Goal: Transaction & Acquisition: Purchase product/service

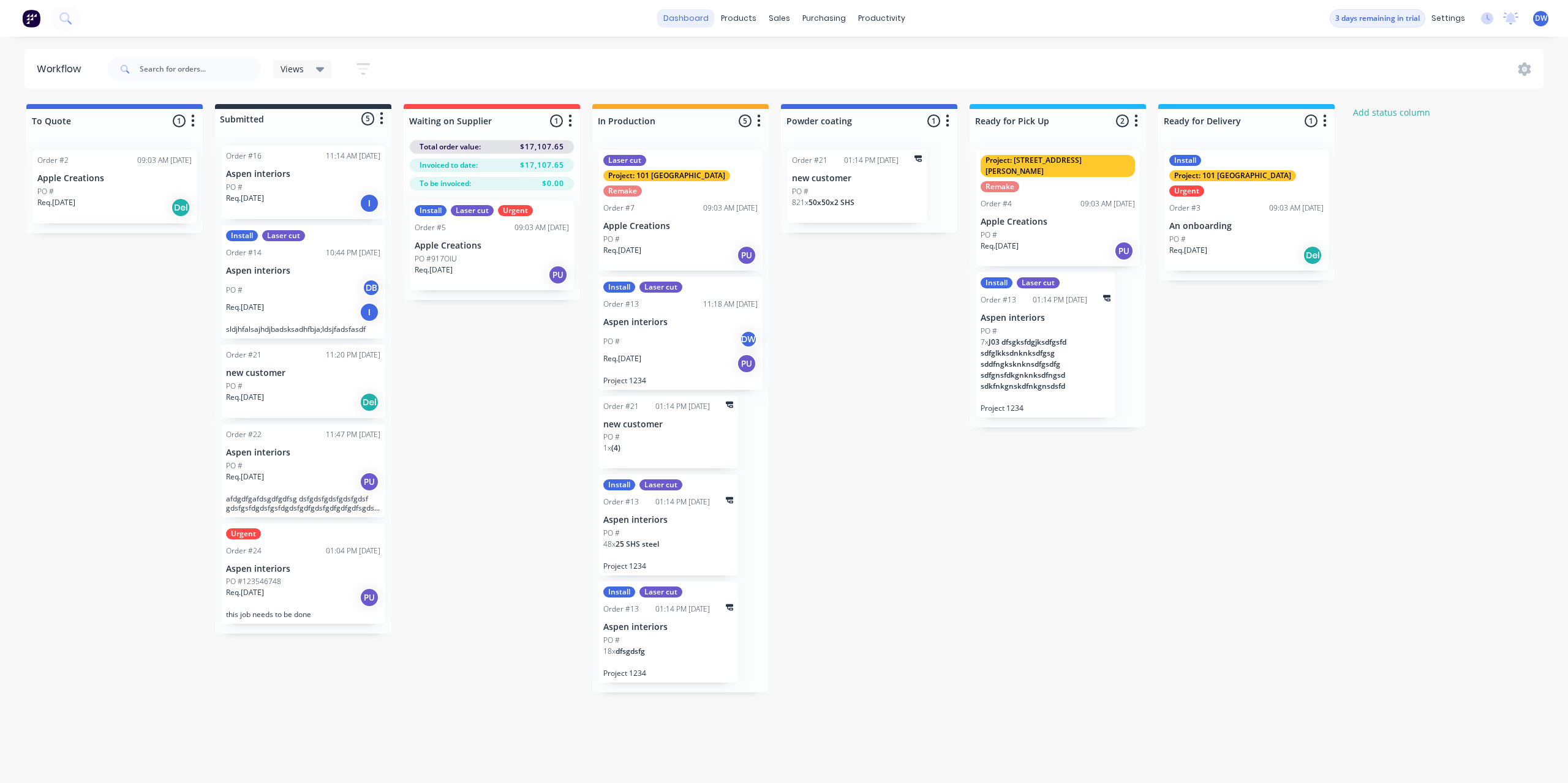
click at [692, 15] on link "dashboard" at bounding box center [686, 18] width 58 height 18
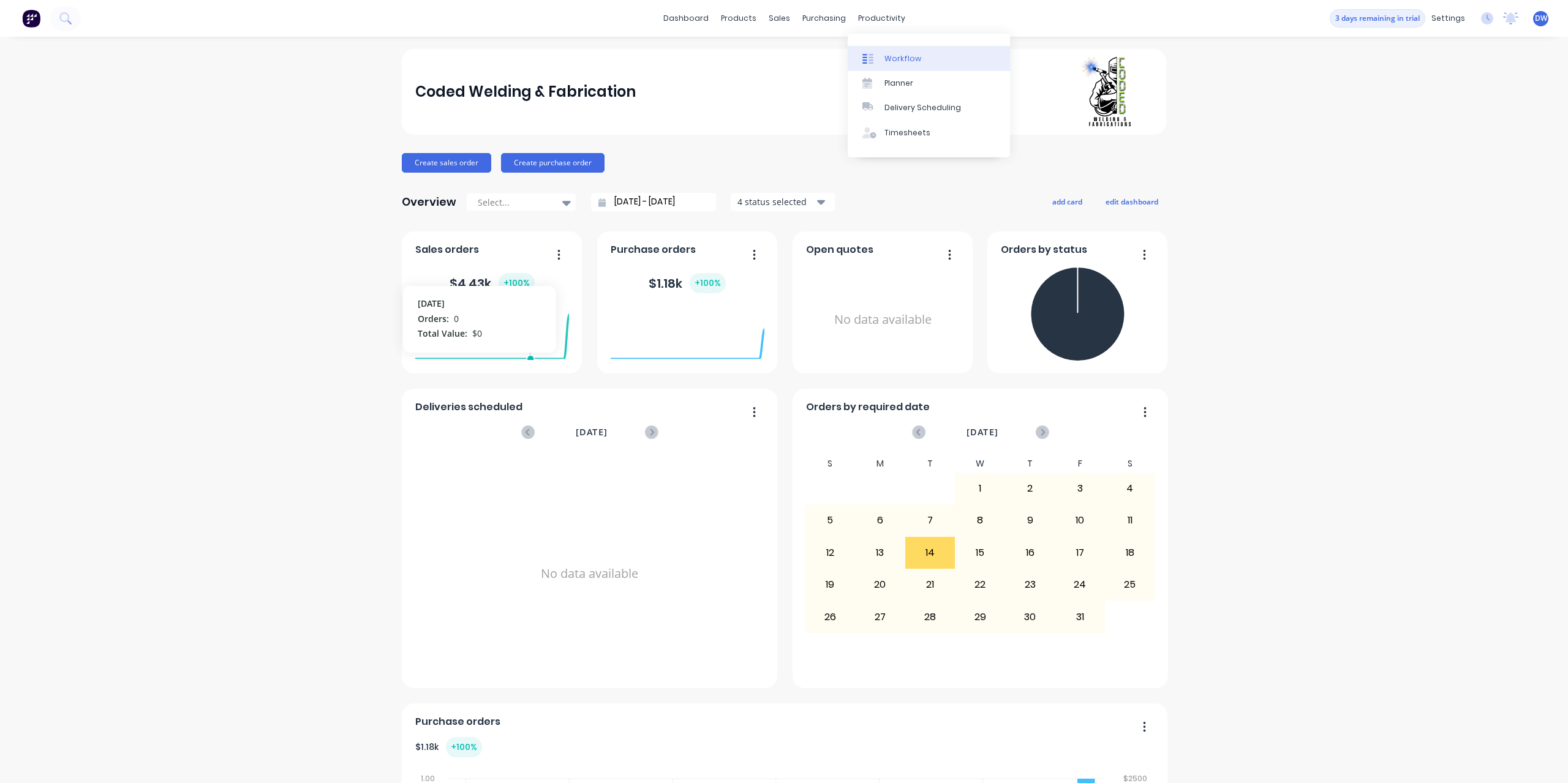
click at [886, 58] on div "Workflow" at bounding box center [903, 59] width 37 height 11
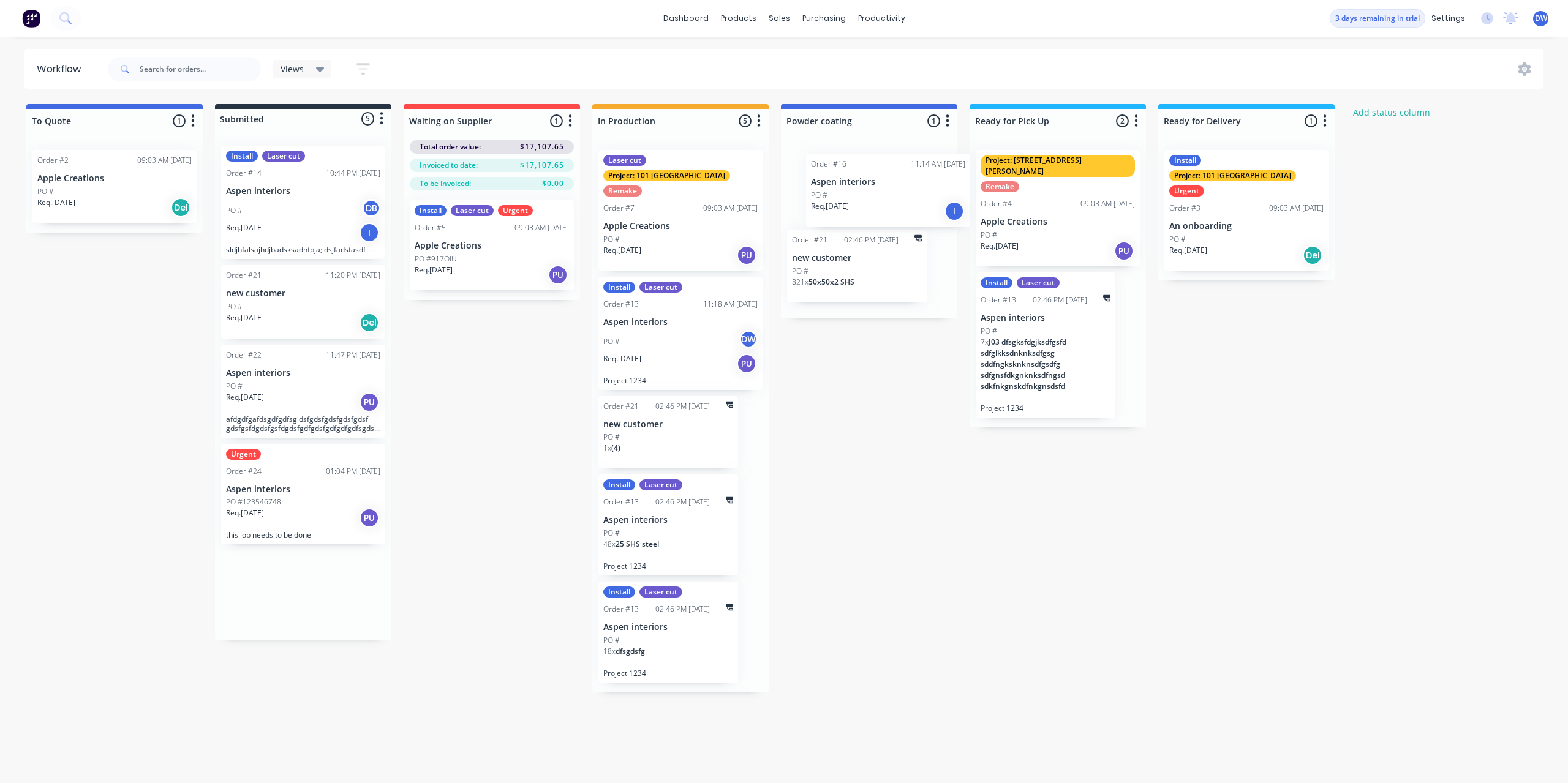
drag, startPoint x: 297, startPoint y: 191, endPoint x: 887, endPoint y: 200, distance: 590.1
click at [887, 200] on div "To Quote 1 Status colour #4169E1 hex #4169E1 Save Cancel Notifications Email SM…" at bounding box center [835, 398] width 1688 height 589
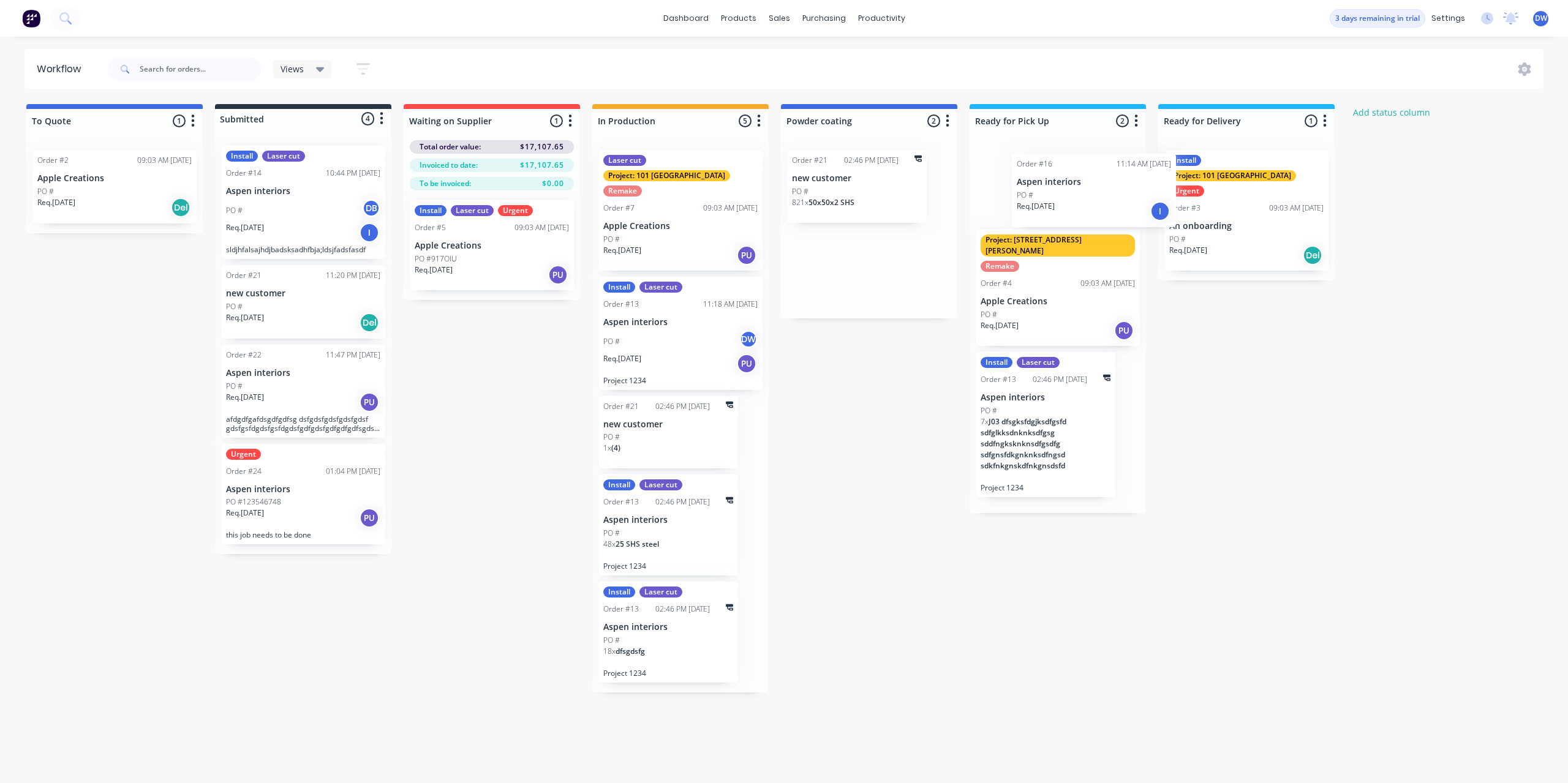
drag, startPoint x: 854, startPoint y: 198, endPoint x: 1084, endPoint y: 203, distance: 230.1
click at [1084, 203] on div "To Quote 1 Status colour #4169E1 hex #4169E1 Save Cancel Notifications Email SM…" at bounding box center [835, 398] width 1688 height 589
click at [859, 393] on div "To Quote 1 Status colour #4169E1 hex #4169E1 Save Cancel Notifications Email SM…" at bounding box center [835, 398] width 1688 height 589
click at [788, 61] on icon at bounding box center [784, 59] width 11 height 11
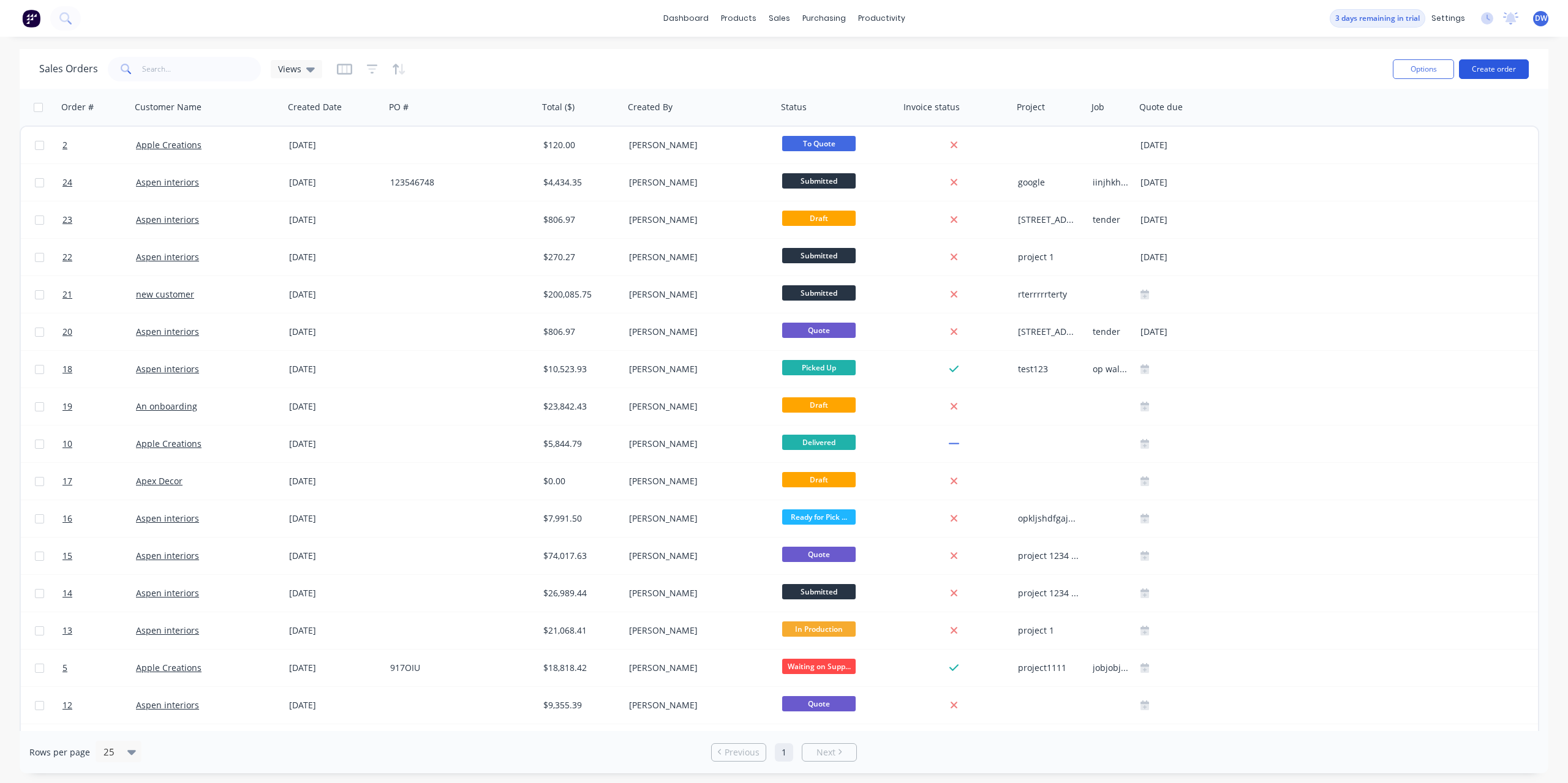
click at [1490, 63] on button "Create order" at bounding box center [1494, 69] width 70 height 20
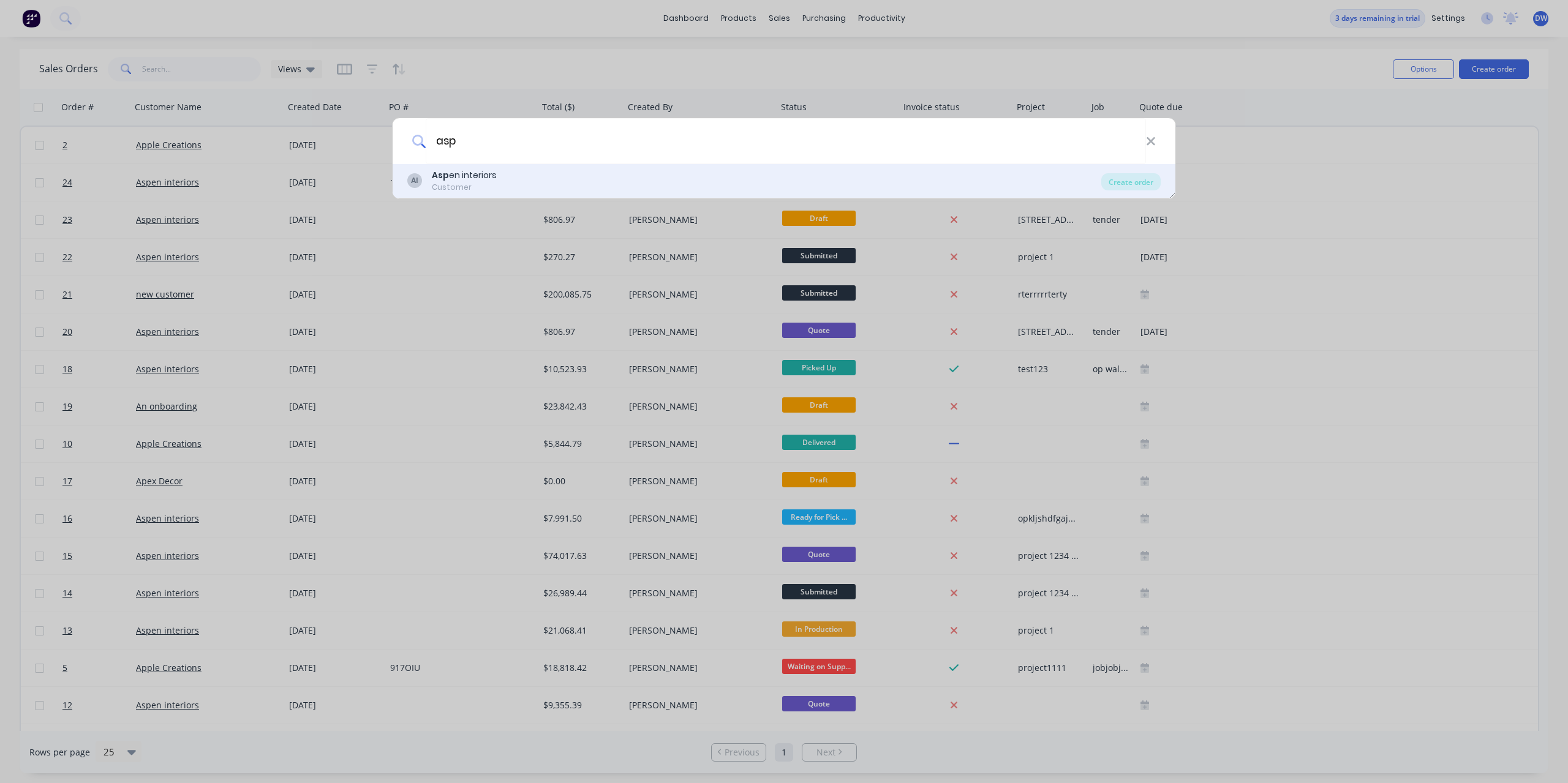
type input "asp"
click at [603, 181] on div "AI Asp en interiors Customer" at bounding box center [754, 181] width 694 height 24
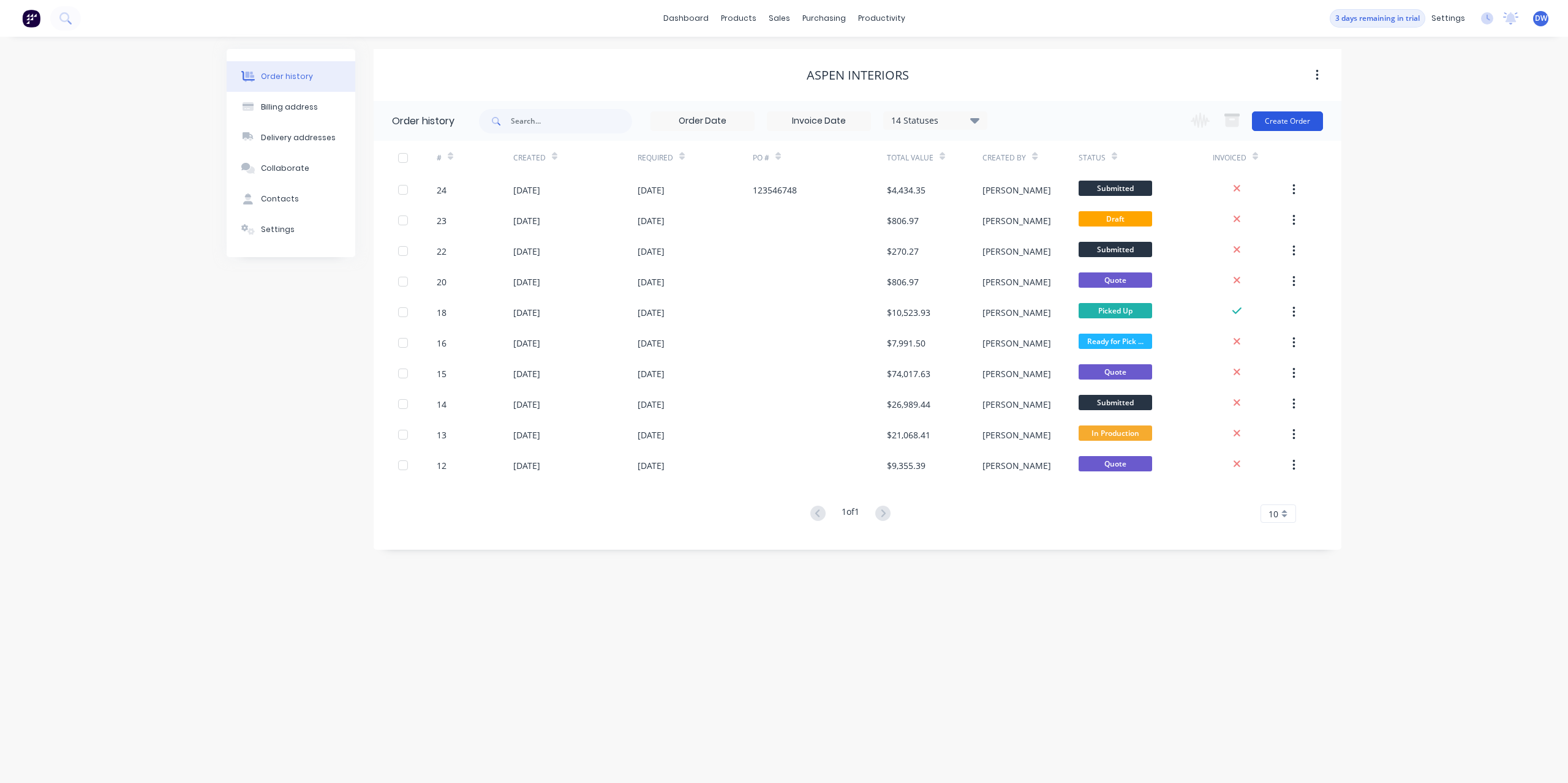
click at [1282, 121] on button "Create Order" at bounding box center [1287, 121] width 71 height 20
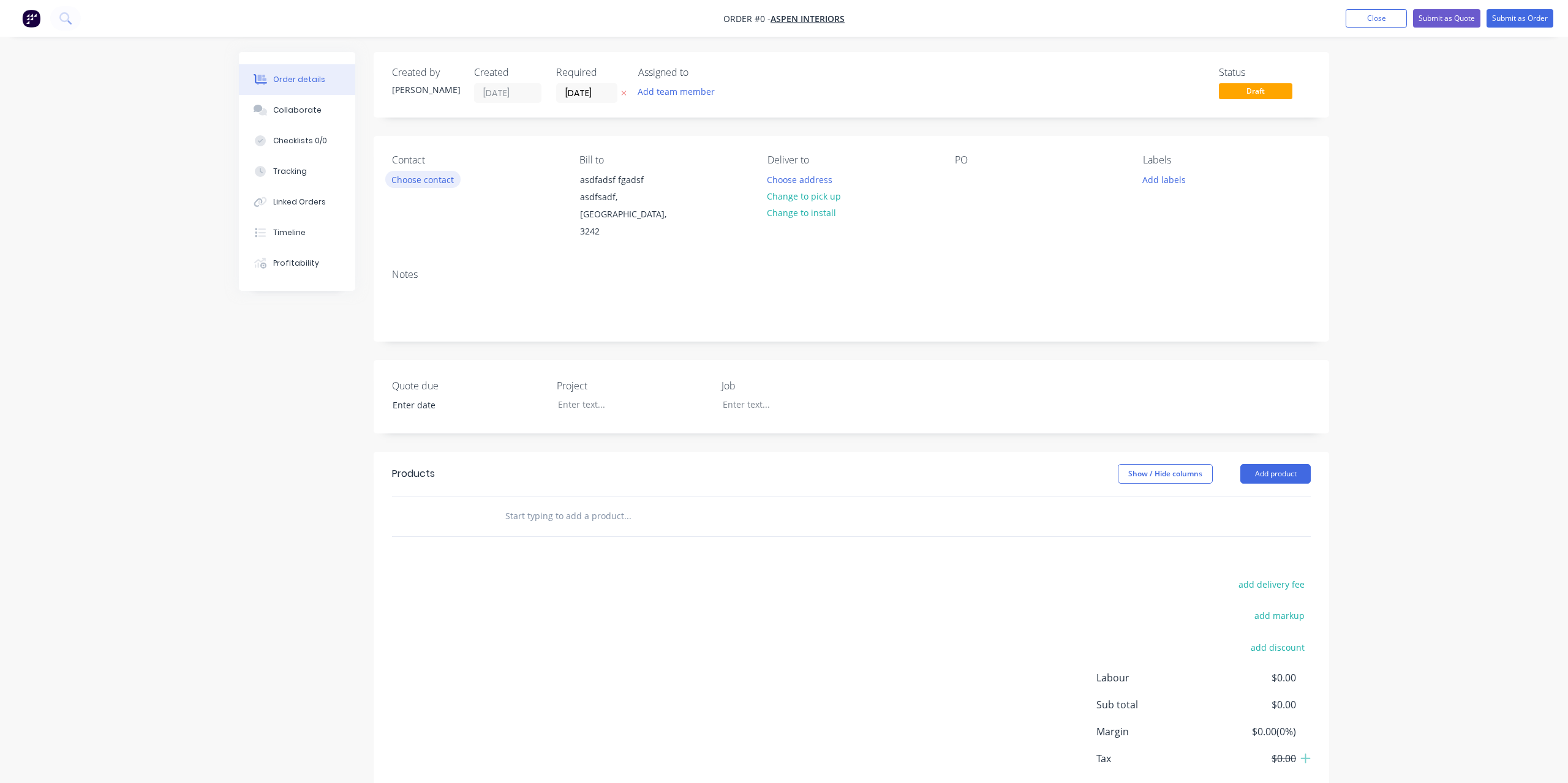
click at [447, 184] on button "Choose contact" at bounding box center [423, 179] width 75 height 17
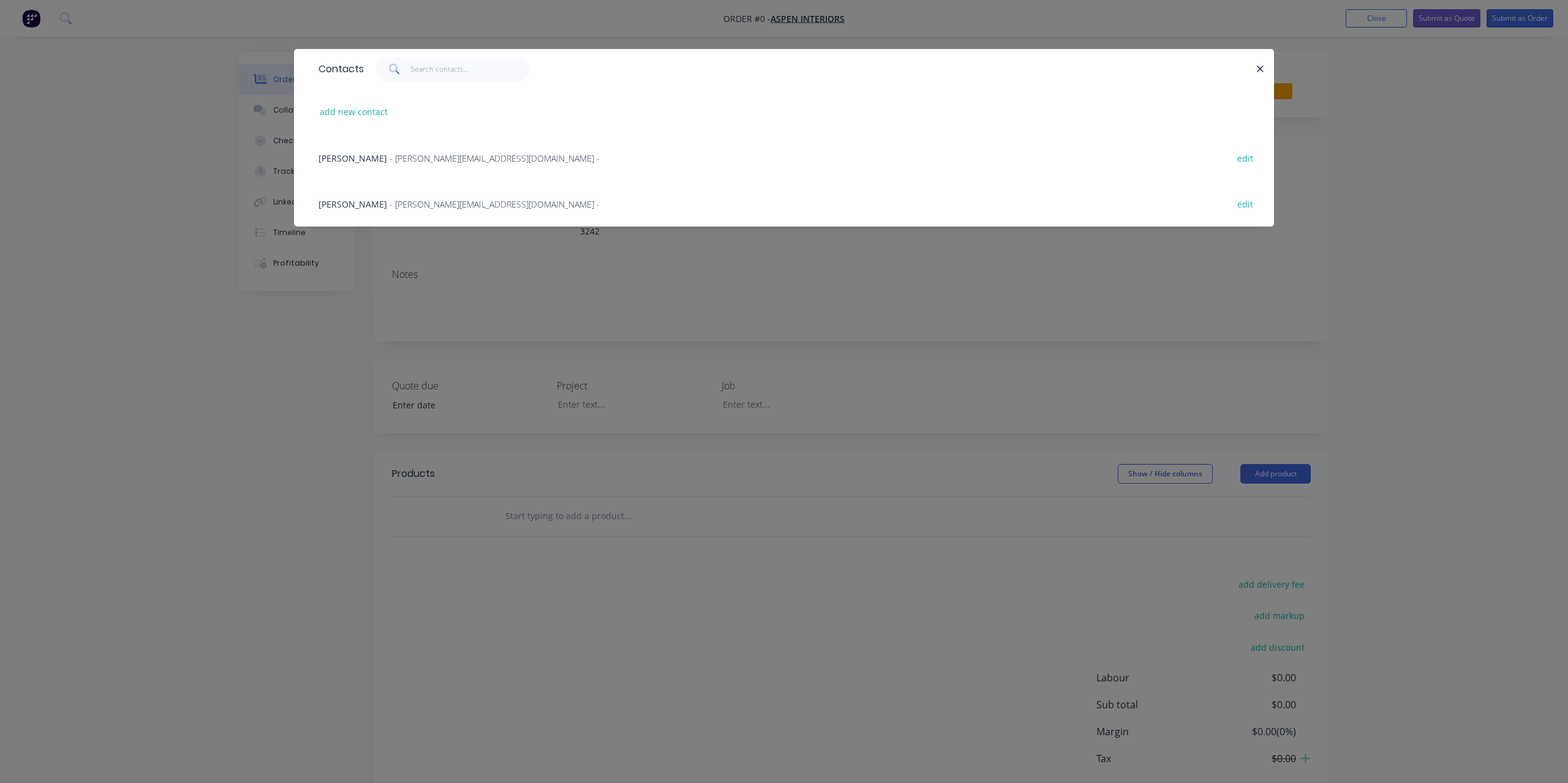
click at [390, 199] on span "- [PERSON_NAME][EMAIL_ADDRESS][DOMAIN_NAME] -" at bounding box center [495, 204] width 210 height 12
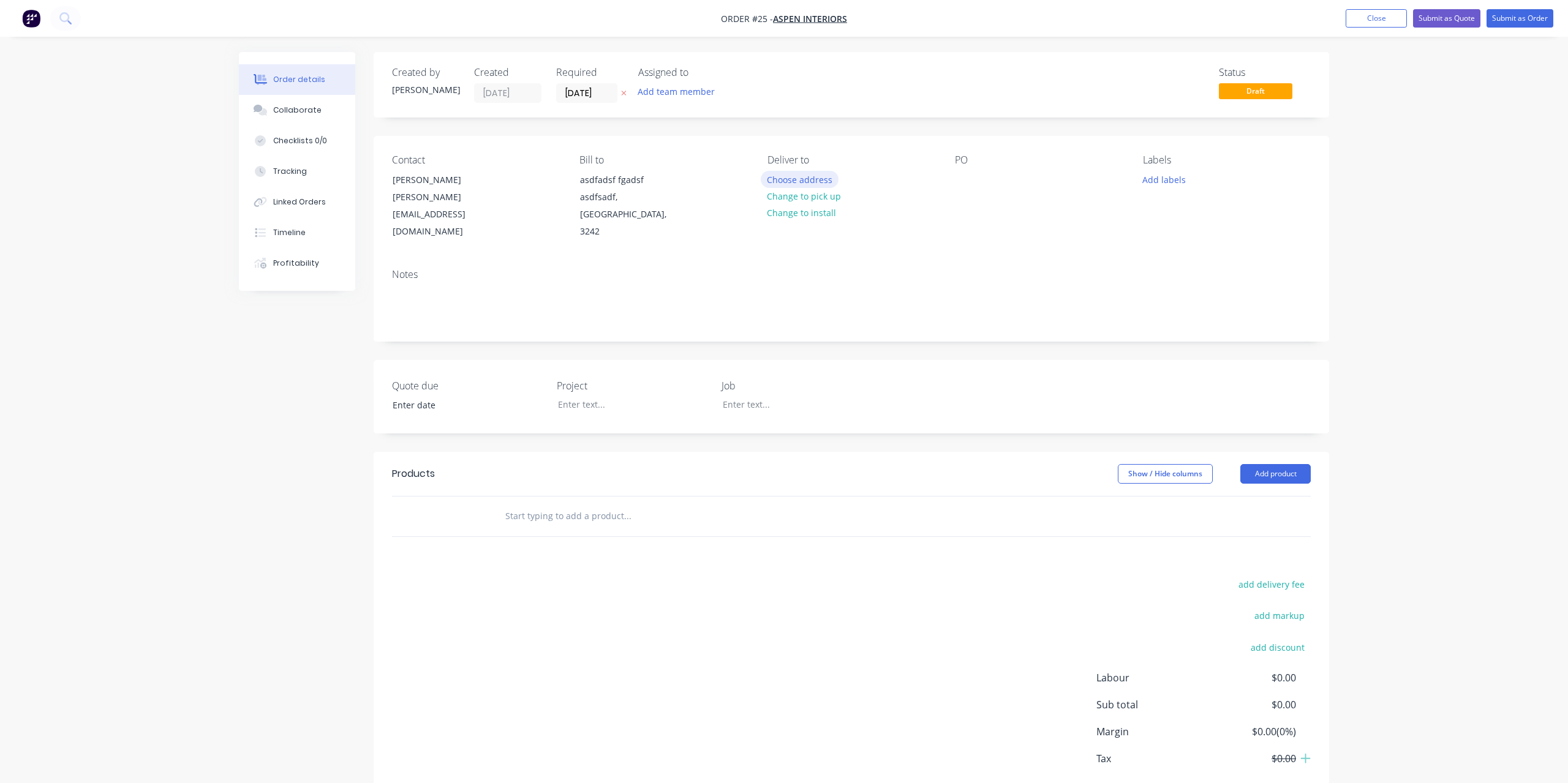
click at [818, 174] on button "Choose address" at bounding box center [799, 179] width 78 height 17
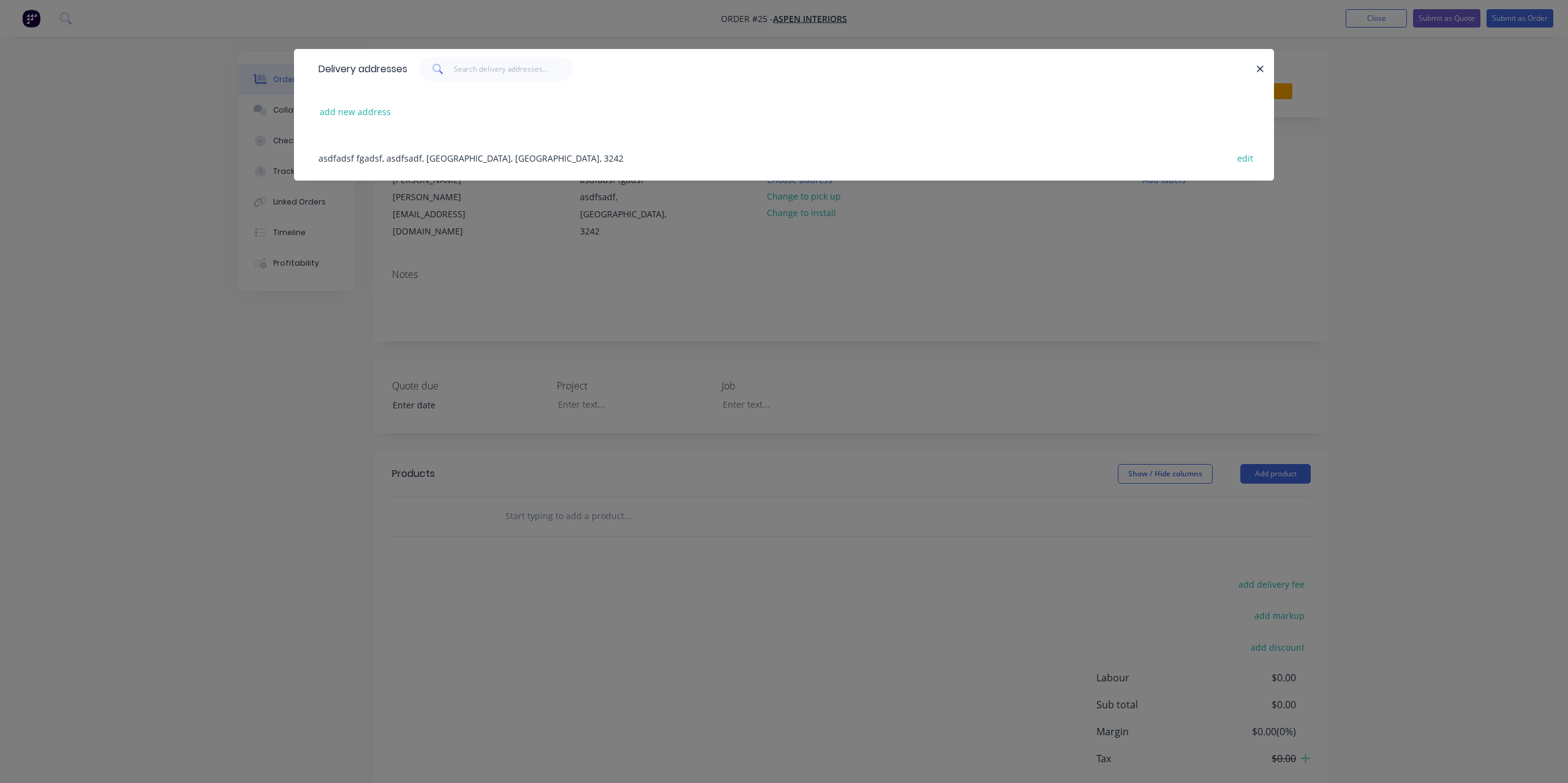
click at [387, 157] on div "asdfadsf fgadsf, asdfsadf, [GEOGRAPHIC_DATA], [GEOGRAPHIC_DATA], 3242 edit" at bounding box center [784, 158] width 944 height 46
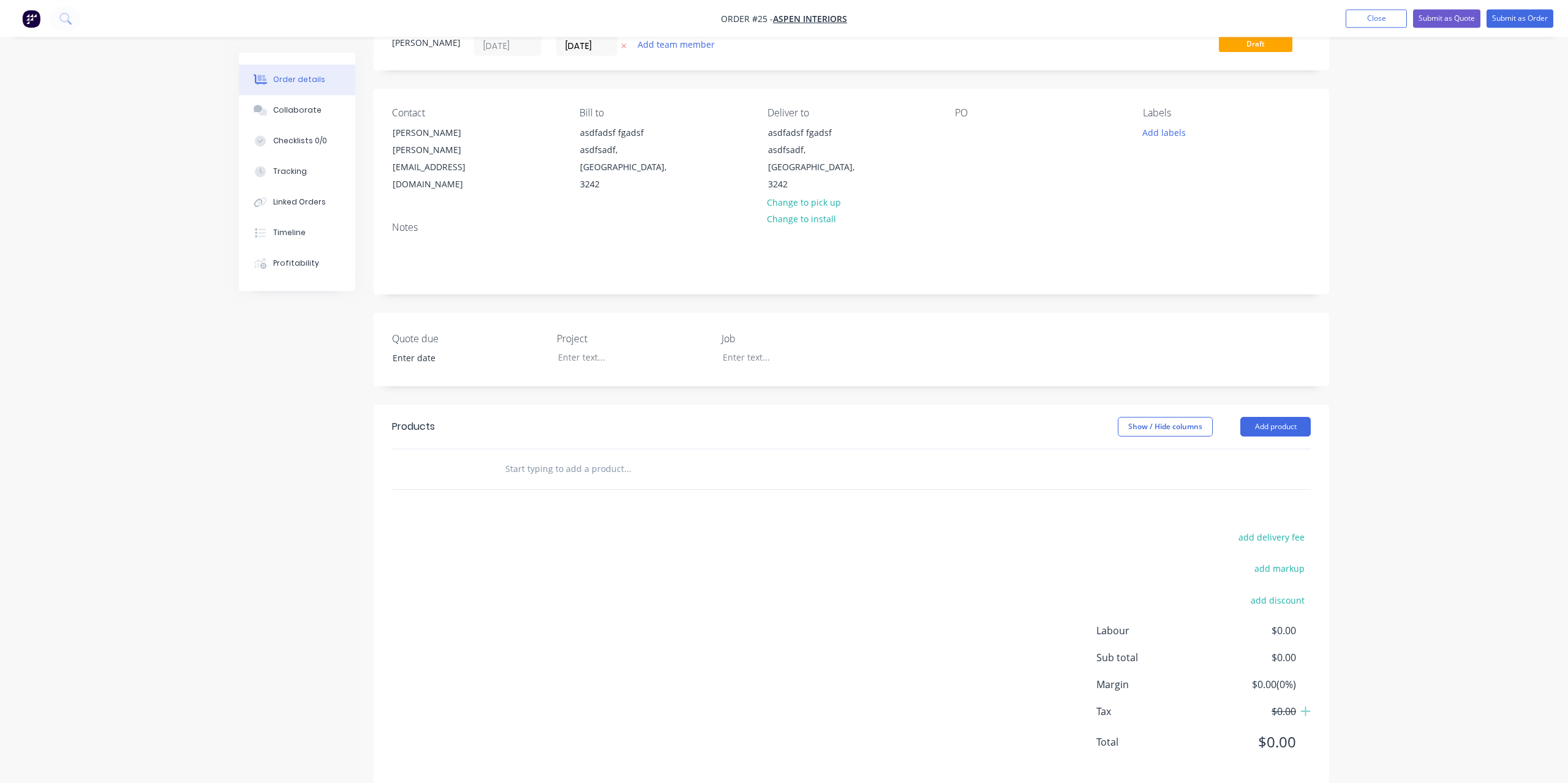
scroll to position [49, 0]
click at [1284, 415] on button "Add product" at bounding box center [1276, 425] width 70 height 20
click at [1268, 496] on div "Product Kit" at bounding box center [1253, 504] width 94 height 18
click at [1259, 471] on div "Standard pricing" at bounding box center [1253, 480] width 94 height 18
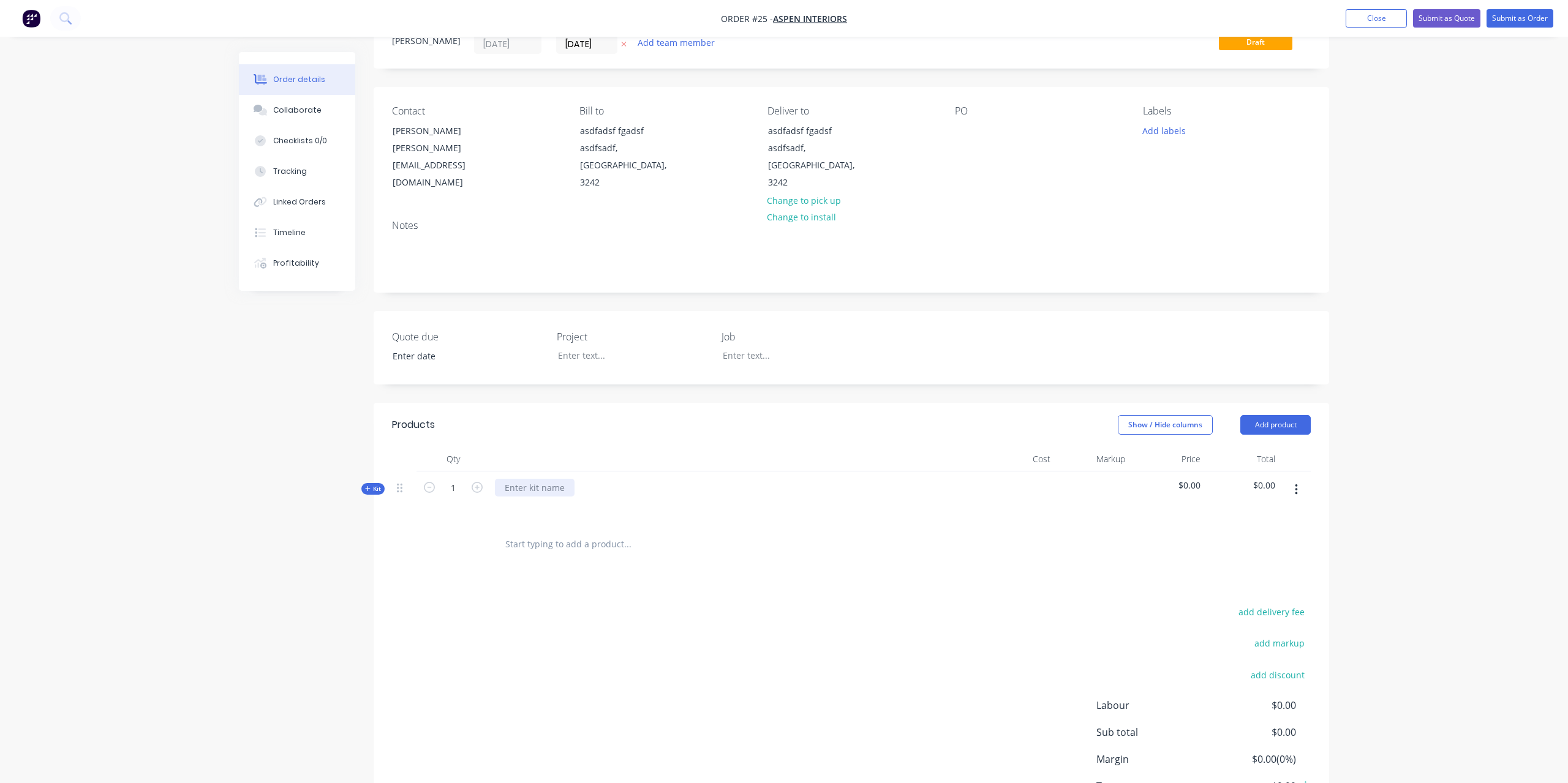
click at [539, 479] on div at bounding box center [534, 488] width 80 height 18
click at [372, 485] on span "Kit" at bounding box center [373, 489] width 16 height 9
click at [642, 525] on input "text" at bounding box center [627, 537] width 245 height 25
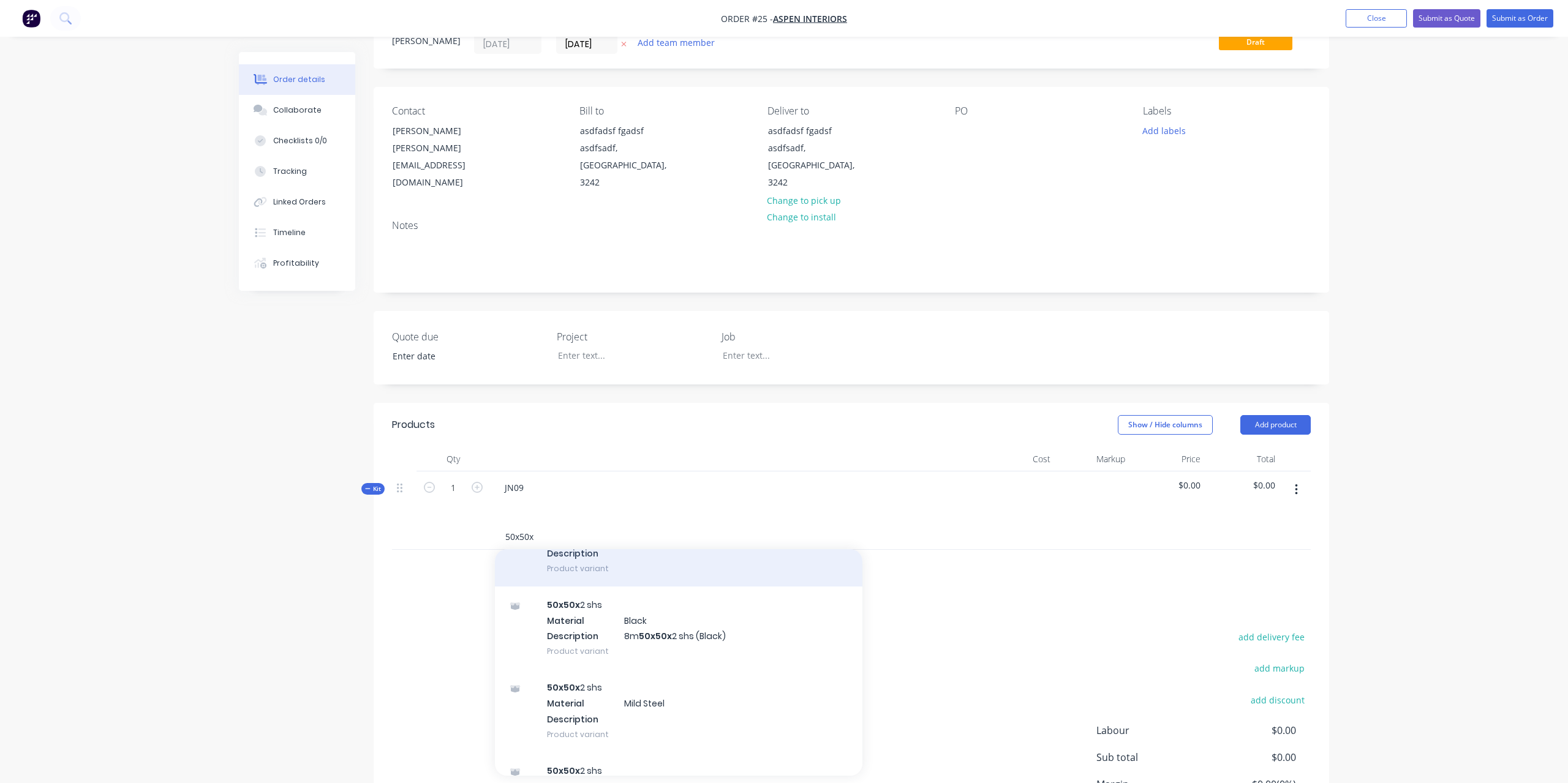
scroll to position [139, 0]
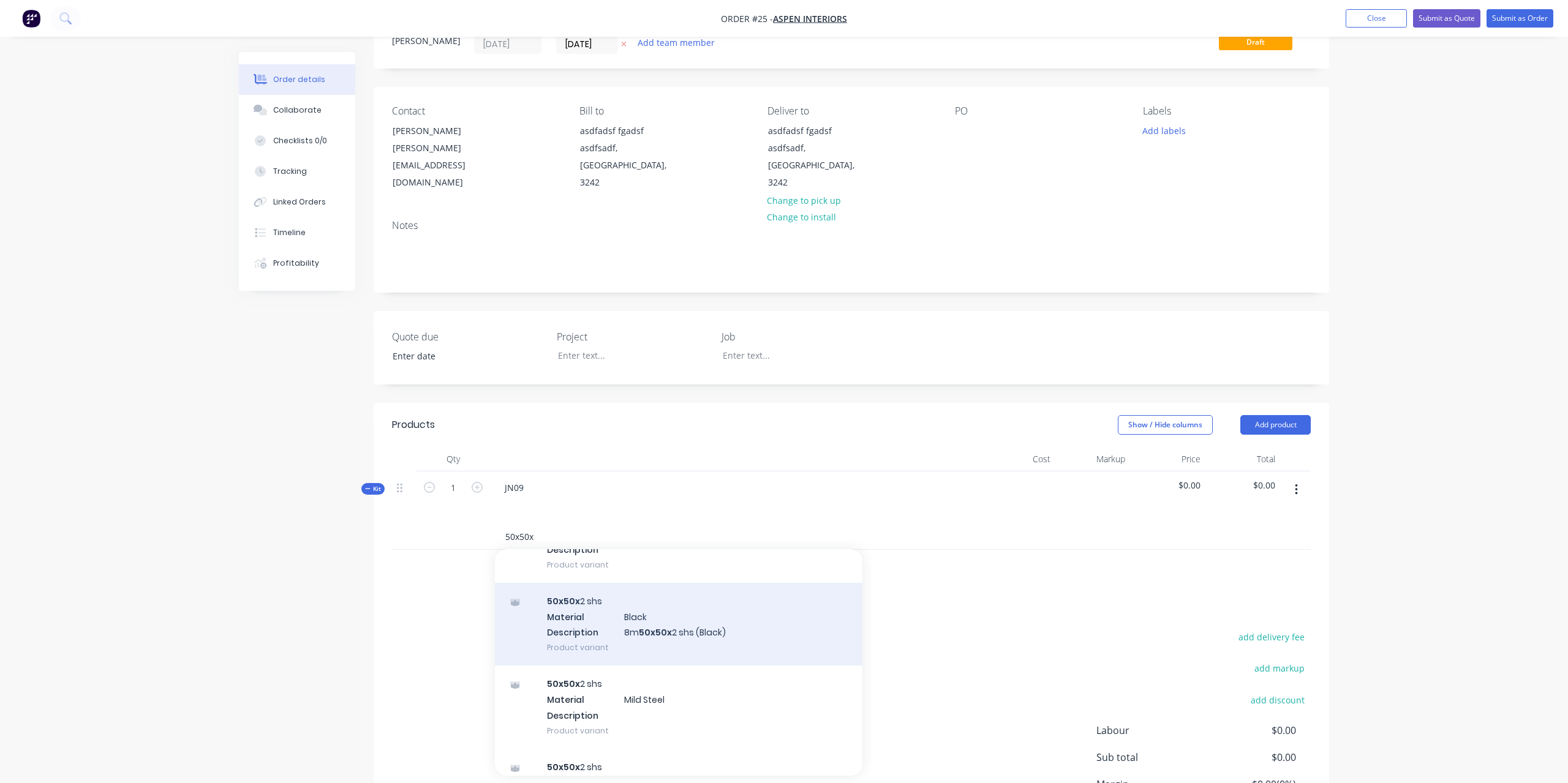
type input "50x50x"
click at [629, 613] on div "50x50x 2 shs Material Black Description 8m 50x50x 2 shs (Black) Product variant" at bounding box center [678, 625] width 367 height 83
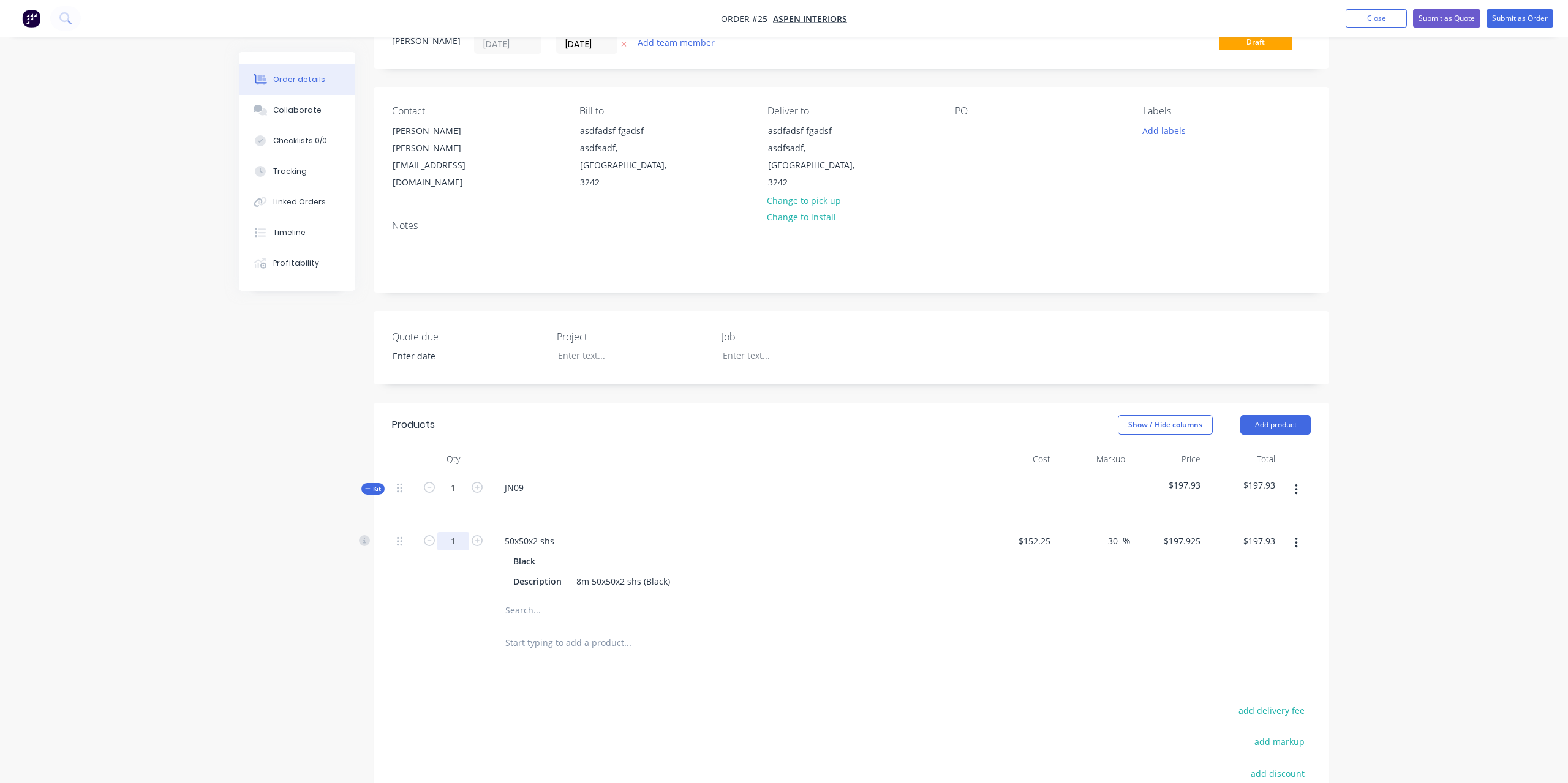
drag, startPoint x: 458, startPoint y: 523, endPoint x: 449, endPoint y: 523, distance: 9.0
click at [449, 532] on input "1" at bounding box center [453, 541] width 32 height 18
click at [457, 532] on input "1" at bounding box center [453, 541] width 32 height 18
type input "10"
type input "$1,979.25"
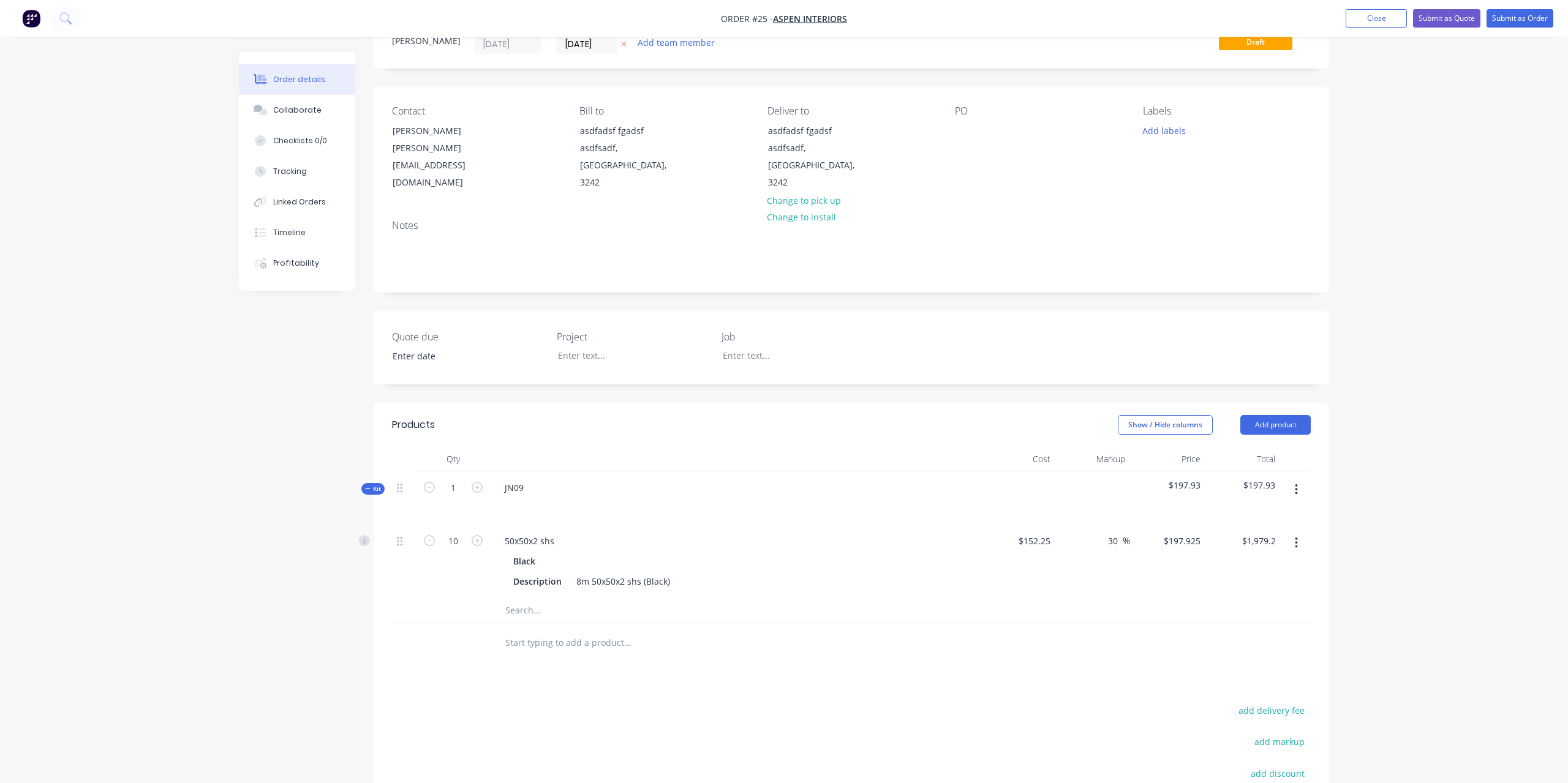
click at [777, 642] on div at bounding box center [710, 643] width 441 height 40
click at [564, 598] on input "text" at bounding box center [627, 610] width 245 height 25
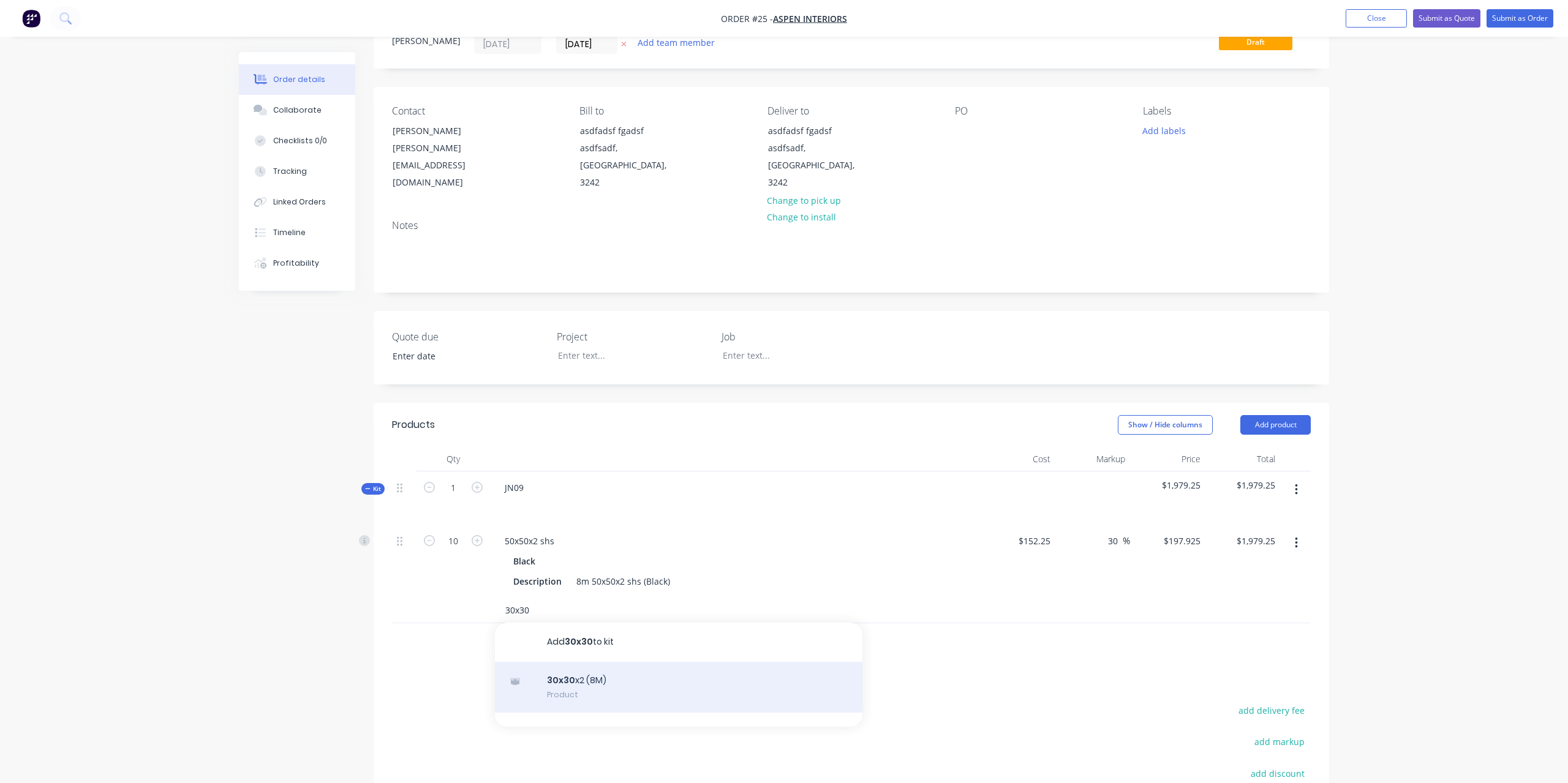
type input "30x30"
click at [583, 671] on div "30x30 x2 (8M) Product" at bounding box center [678, 687] width 367 height 51
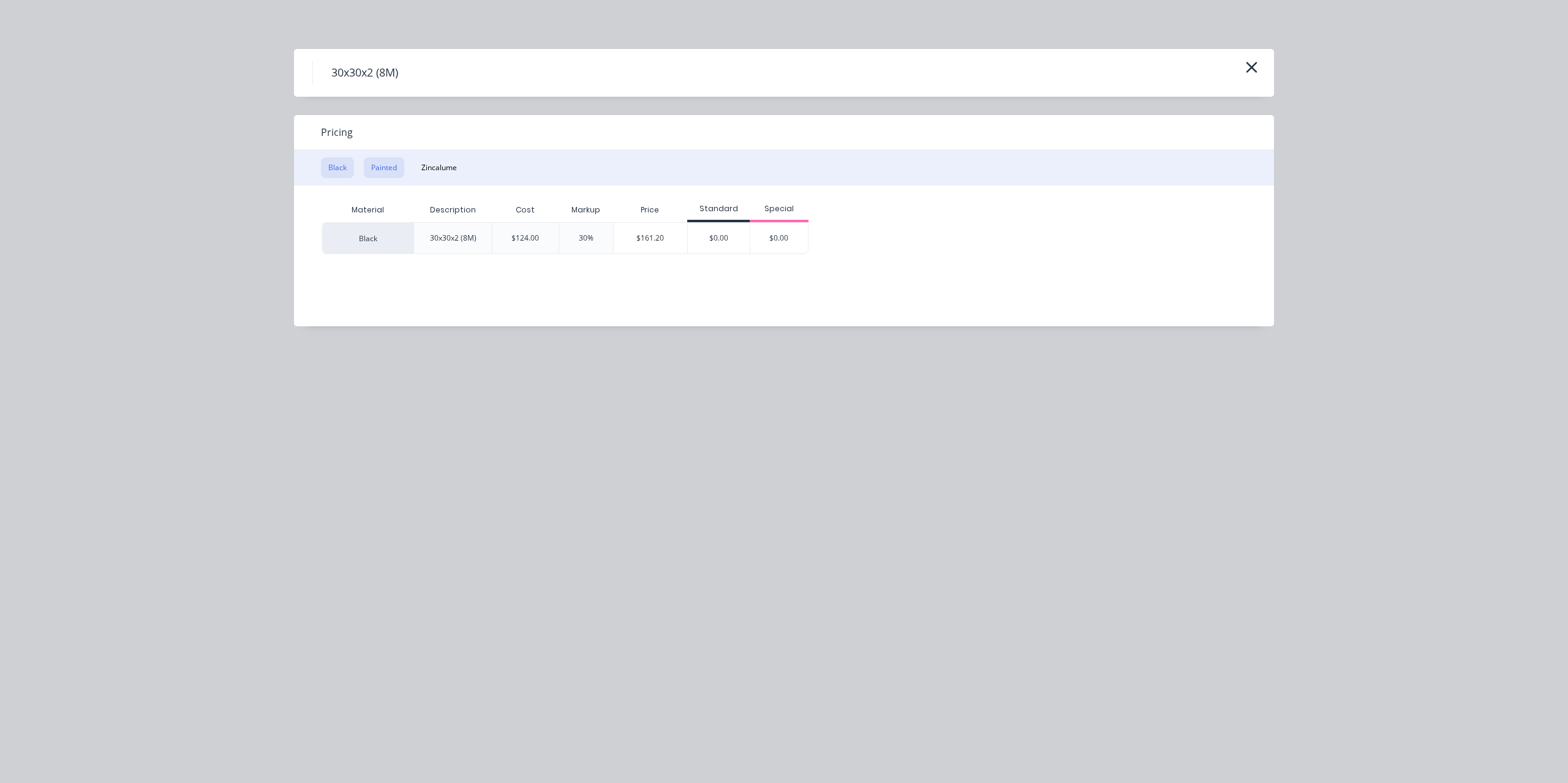
click at [391, 170] on button "Painted" at bounding box center [384, 168] width 40 height 21
click at [1251, 59] on icon "button" at bounding box center [1252, 68] width 13 height 17
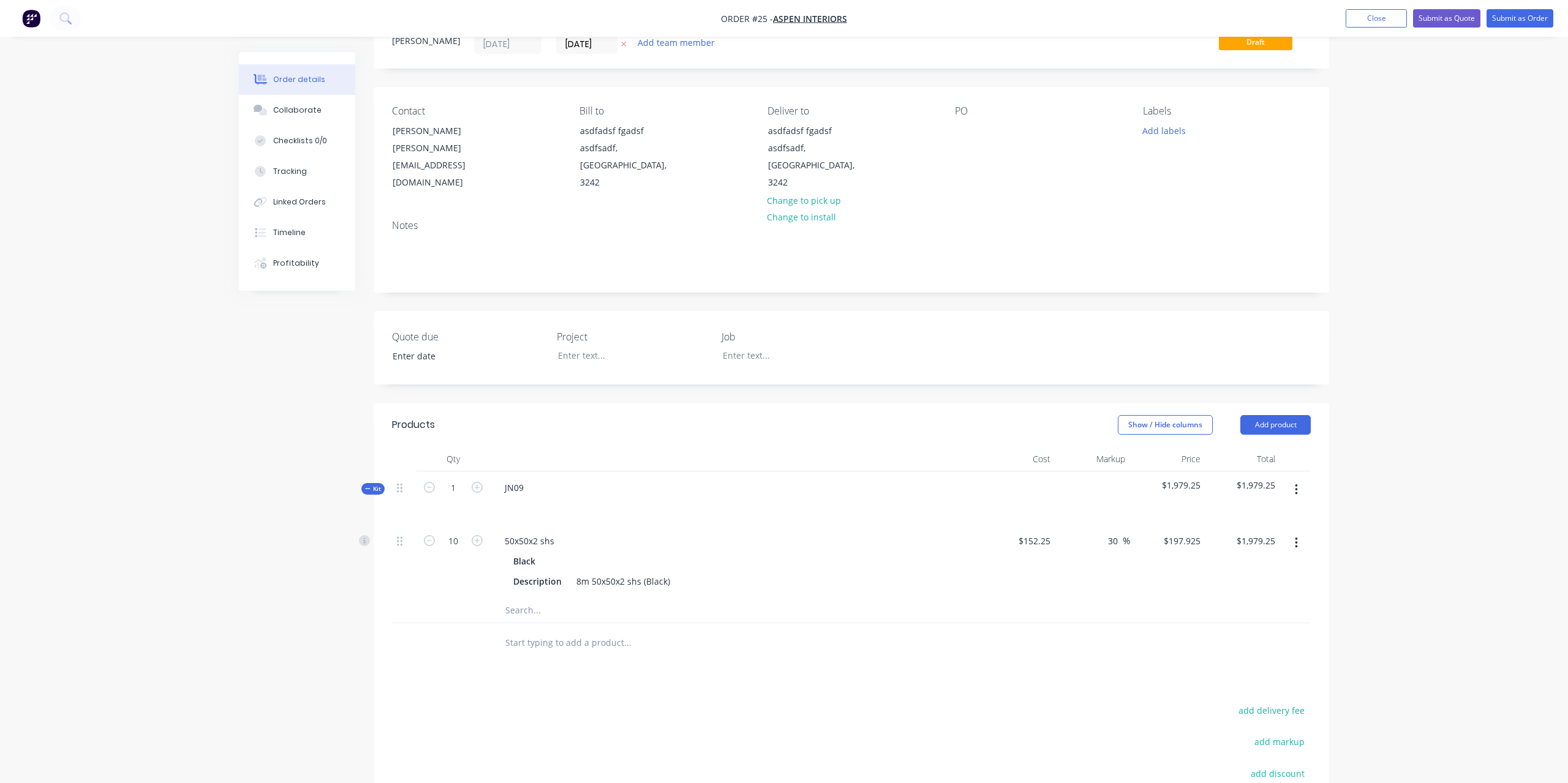
click at [561, 598] on input "text" at bounding box center [627, 610] width 245 height 25
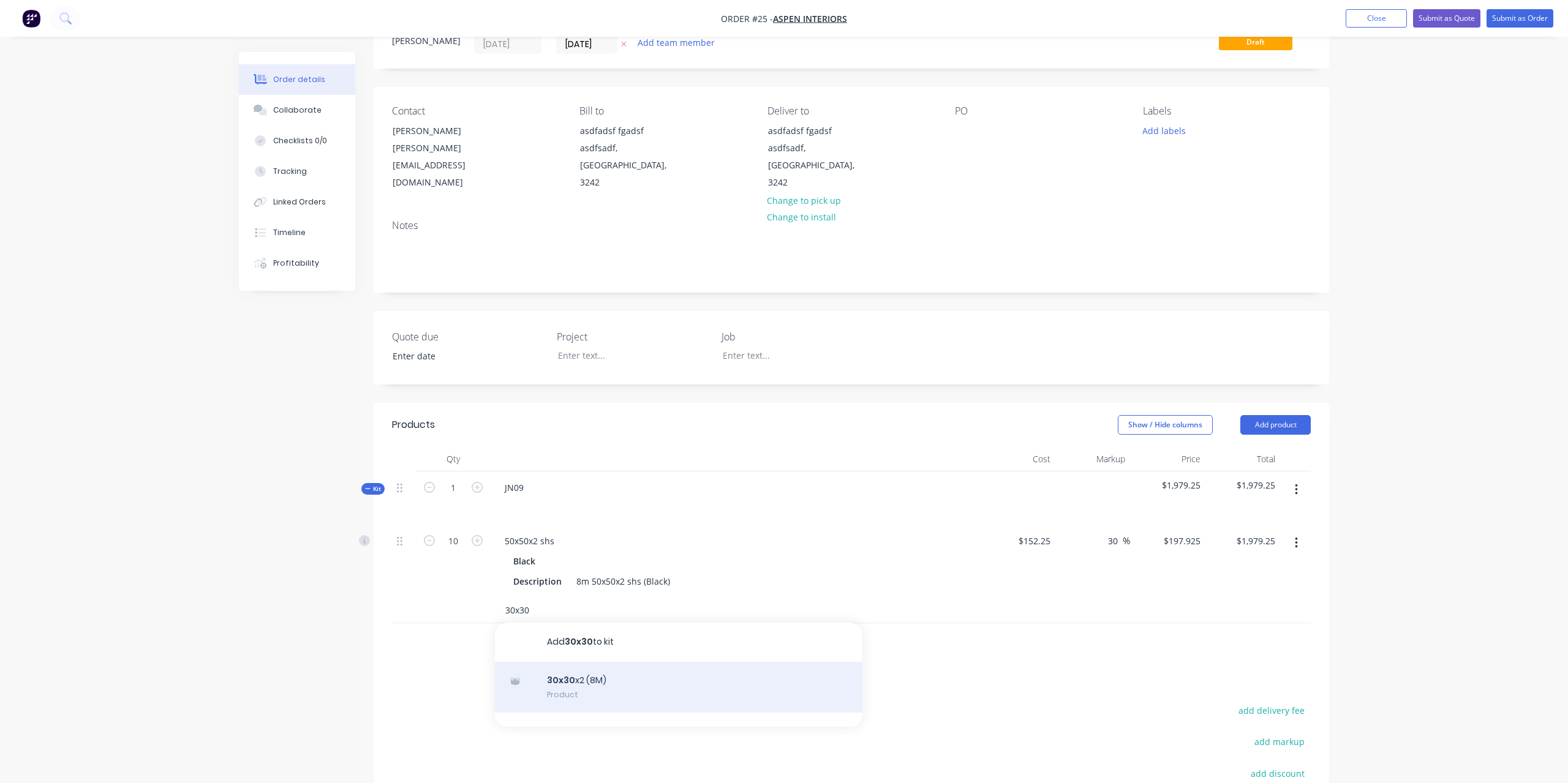
type input "30x30"
click at [590, 665] on div "30x30 x2 (8M) Product" at bounding box center [678, 687] width 367 height 51
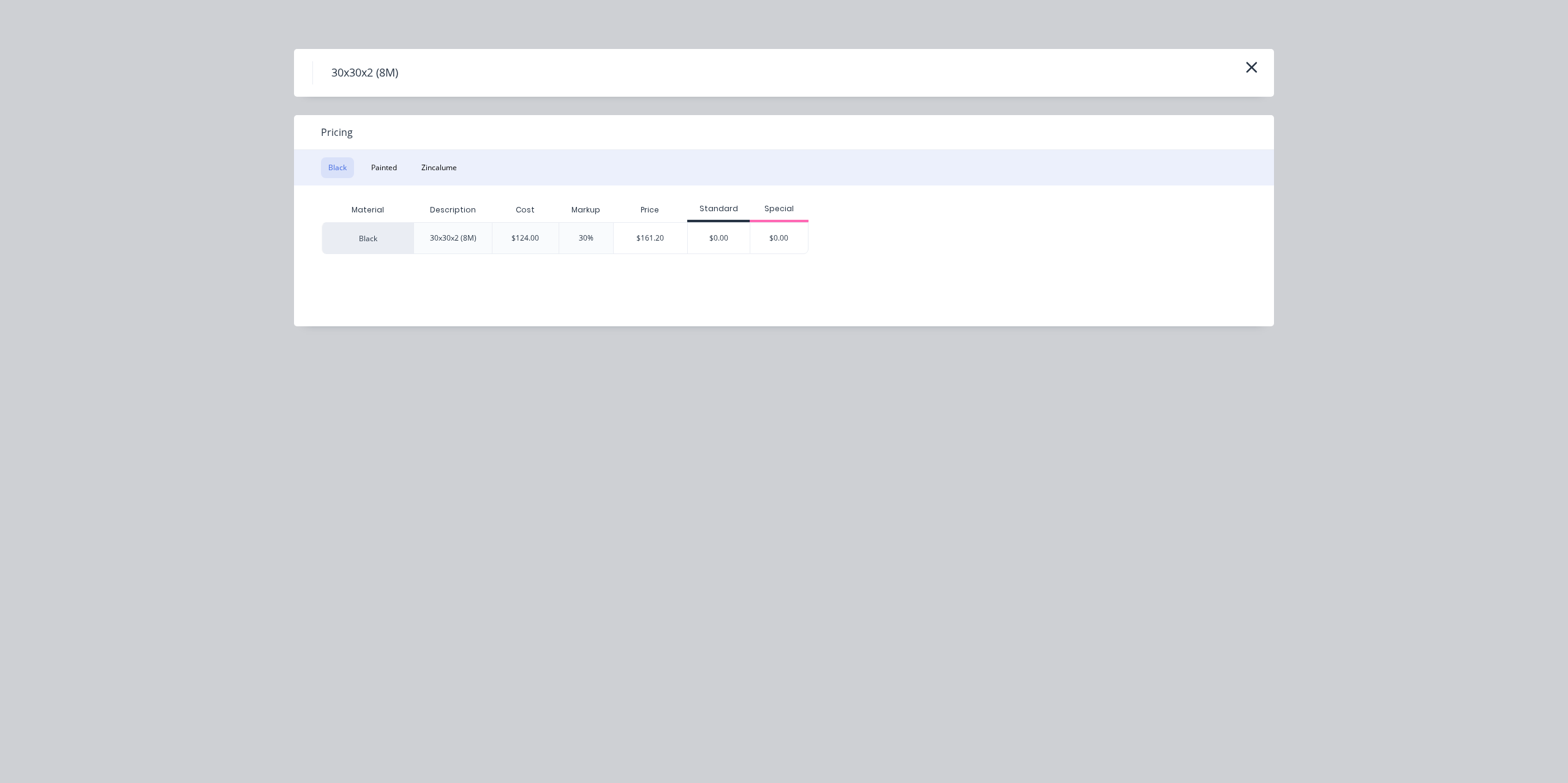
click at [375, 245] on div "Black" at bounding box center [367, 238] width 92 height 32
click at [437, 241] on div "30x30x2 (8M)" at bounding box center [453, 238] width 46 height 11
click at [519, 234] on div "$124.00" at bounding box center [525, 238] width 27 height 11
click at [578, 236] on div "30%" at bounding box center [586, 238] width 54 height 32
click at [655, 240] on div "$161.20" at bounding box center [650, 238] width 74 height 31
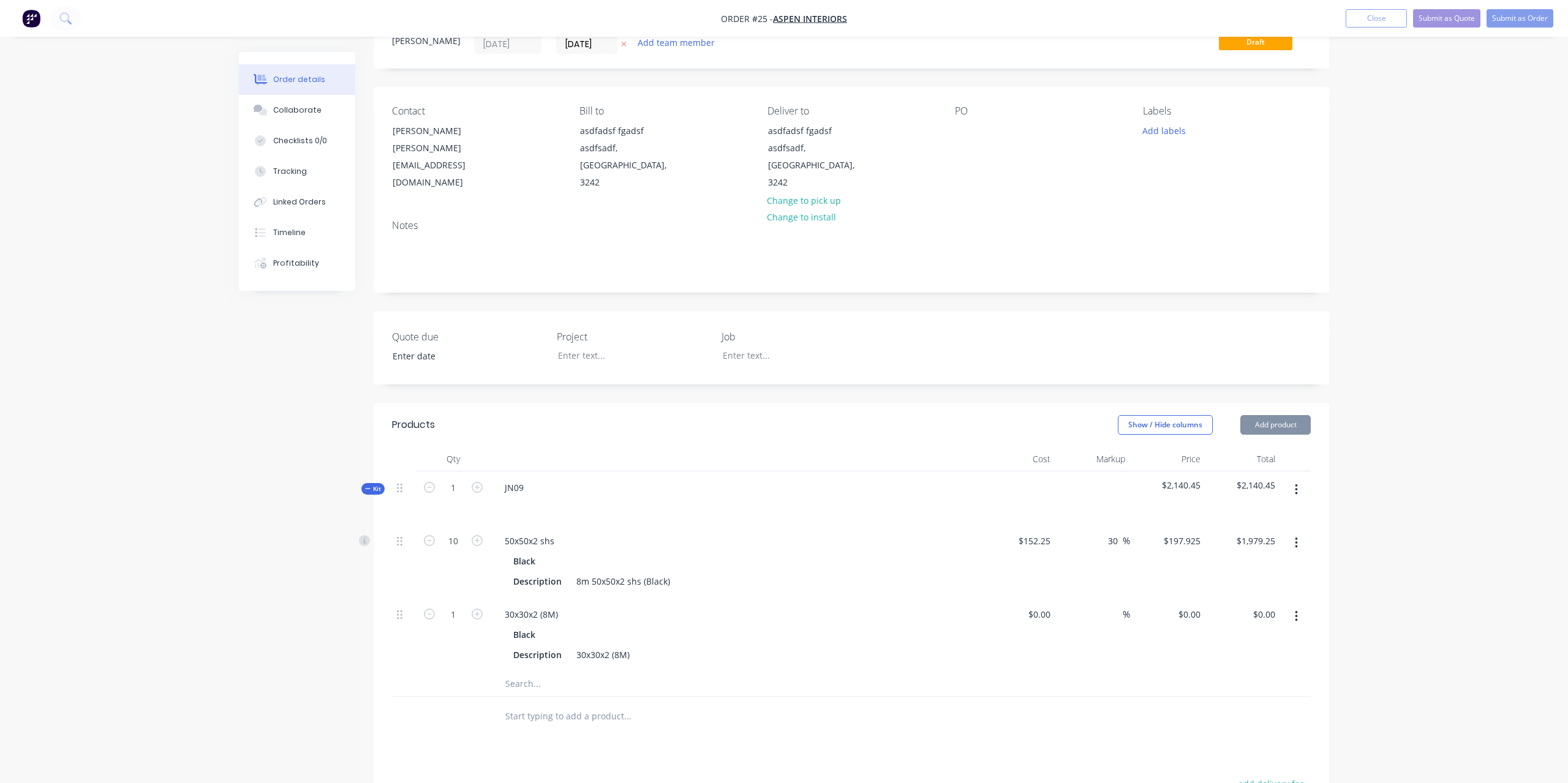
type input "$124.00"
type input "30"
type input "$161.20"
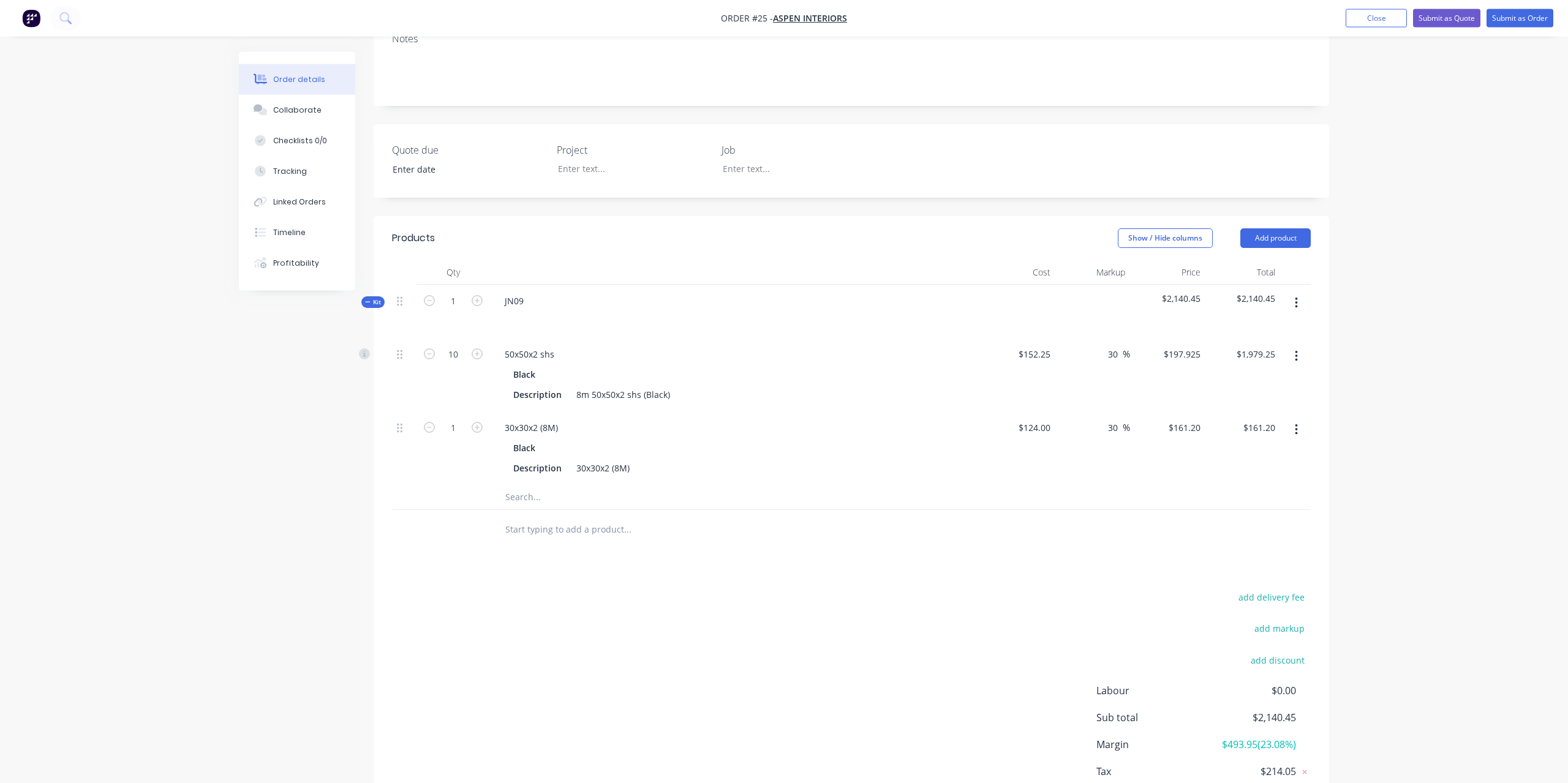
scroll to position [236, 0]
click at [556, 485] on input "text" at bounding box center [627, 497] width 245 height 25
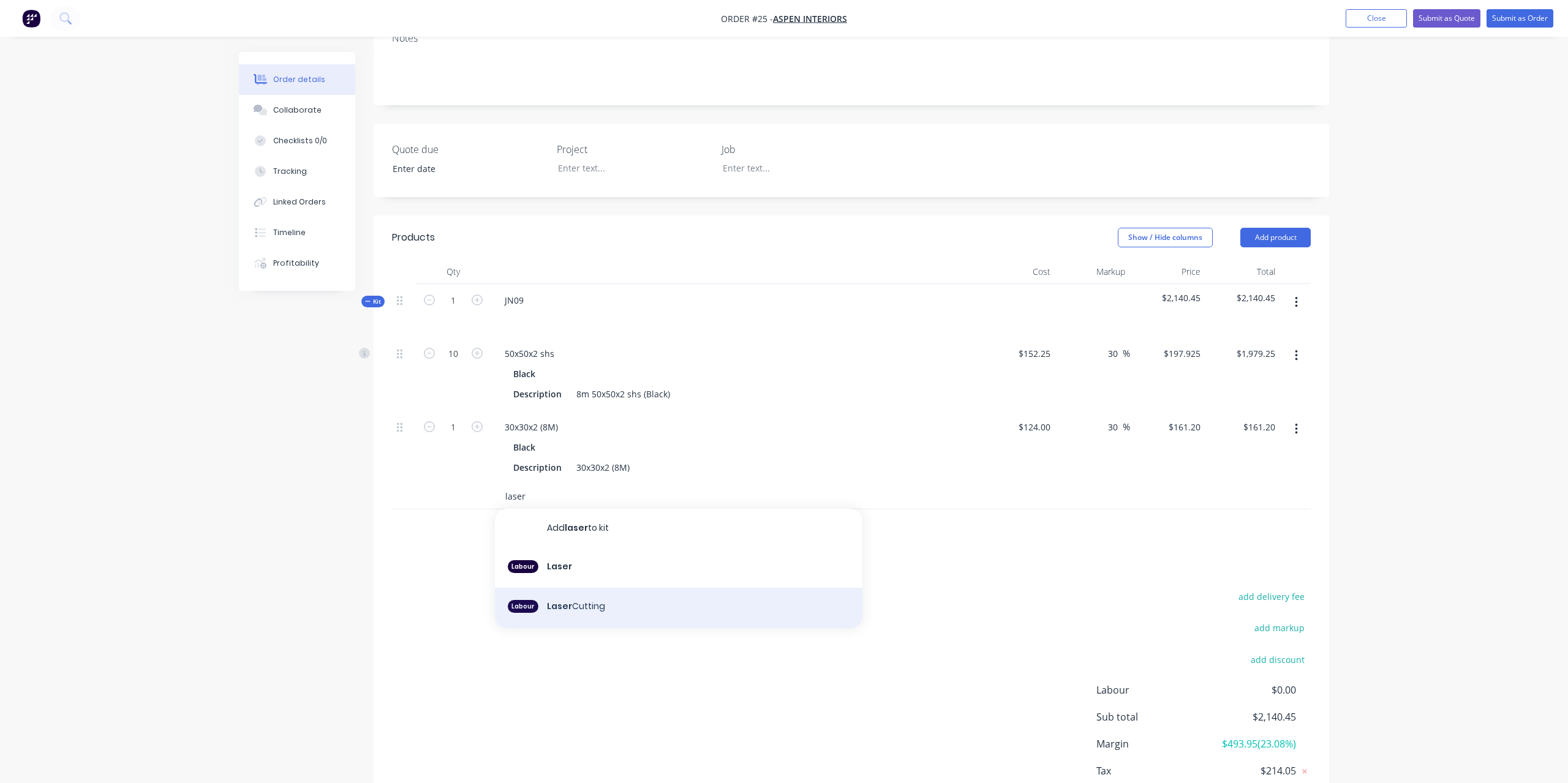
type input "laser"
click at [570, 594] on div "Labour Laser Cutting" at bounding box center [678, 608] width 367 height 40
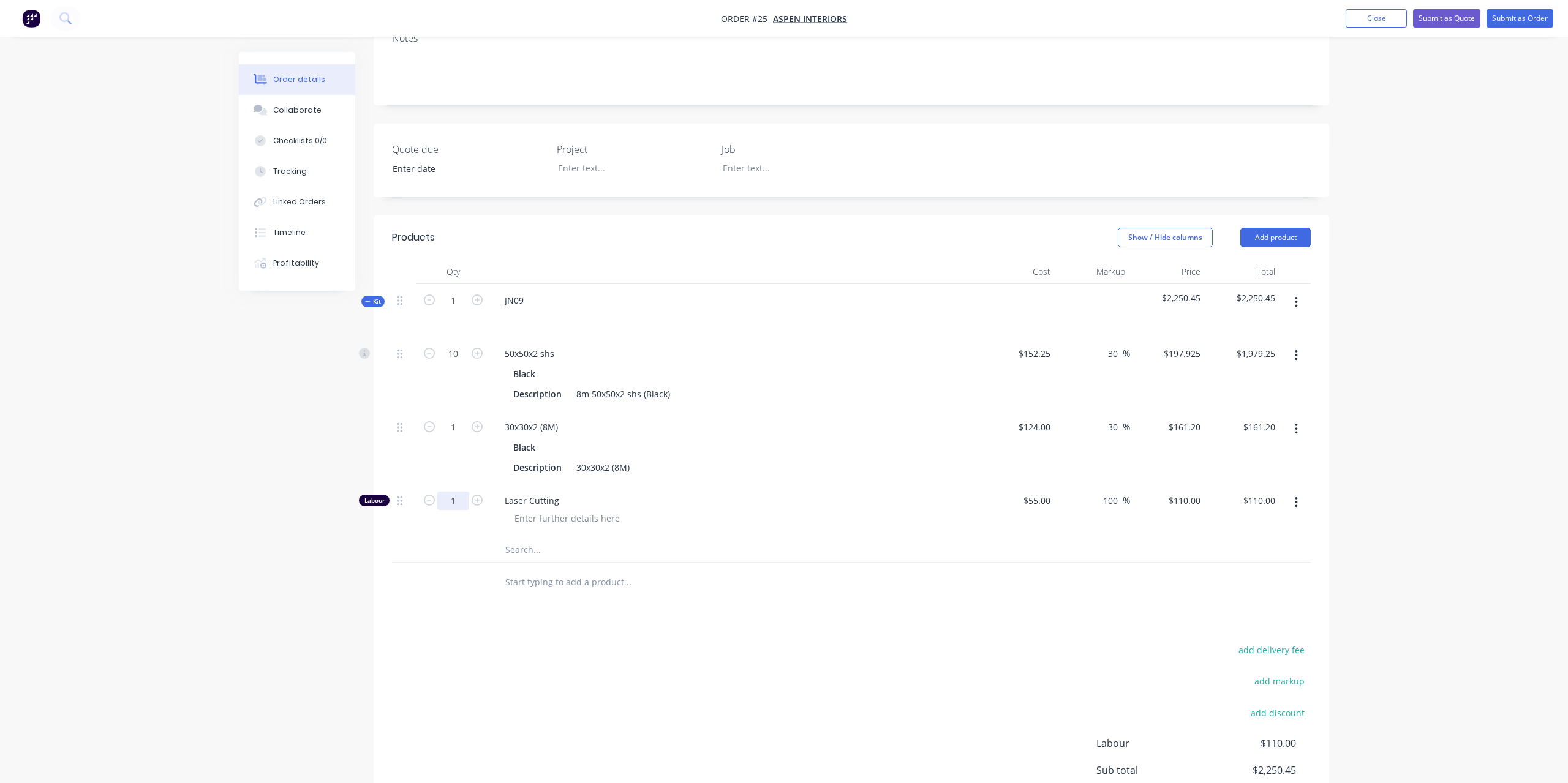
click at [466, 492] on input "1" at bounding box center [453, 501] width 32 height 18
type input "2"
type input "$220.00"
click at [539, 537] on input "text" at bounding box center [627, 549] width 245 height 25
type input "[PERSON_NAME]"
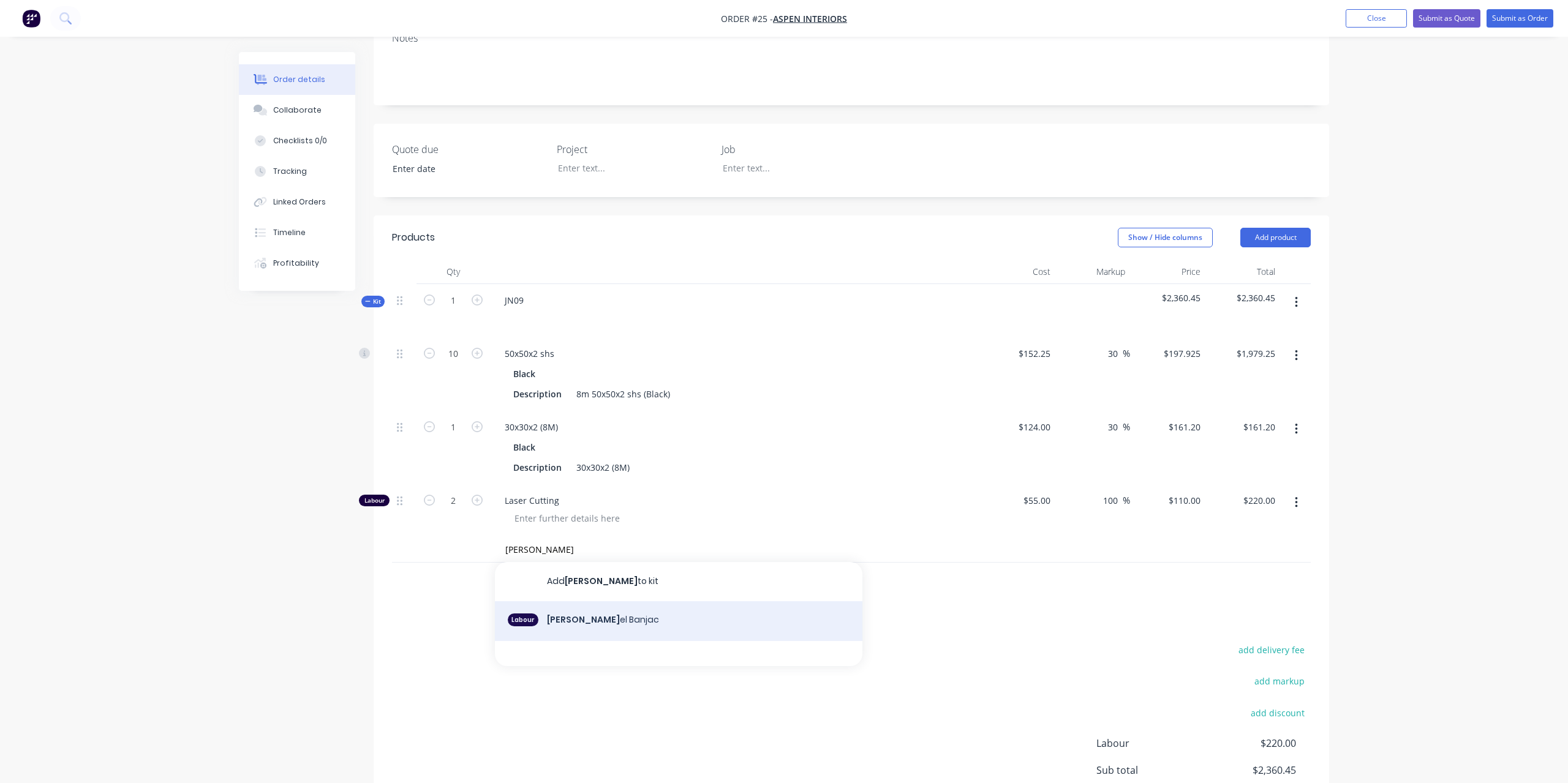
click at [601, 601] on div "Labour Dani el Banjac" at bounding box center [678, 621] width 367 height 40
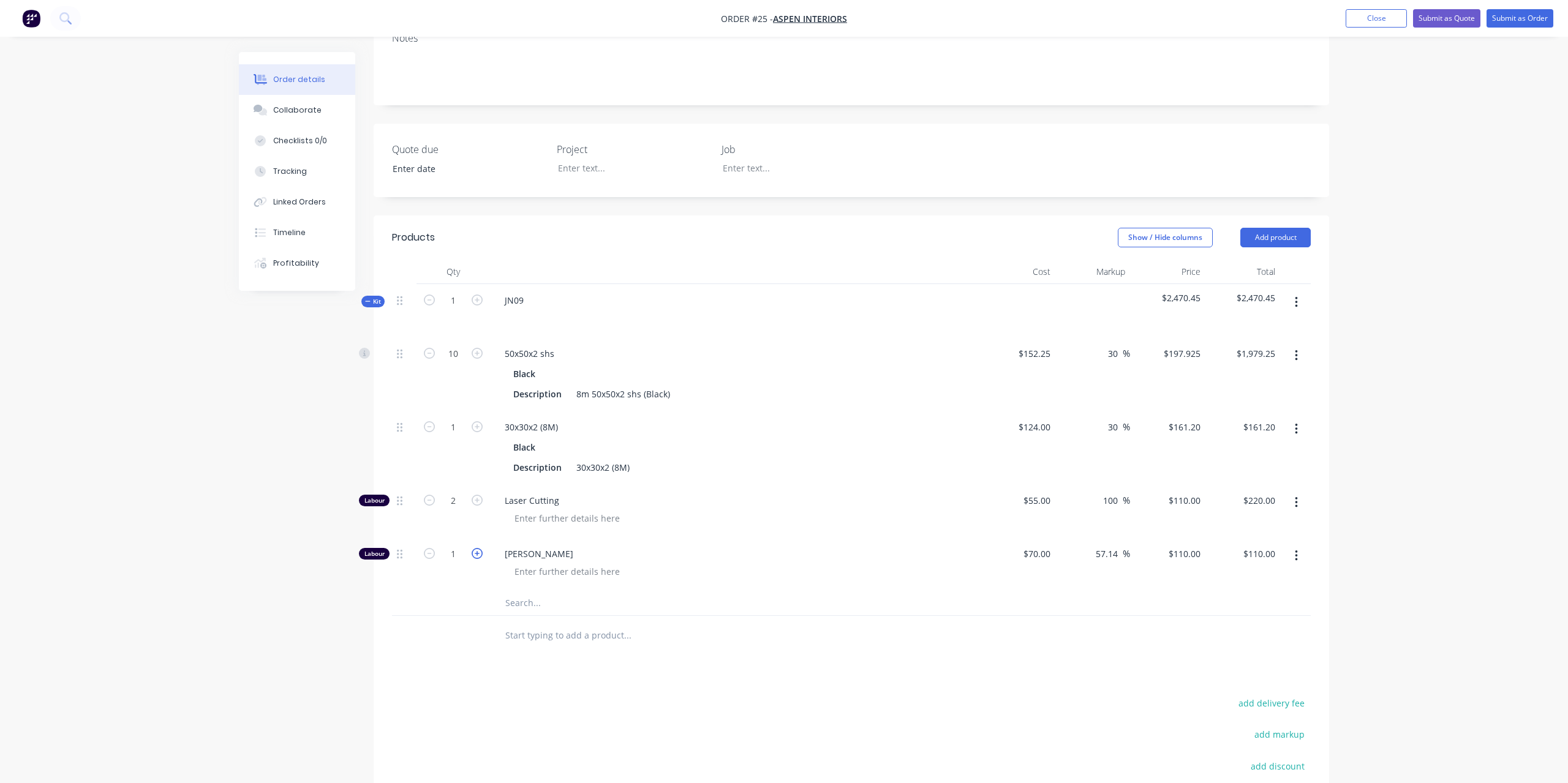
click at [477, 548] on icon "button" at bounding box center [477, 554] width 11 height 11
type input "2"
type input "$220.00"
click at [477, 548] on icon "button" at bounding box center [477, 554] width 11 height 11
type input "3"
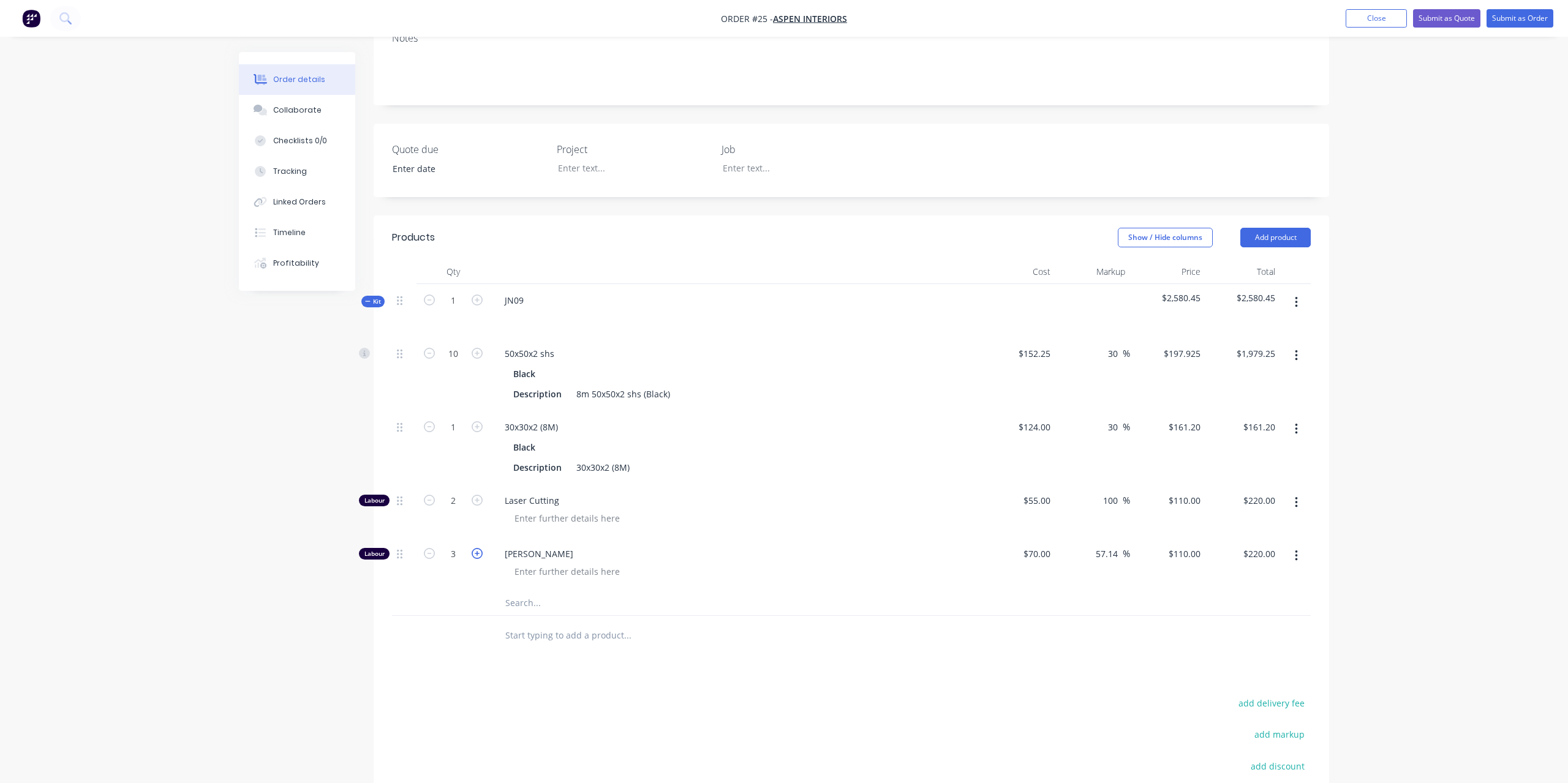
type input "$330.00"
click at [477, 548] on icon "button" at bounding box center [477, 554] width 11 height 11
type input "4"
type input "$440.00"
click at [477, 548] on icon "button" at bounding box center [477, 554] width 11 height 11
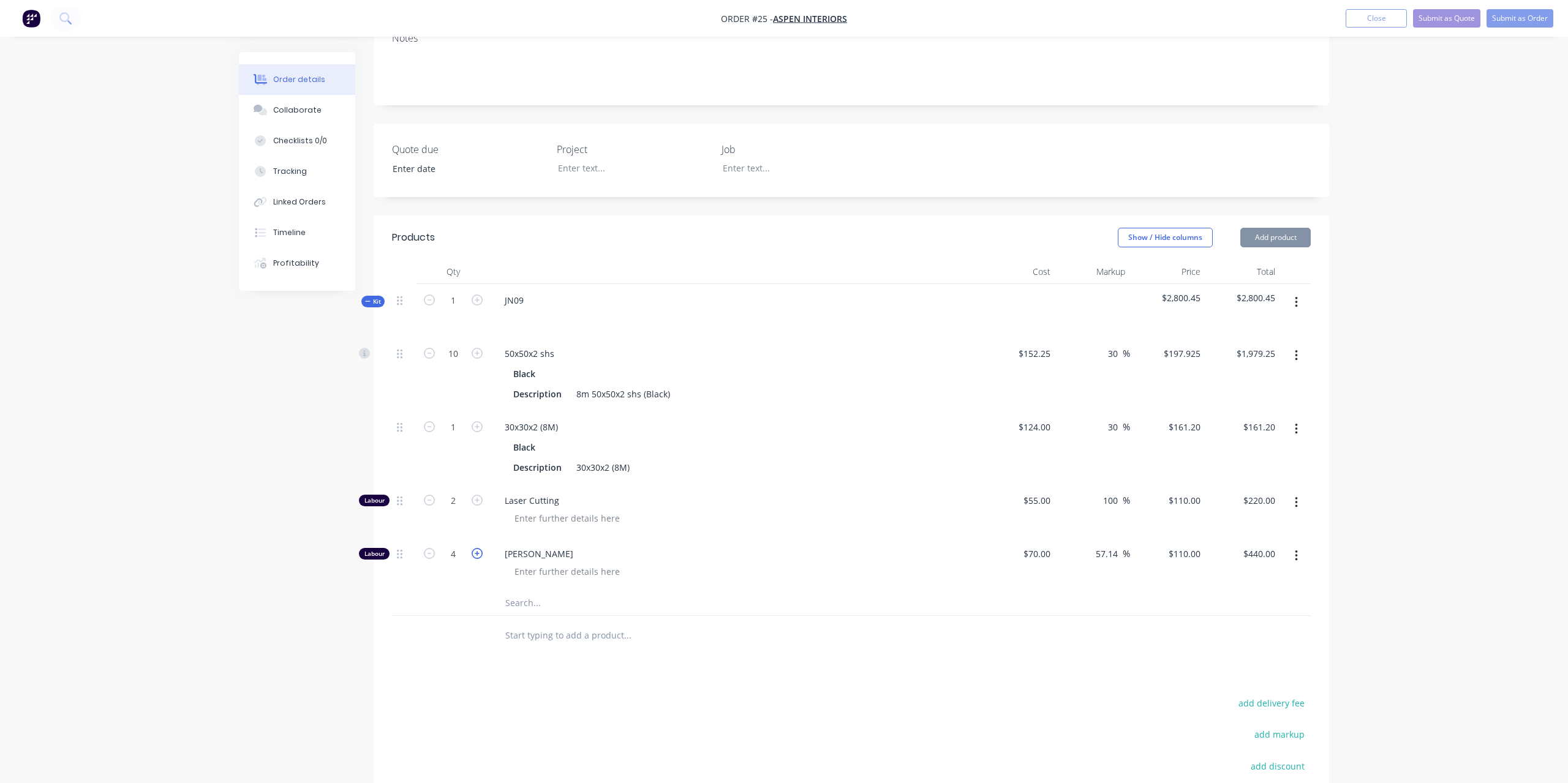
type input "5"
type input "$550.00"
click at [477, 548] on icon "button" at bounding box center [477, 554] width 11 height 11
type input "6"
type input "$660.00"
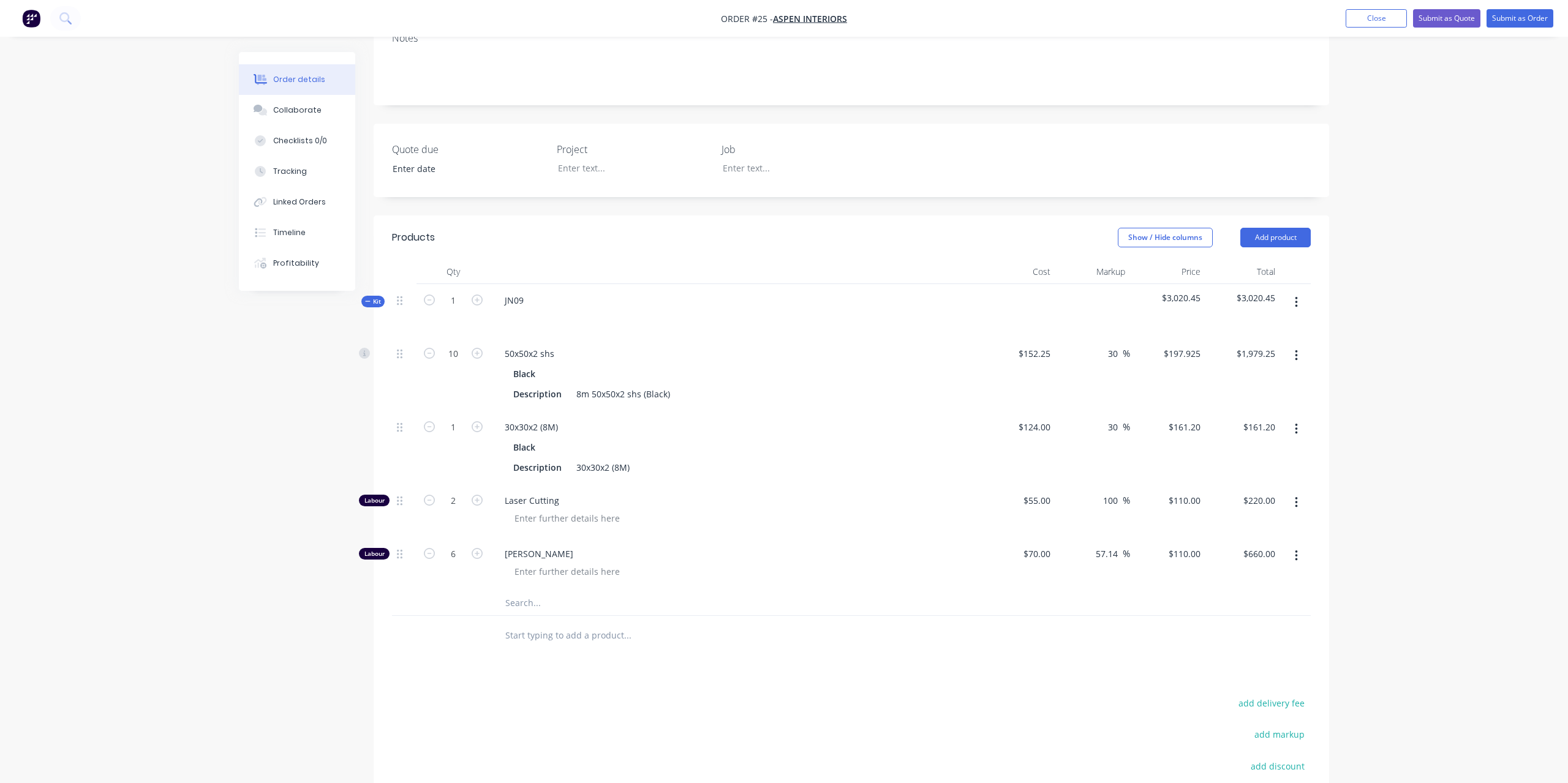
click at [375, 297] on span "Kit" at bounding box center [373, 301] width 16 height 9
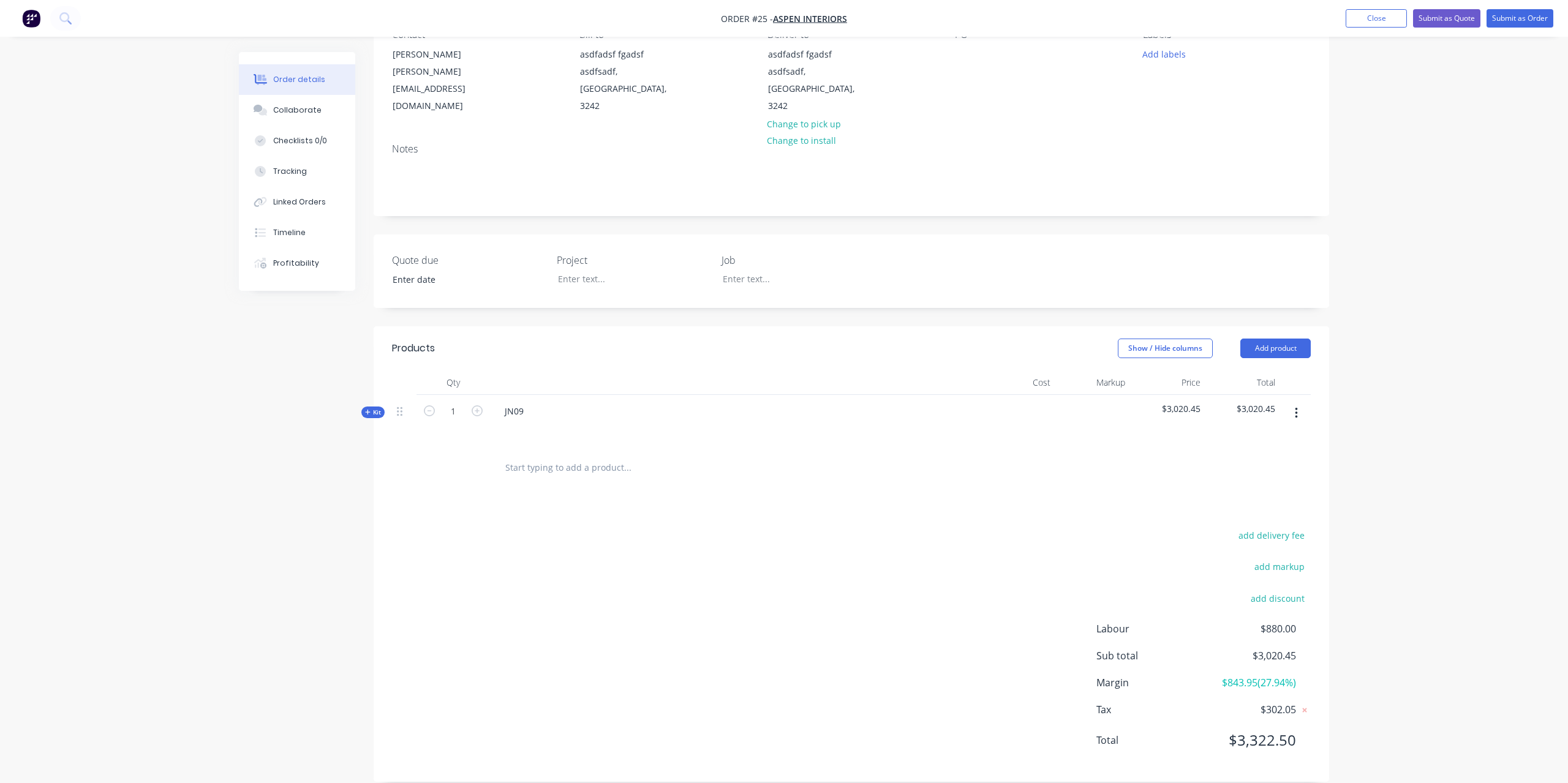
click at [606, 456] on input "text" at bounding box center [627, 468] width 245 height 25
click at [1282, 338] on button "Add product" at bounding box center [1276, 348] width 70 height 20
click at [1279, 419] on div "Product Kit" at bounding box center [1253, 428] width 94 height 18
click at [1267, 395] on div "Standard pricing" at bounding box center [1253, 403] width 94 height 18
click at [583, 450] on div at bounding box center [735, 475] width 490 height 53
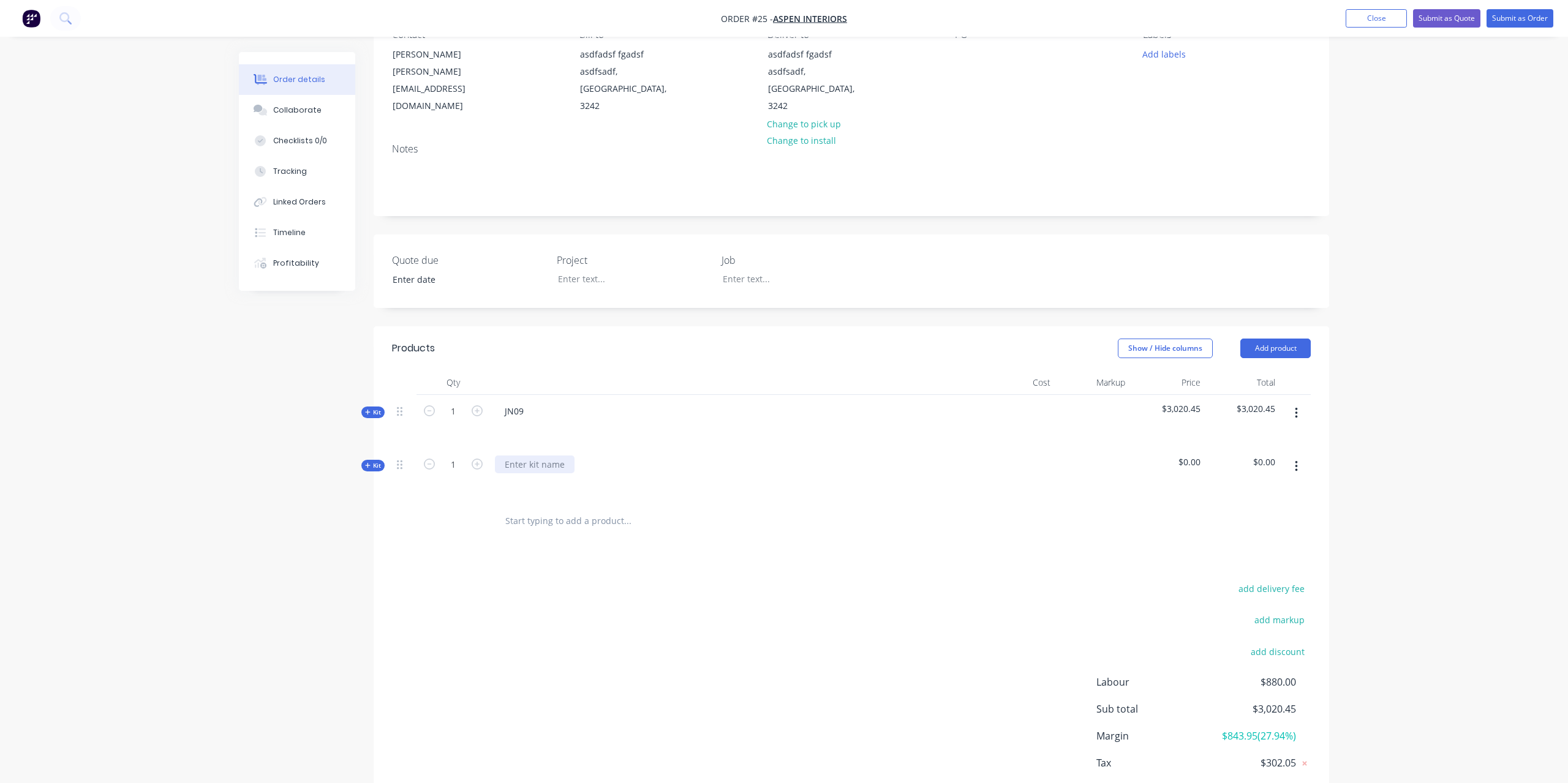
click at [539, 456] on div at bounding box center [534, 464] width 80 height 18
click at [369, 462] on icon "button" at bounding box center [368, 465] width 6 height 6
click at [539, 502] on input "text" at bounding box center [627, 514] width 245 height 25
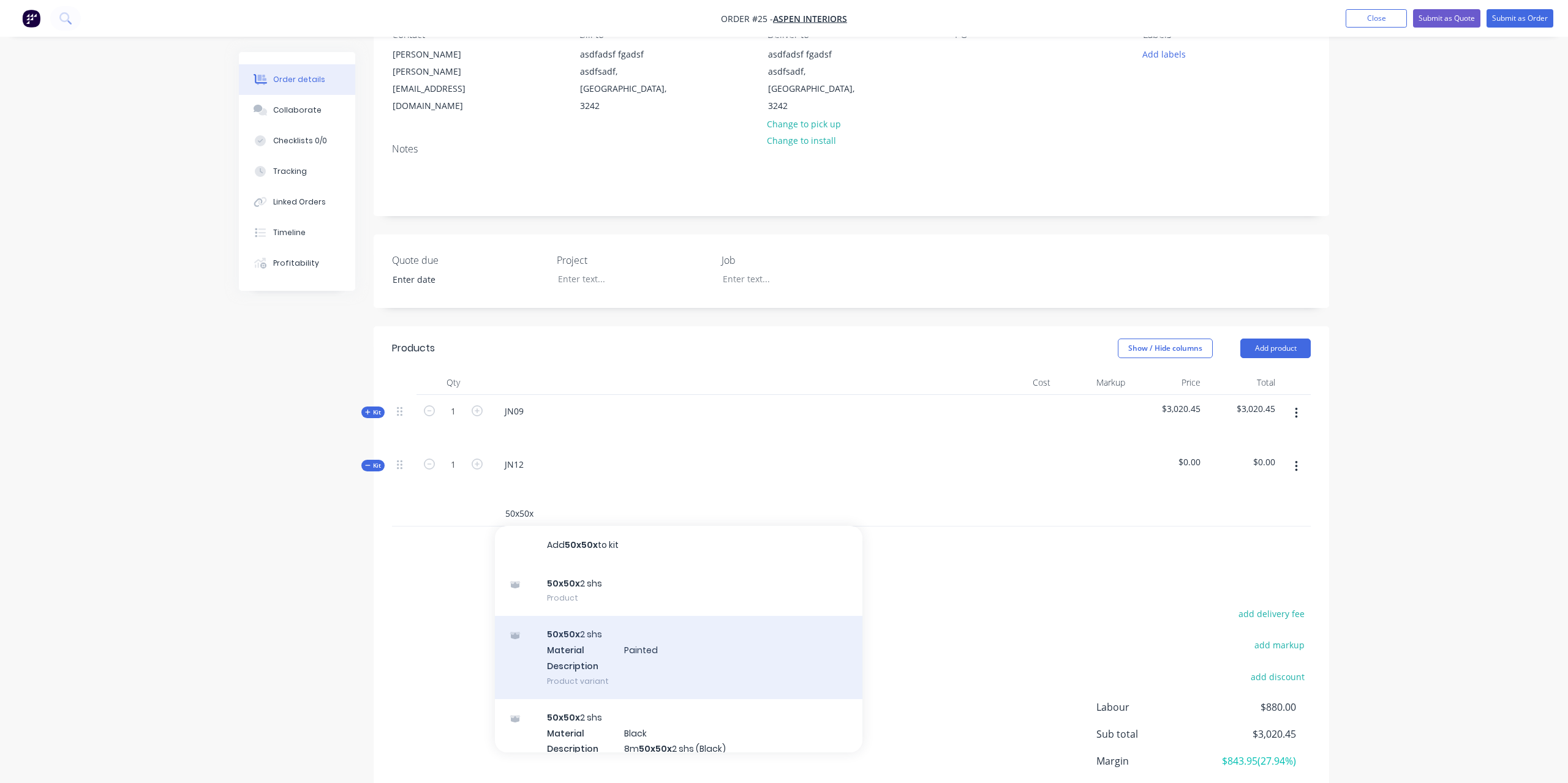
type input "50x50x"
click at [576, 639] on div "50x50x 2 shs Material Painted Description Product variant" at bounding box center [678, 658] width 367 height 83
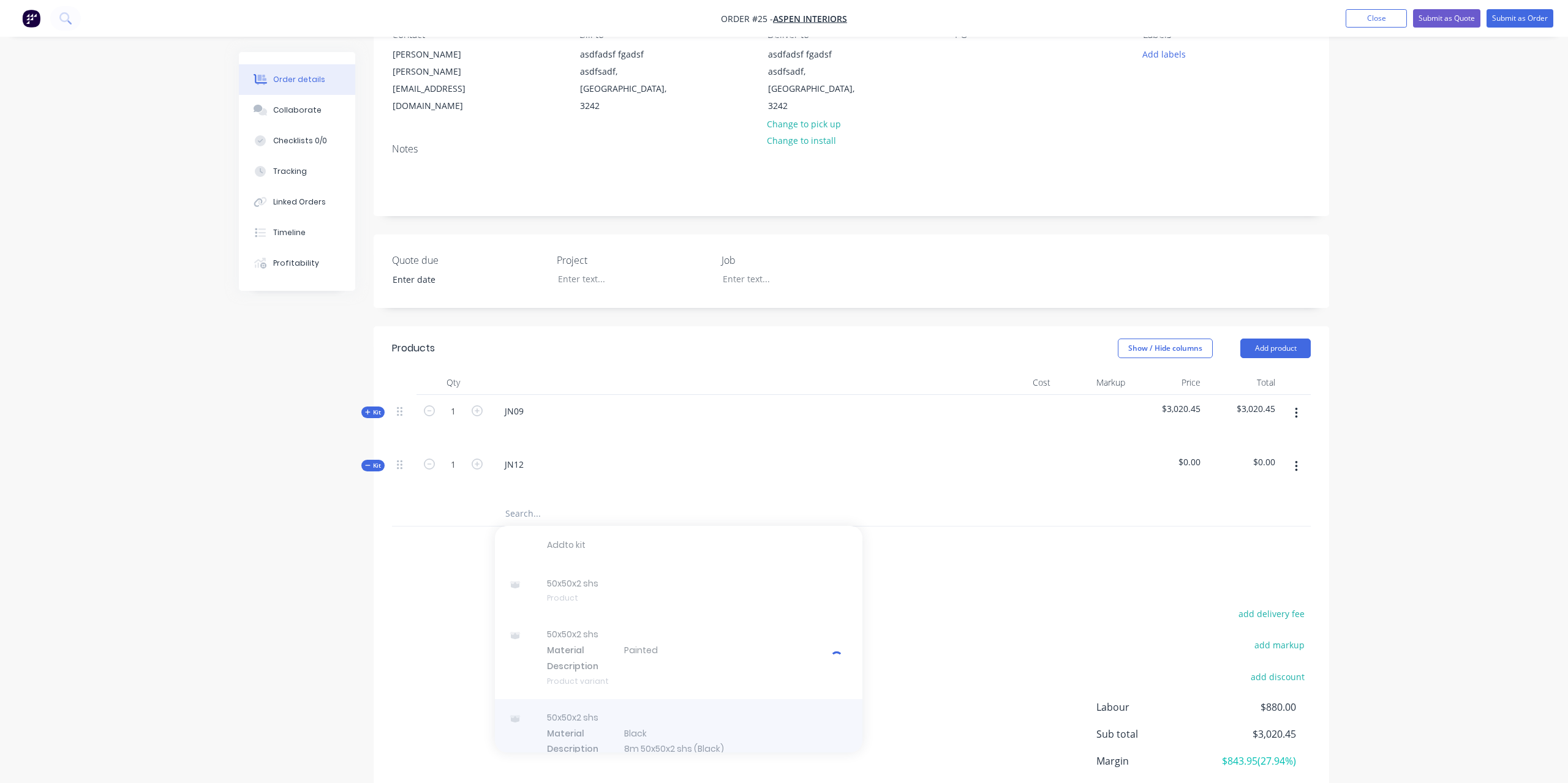
click at [662, 702] on div at bounding box center [678, 741] width 367 height 83
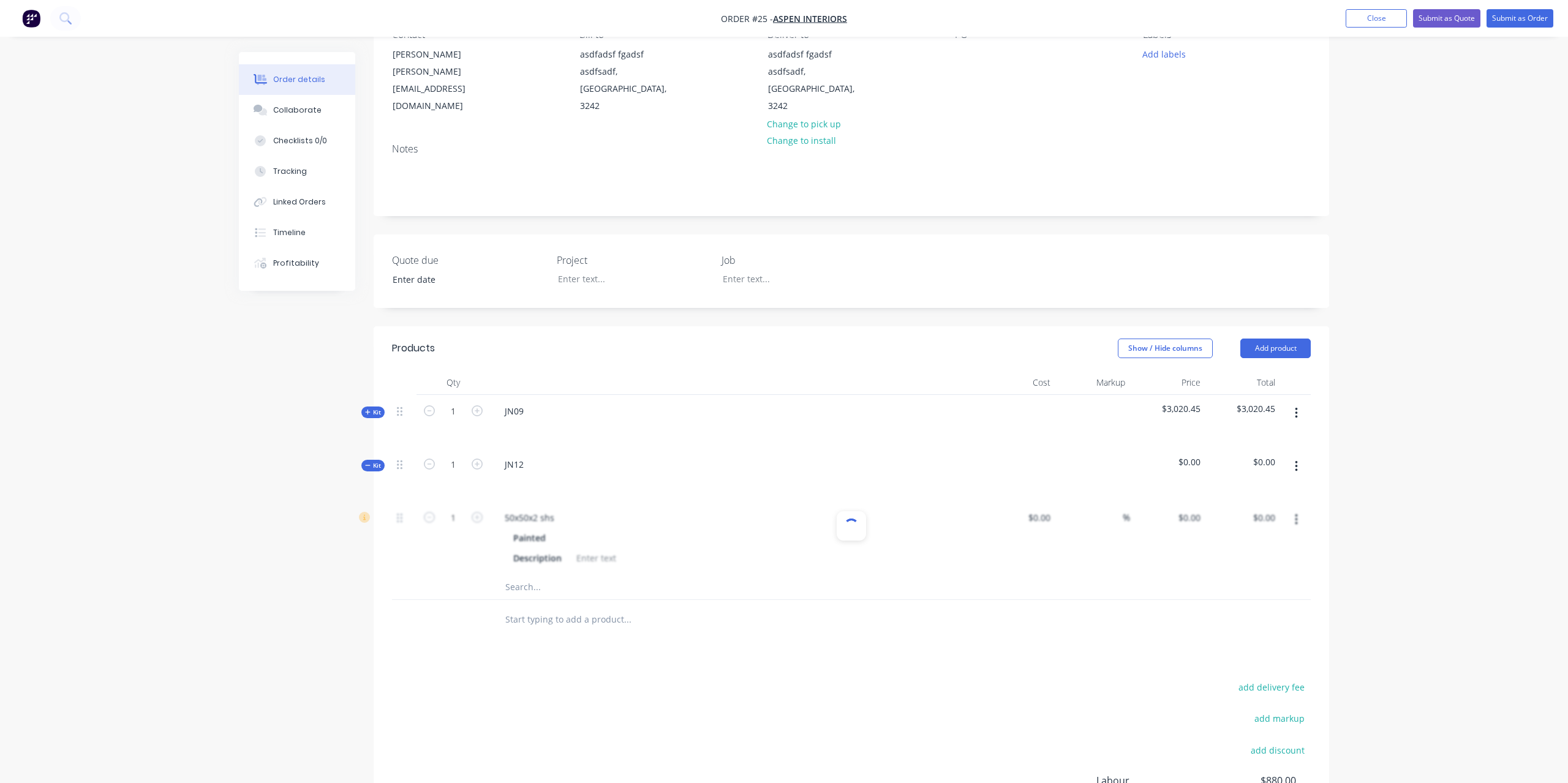
click at [945, 606] on div at bounding box center [852, 620] width 919 height 40
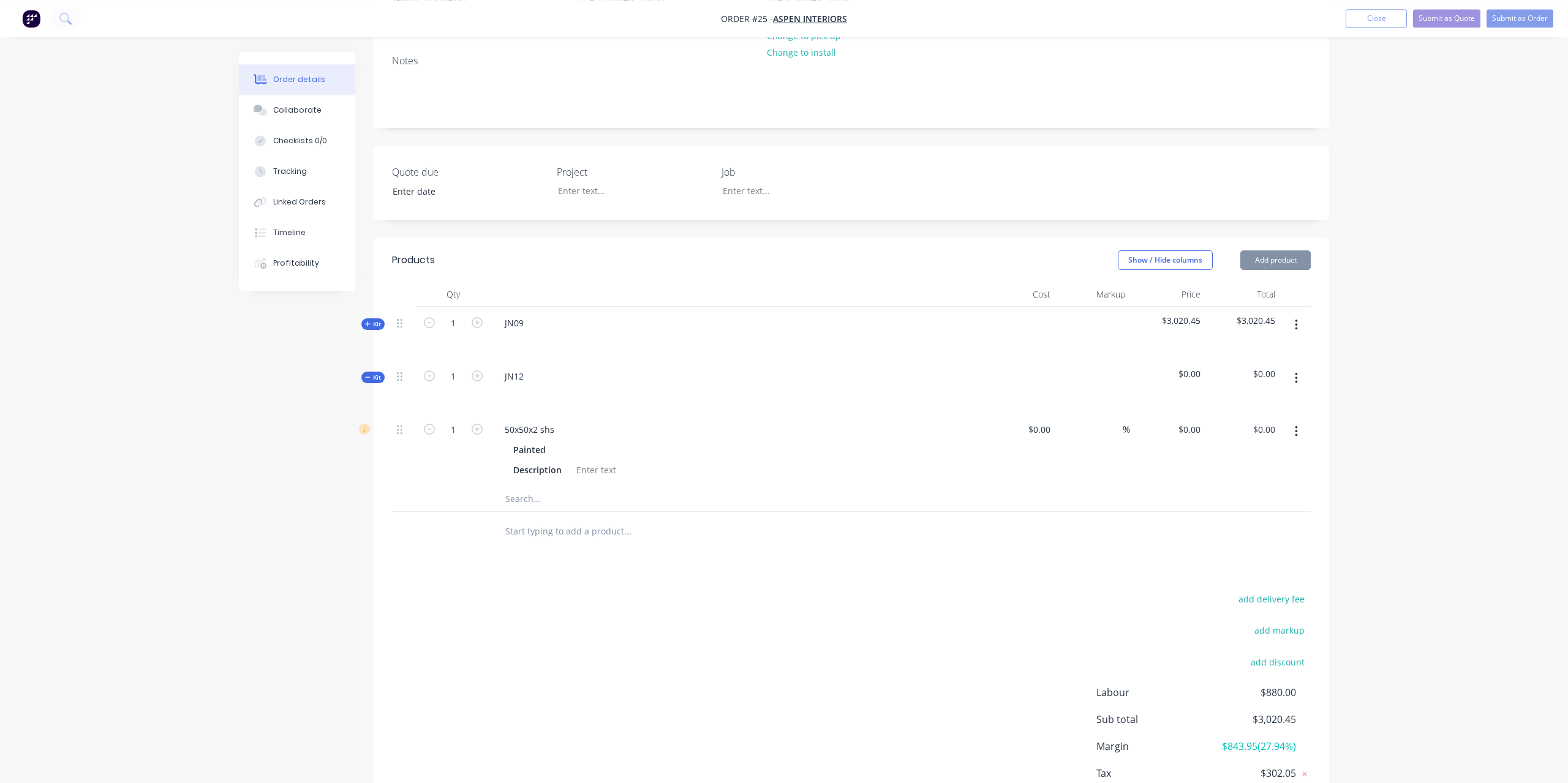
scroll to position [153, 0]
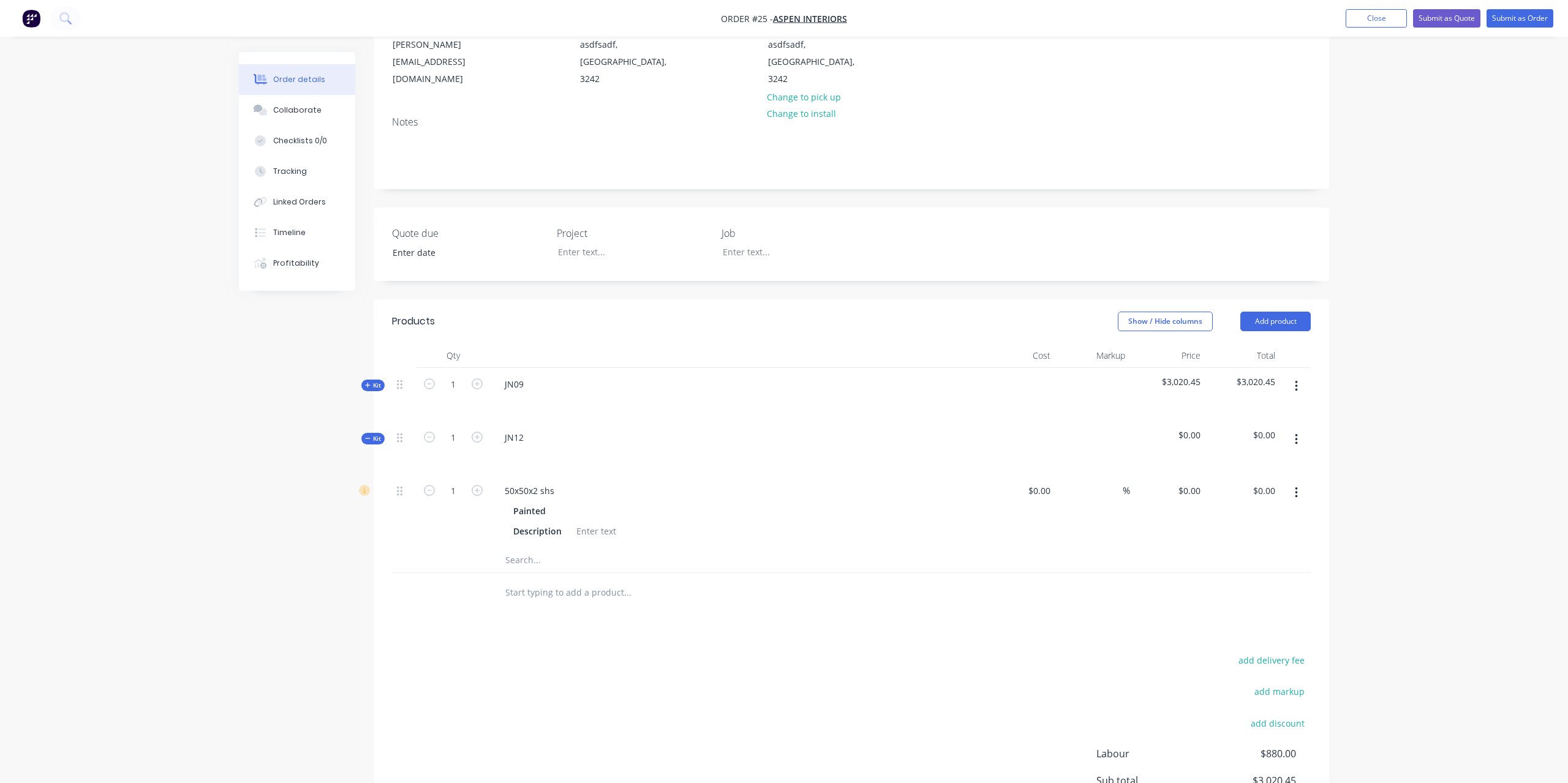
click at [631, 548] on input "text" at bounding box center [627, 560] width 245 height 25
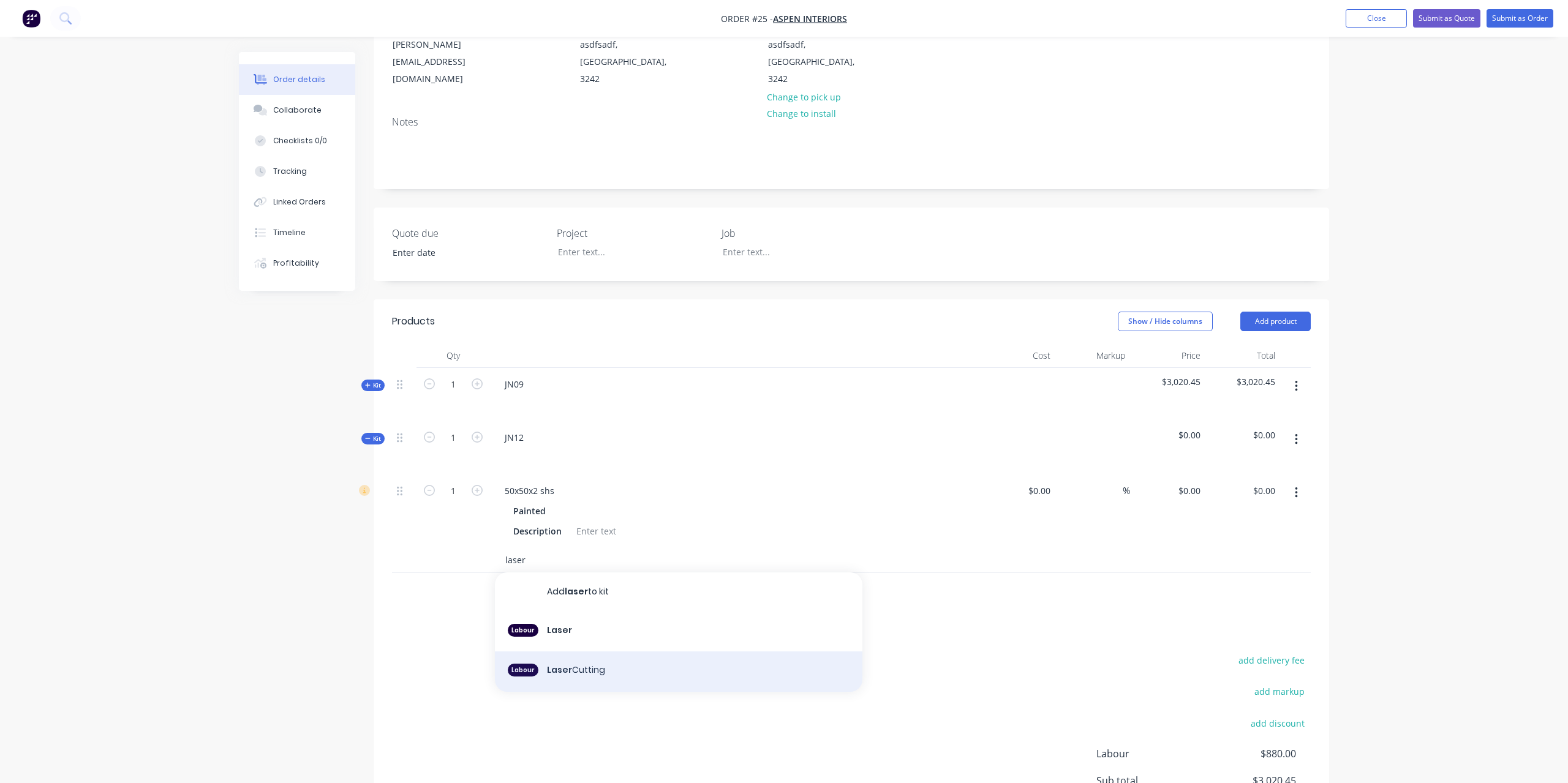
type input "laser"
click at [589, 651] on div "Labour Laser Cutting" at bounding box center [678, 671] width 367 height 40
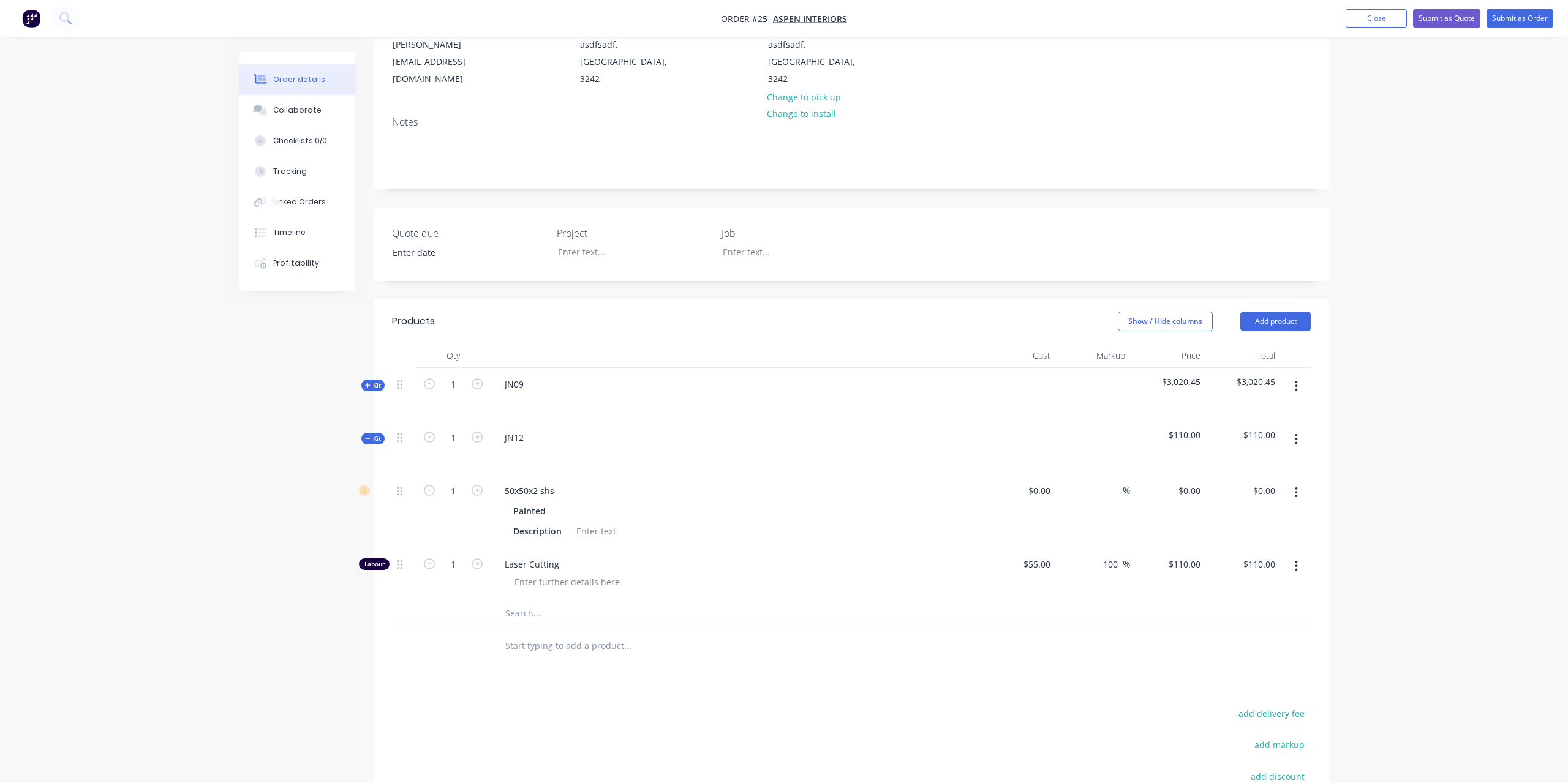
click at [372, 434] on span "Kit" at bounding box center [373, 438] width 16 height 9
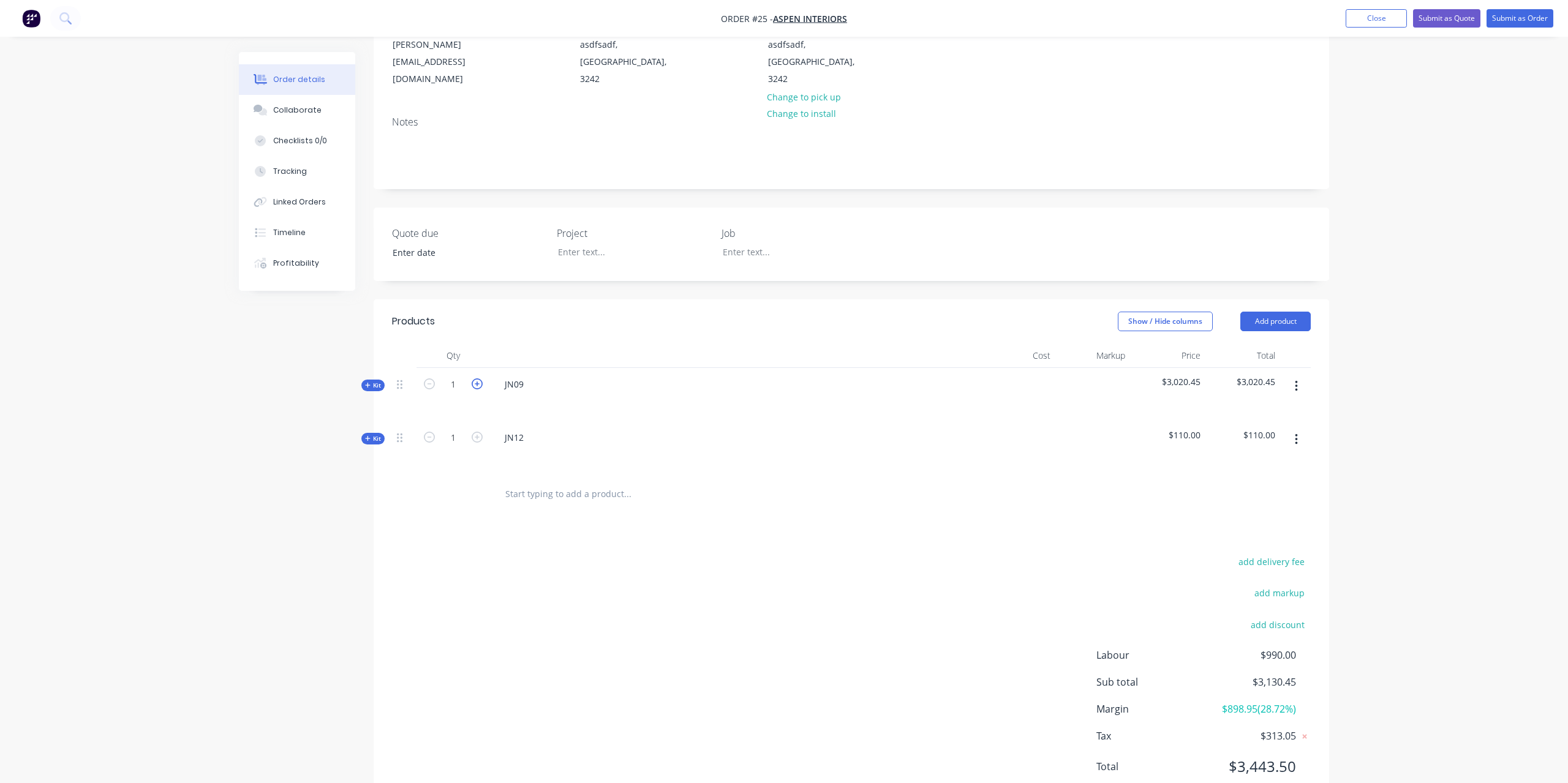
click at [479, 378] on icon "button" at bounding box center [477, 384] width 11 height 11
type input "5"
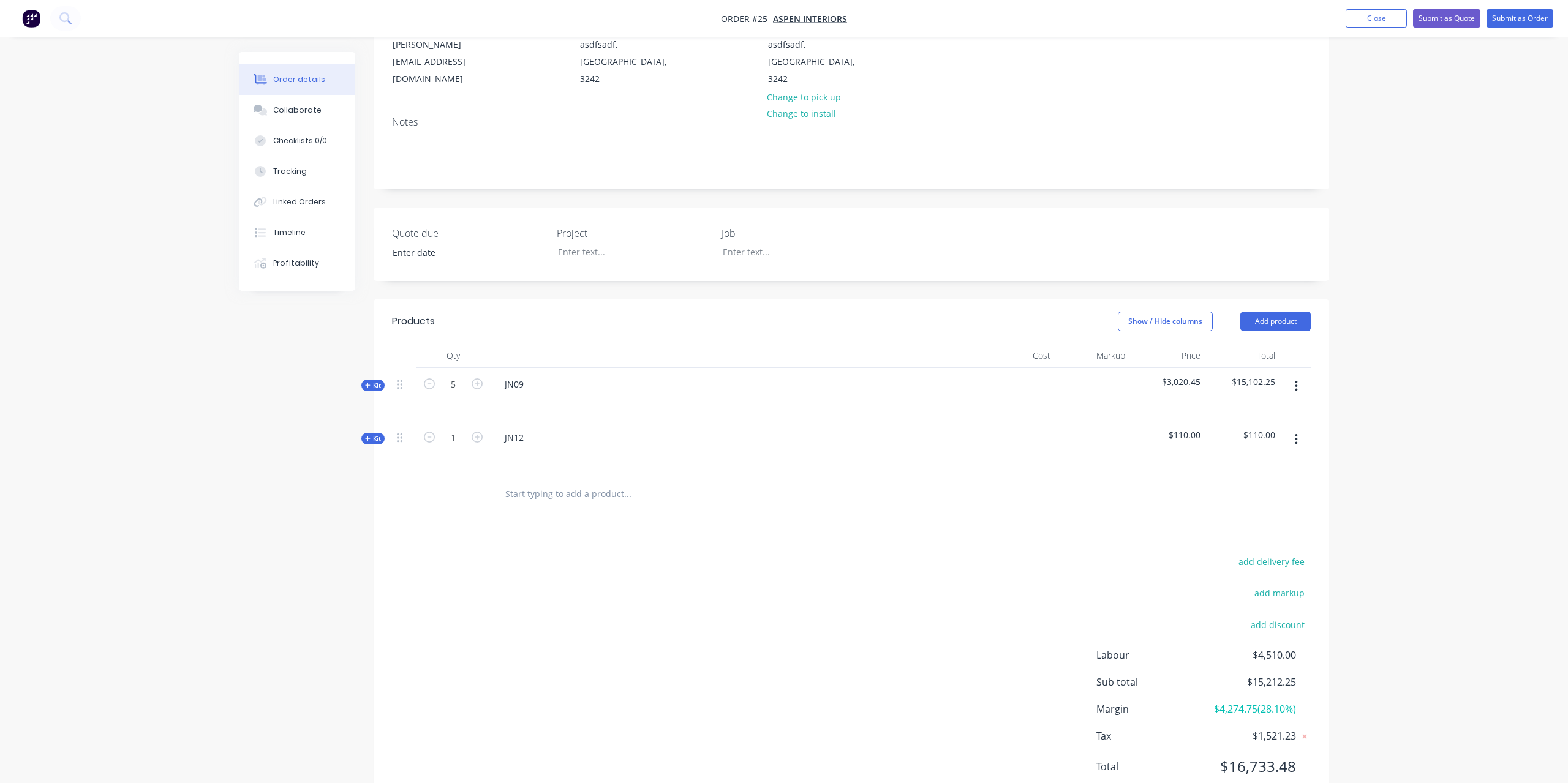
click at [523, 556] on div "add delivery fee add markup add discount Labour $4,510.00 Sub total $15,212.25 …" at bounding box center [852, 672] width 919 height 236
click at [371, 381] on span "Kit" at bounding box center [373, 385] width 16 height 9
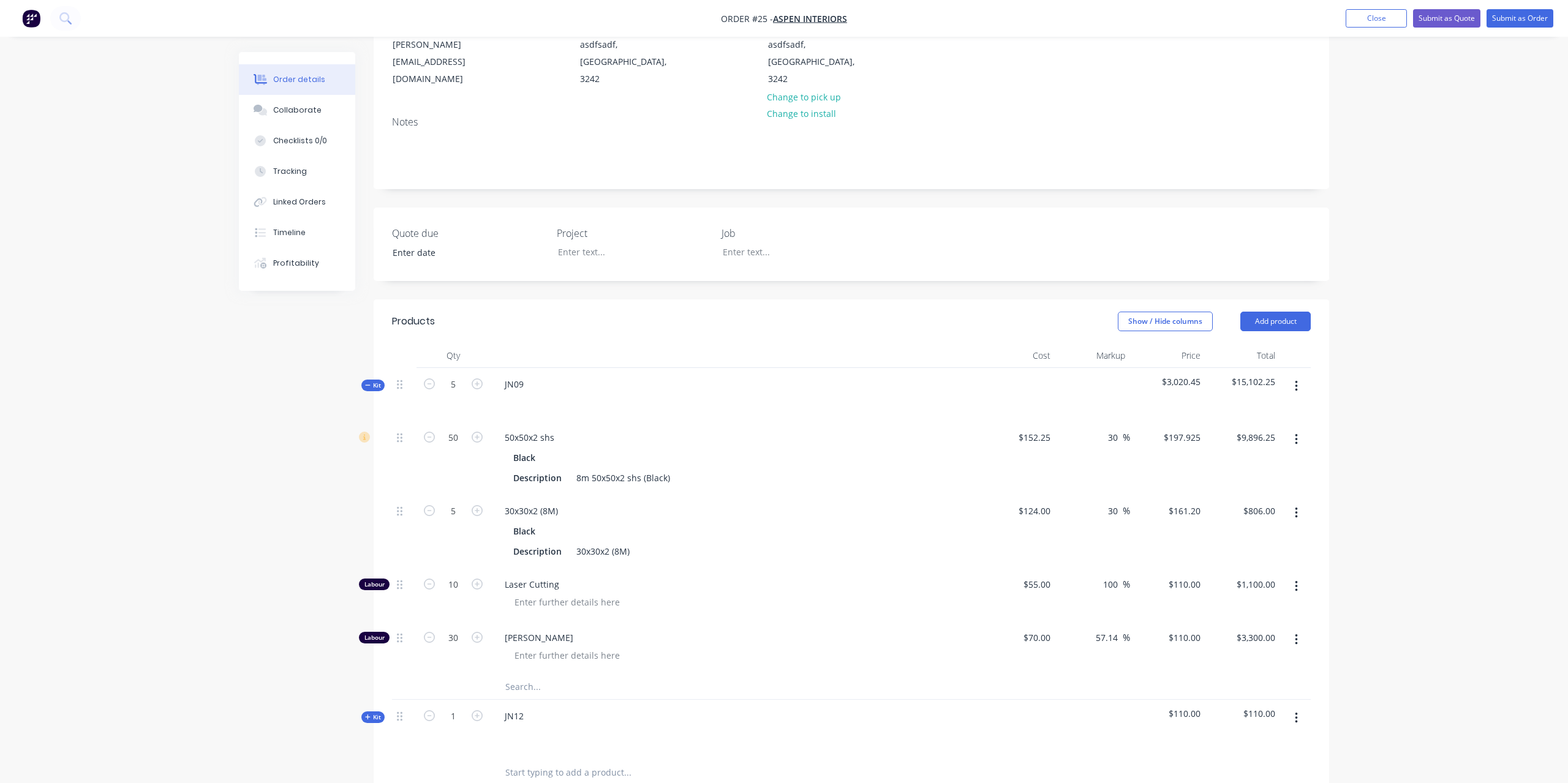
click at [370, 382] on icon "button" at bounding box center [368, 385] width 6 height 6
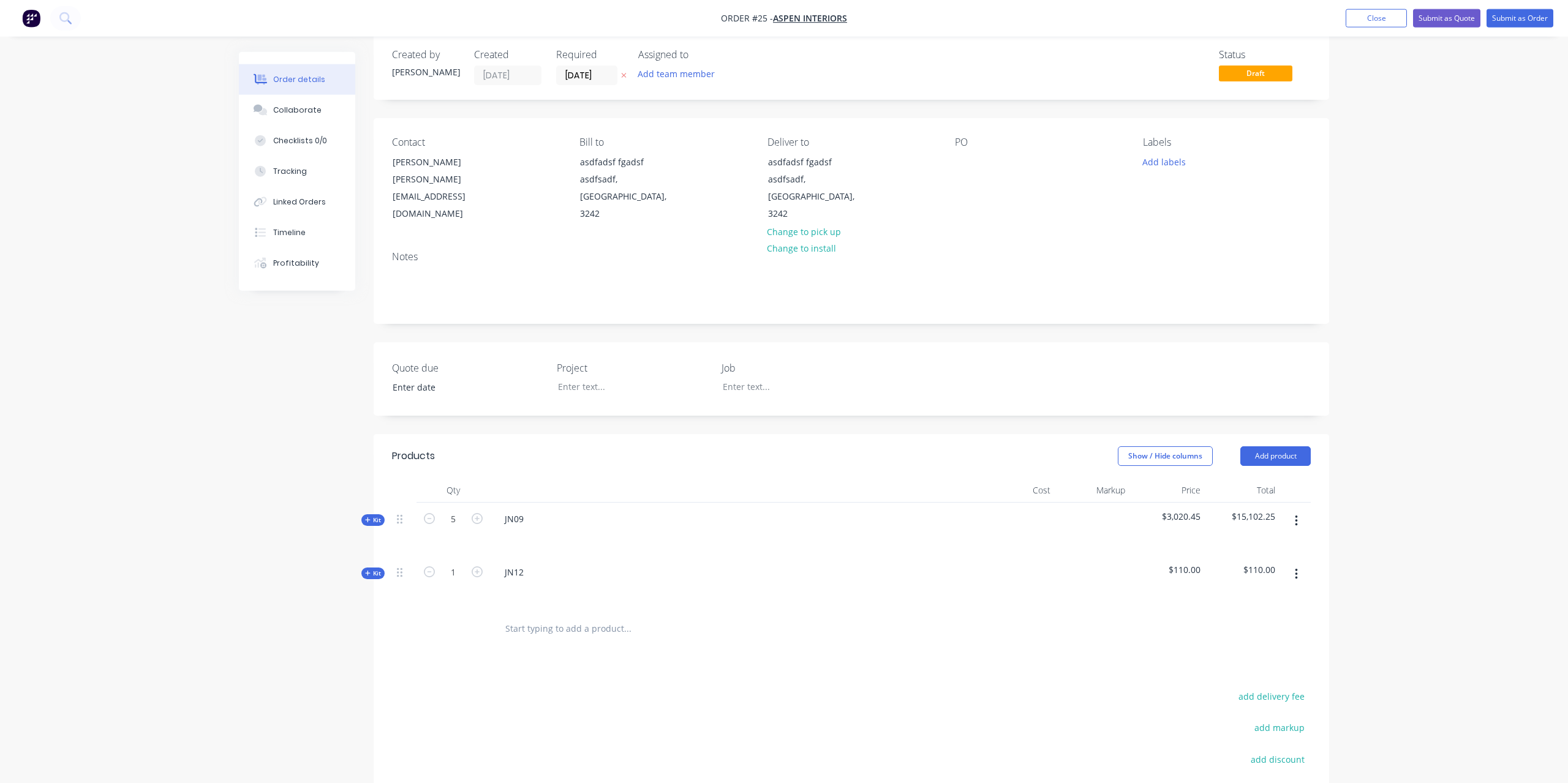
scroll to position [0, 0]
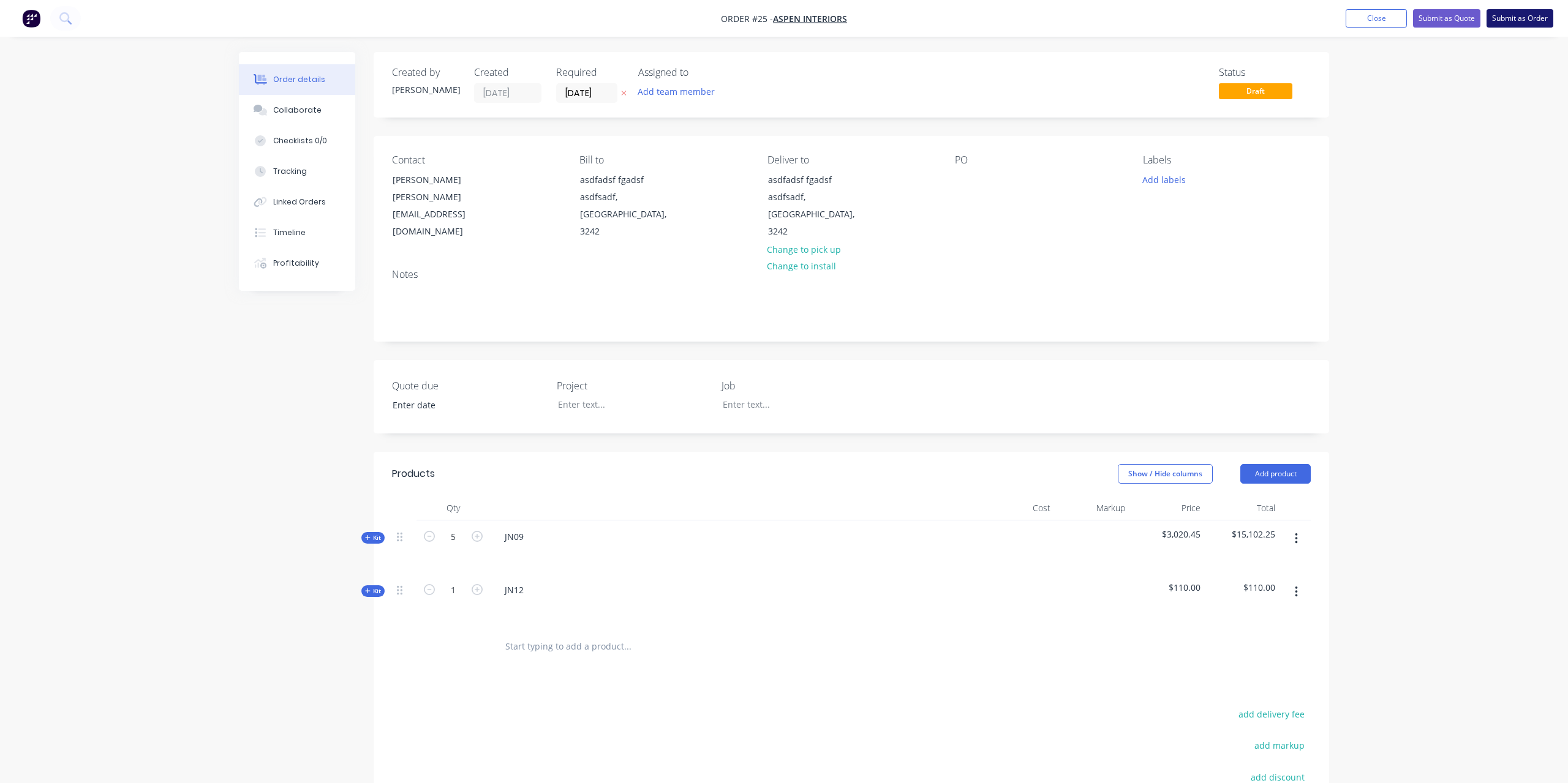
click at [1517, 21] on button "Submit as Order" at bounding box center [1520, 18] width 67 height 18
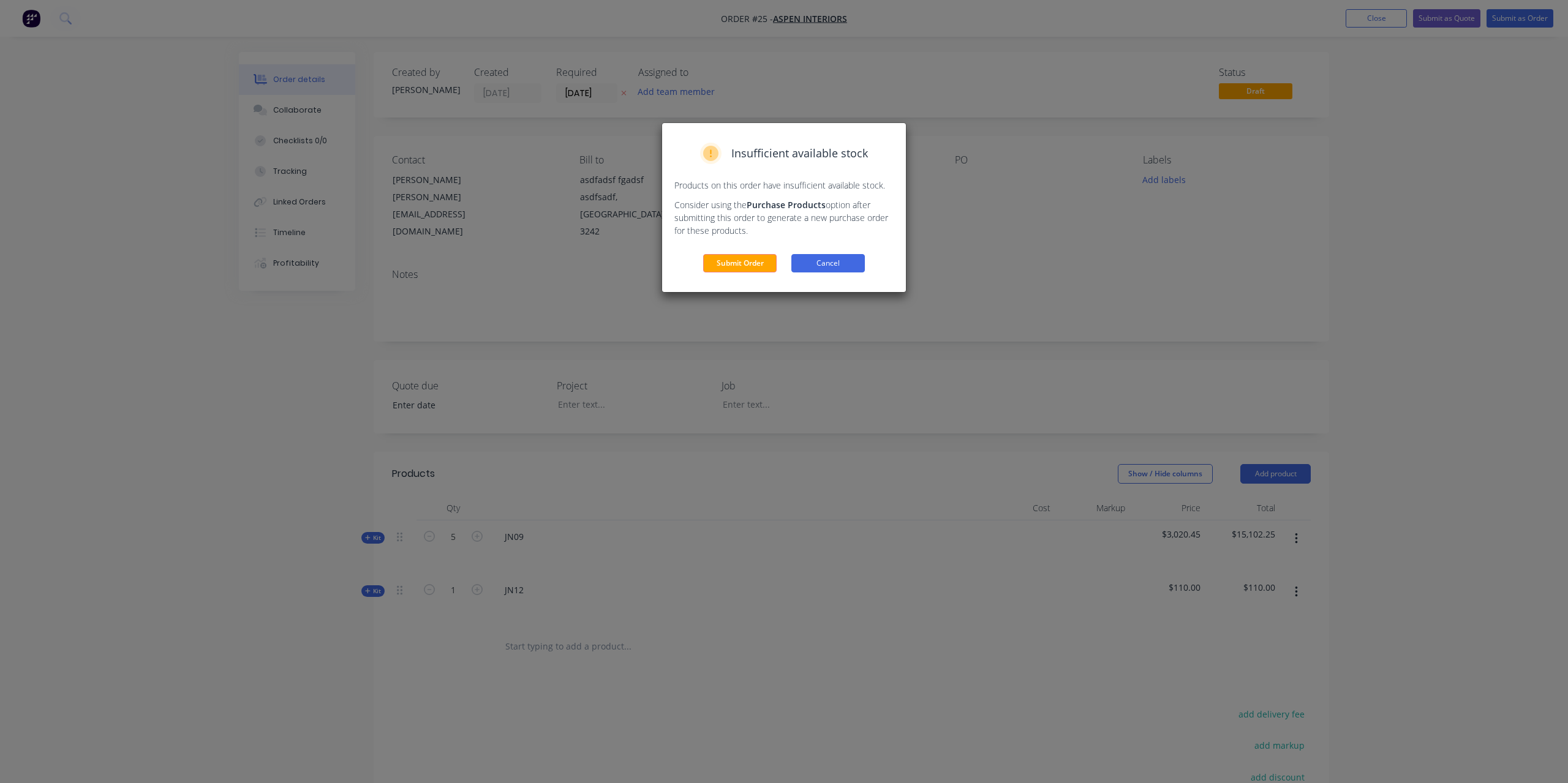
click at [837, 262] on button "Cancel" at bounding box center [828, 263] width 73 height 18
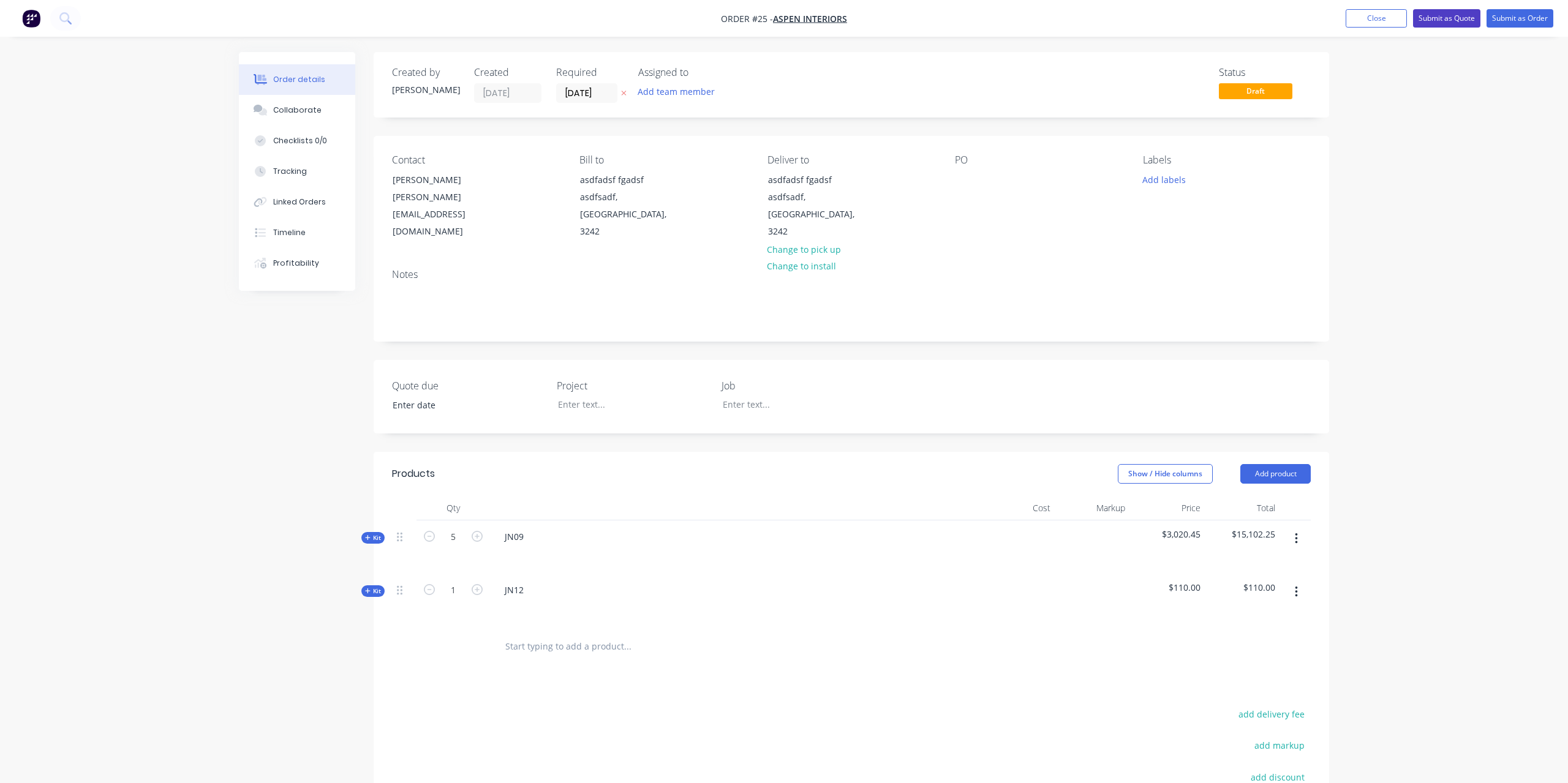
click at [1446, 16] on button "Submit as Quote" at bounding box center [1447, 18] width 68 height 18
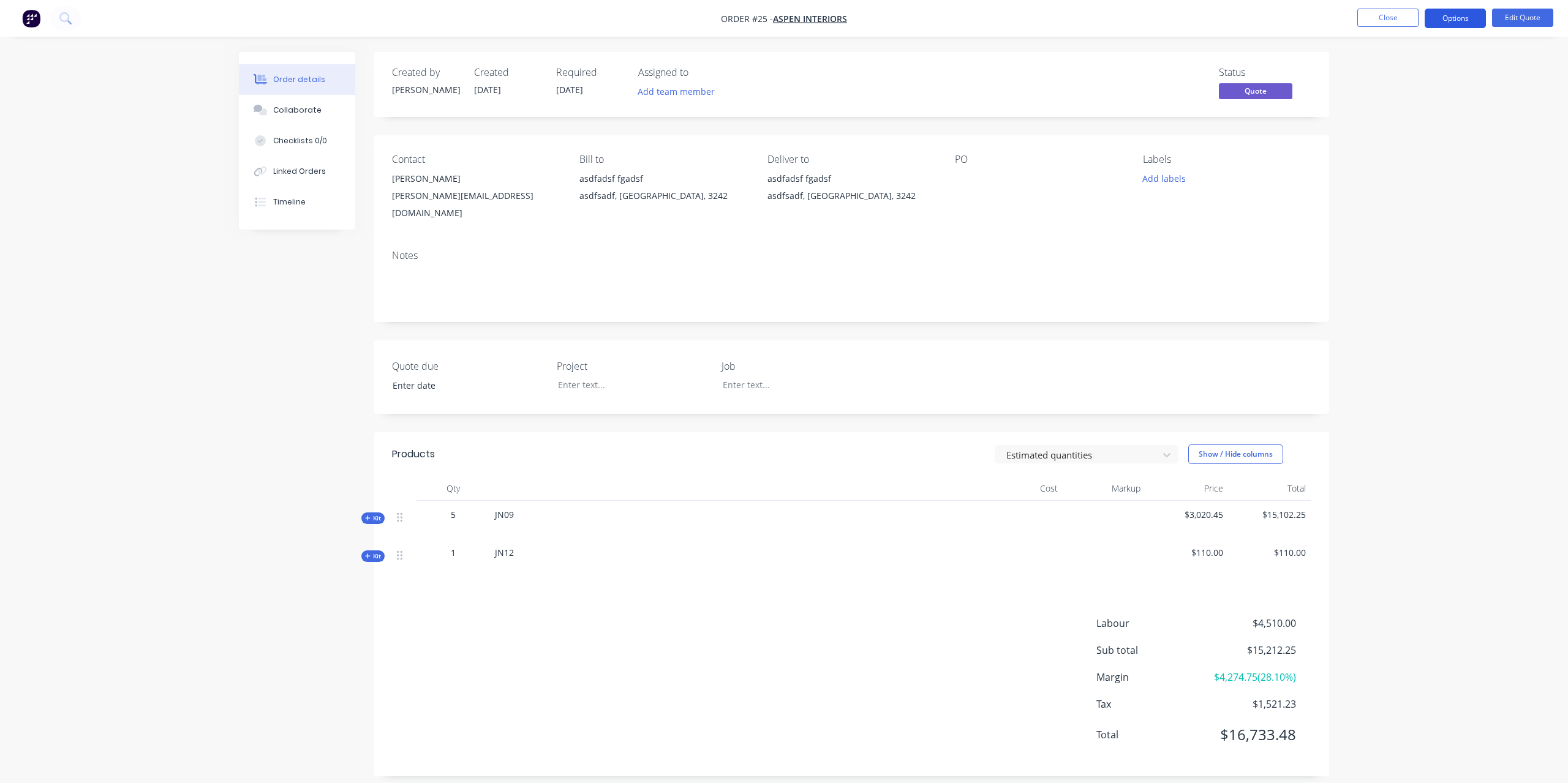
click at [1448, 19] on button "Options" at bounding box center [1455, 18] width 61 height 20
click at [1283, 193] on div "Labels Add labels" at bounding box center [1227, 187] width 168 height 68
click at [1270, 91] on span "Quote" at bounding box center [1256, 91] width 73 height 15
click at [1460, 20] on button "Options" at bounding box center [1455, 18] width 61 height 20
click at [1410, 143] on div "Convert to Order" at bounding box center [1419, 148] width 113 height 18
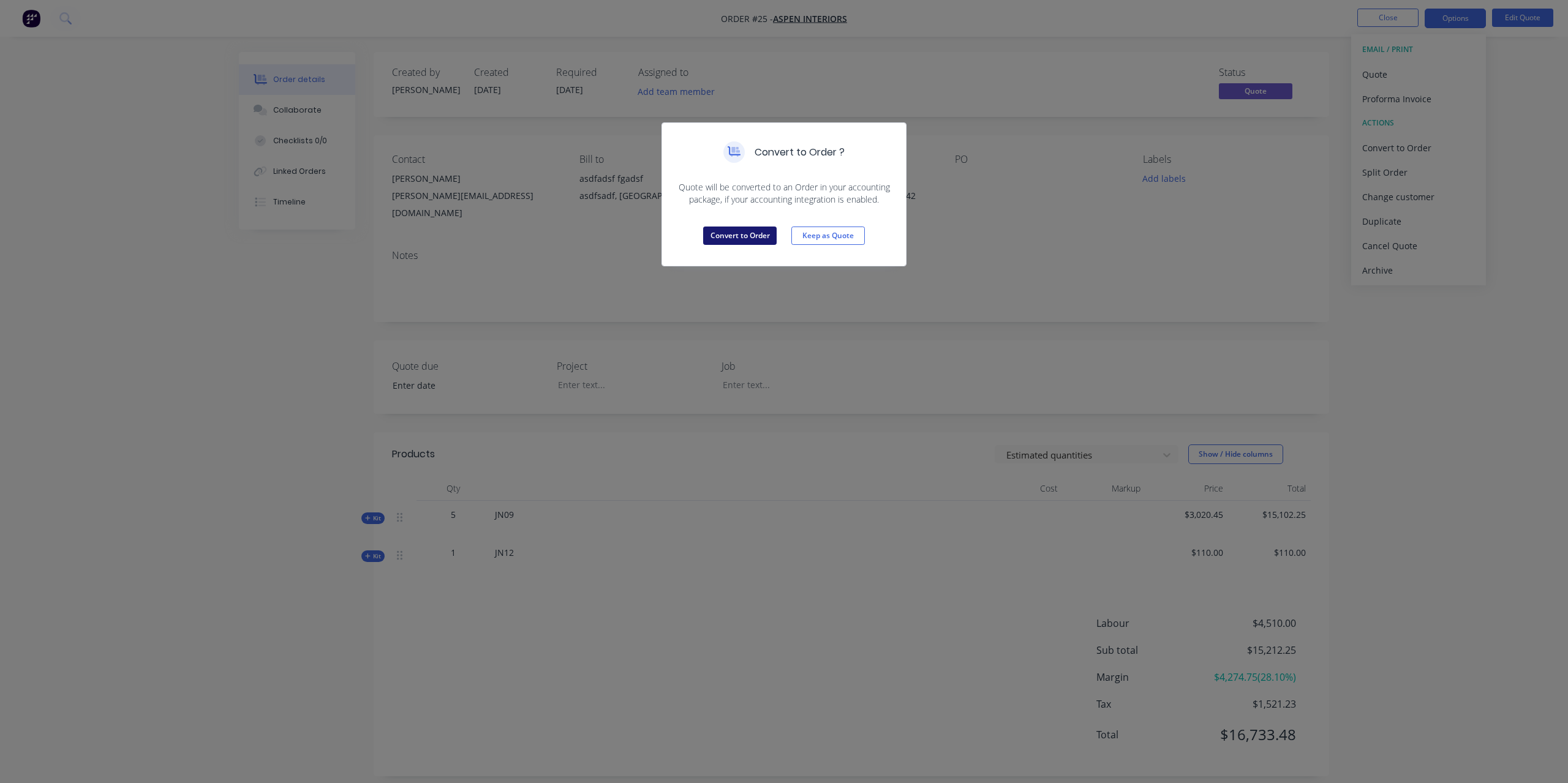
click at [728, 231] on button "Convert to Order" at bounding box center [740, 236] width 73 height 18
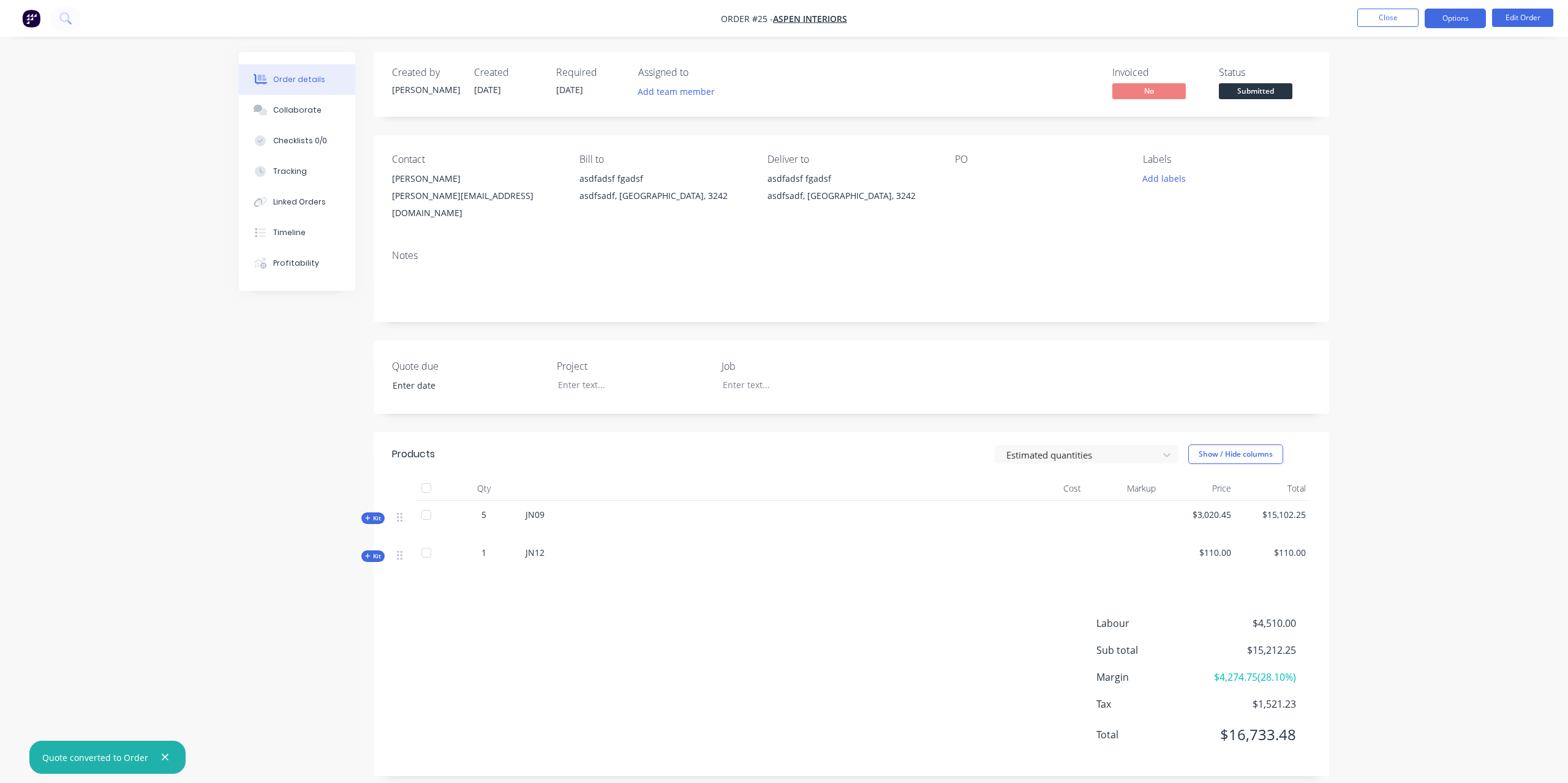
click at [1448, 17] on button "Options" at bounding box center [1455, 18] width 61 height 20
click at [1435, 226] on div "Purchase Products" at bounding box center [1419, 221] width 113 height 18
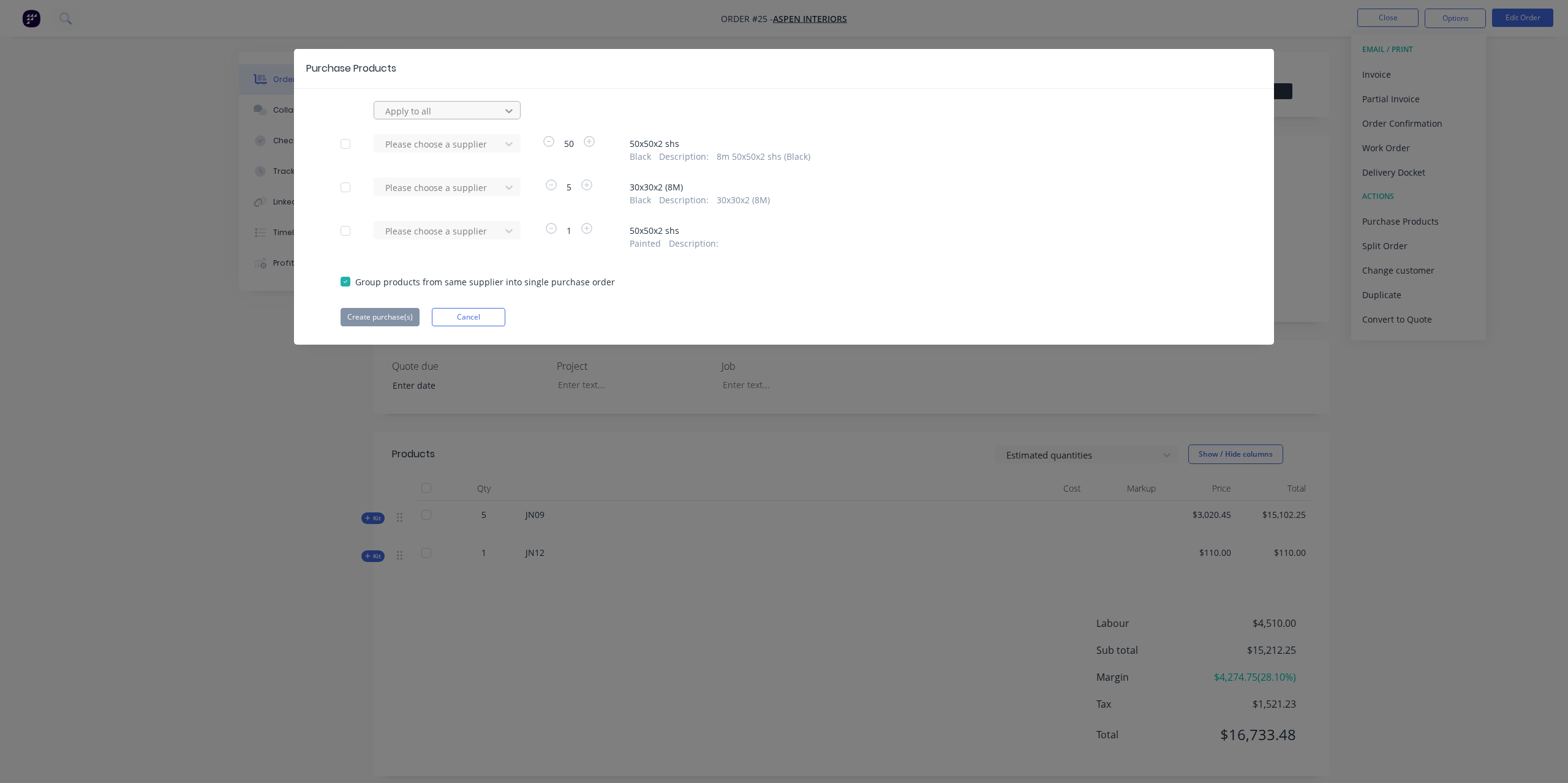
click at [504, 108] on icon at bounding box center [509, 110] width 12 height 12
click at [424, 186] on div "TAS Metalworks" at bounding box center [447, 184] width 147 height 23
click at [391, 319] on button "Create purchase(s)" at bounding box center [380, 317] width 79 height 18
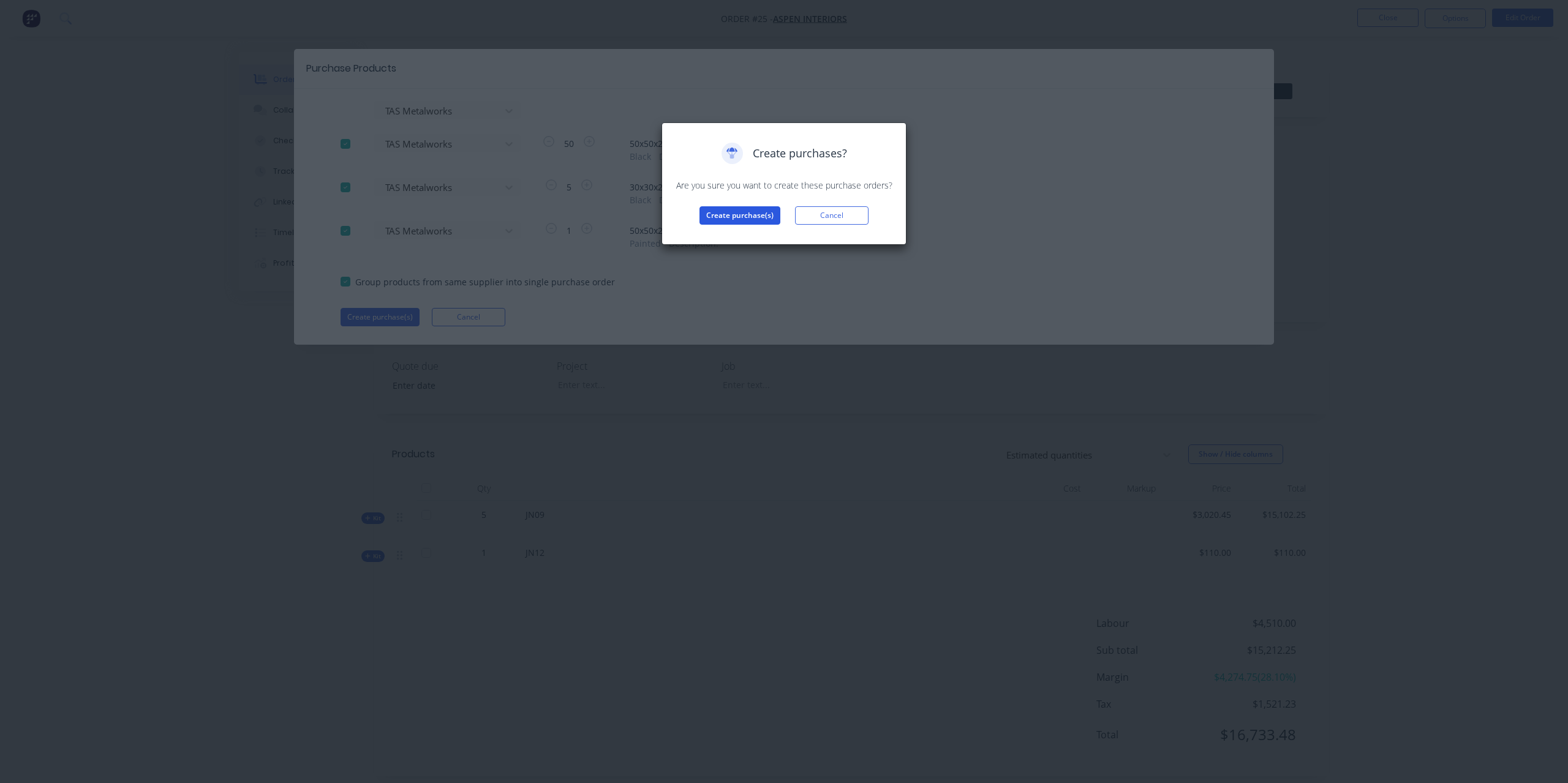
click at [731, 212] on button "Create purchase(s)" at bounding box center [740, 215] width 81 height 18
click at [739, 239] on button "View purchase(s)" at bounding box center [740, 235] width 73 height 18
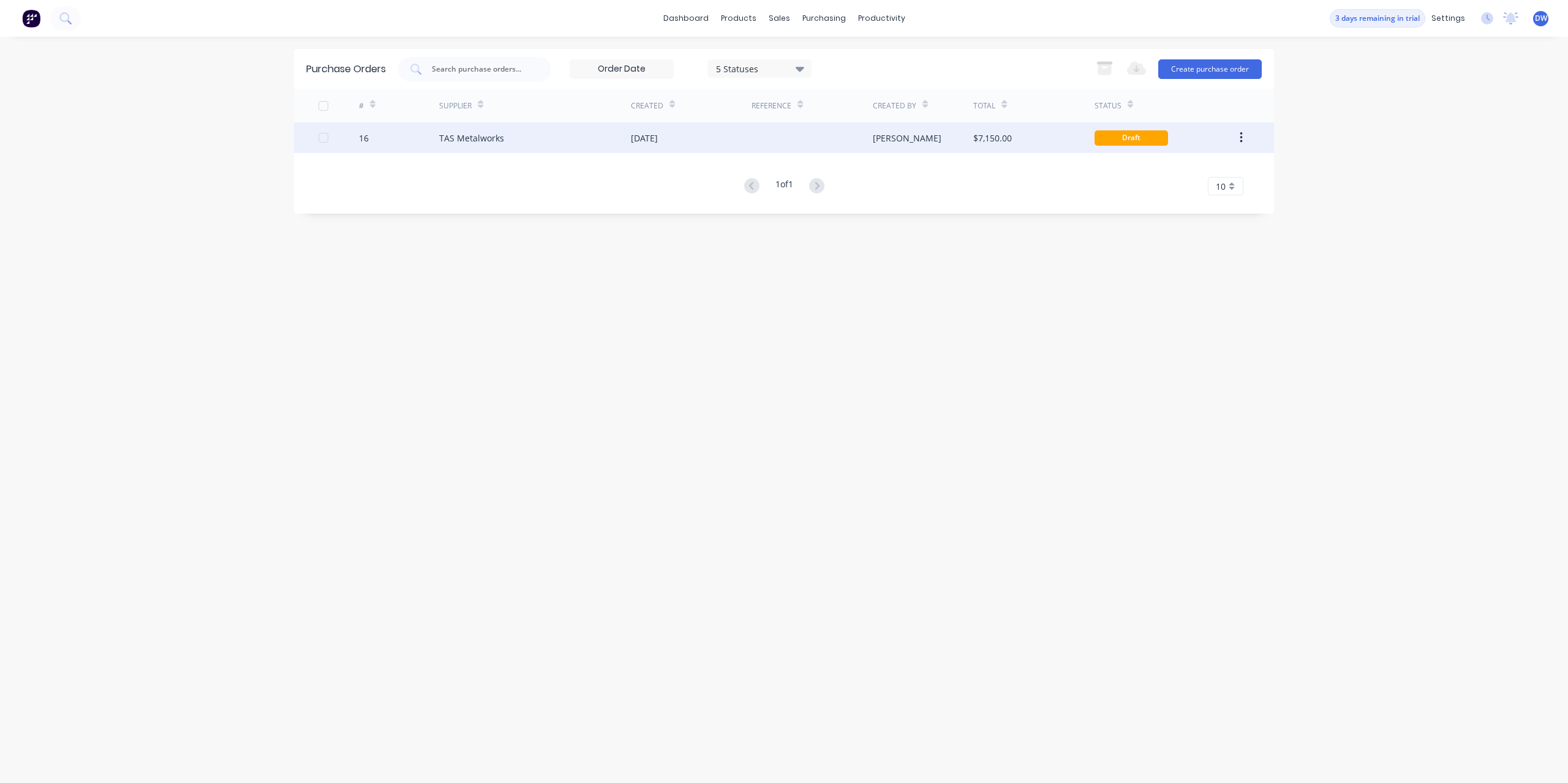
click at [654, 138] on div "[DATE]" at bounding box center [645, 138] width 27 height 13
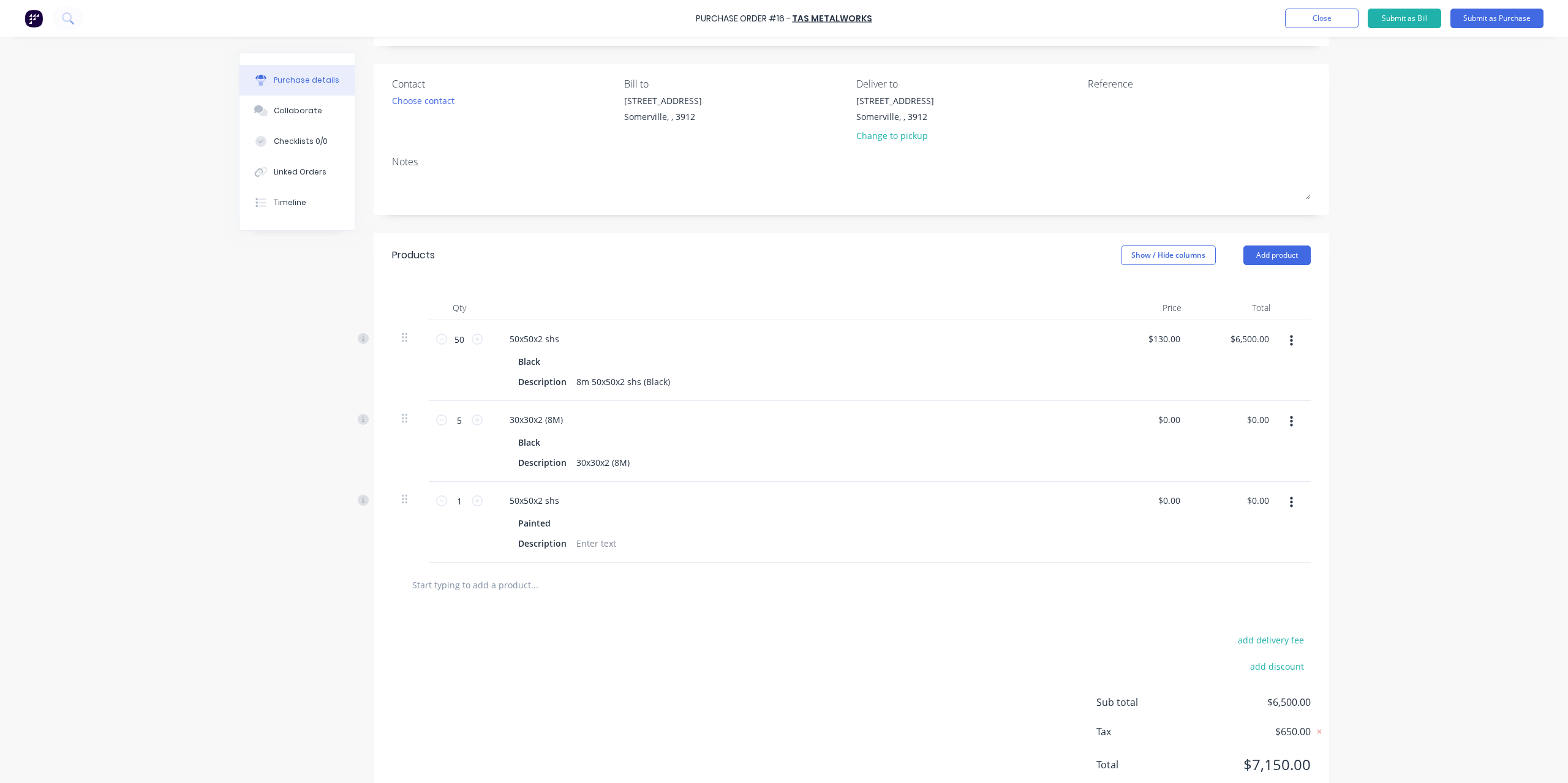
scroll to position [106, 0]
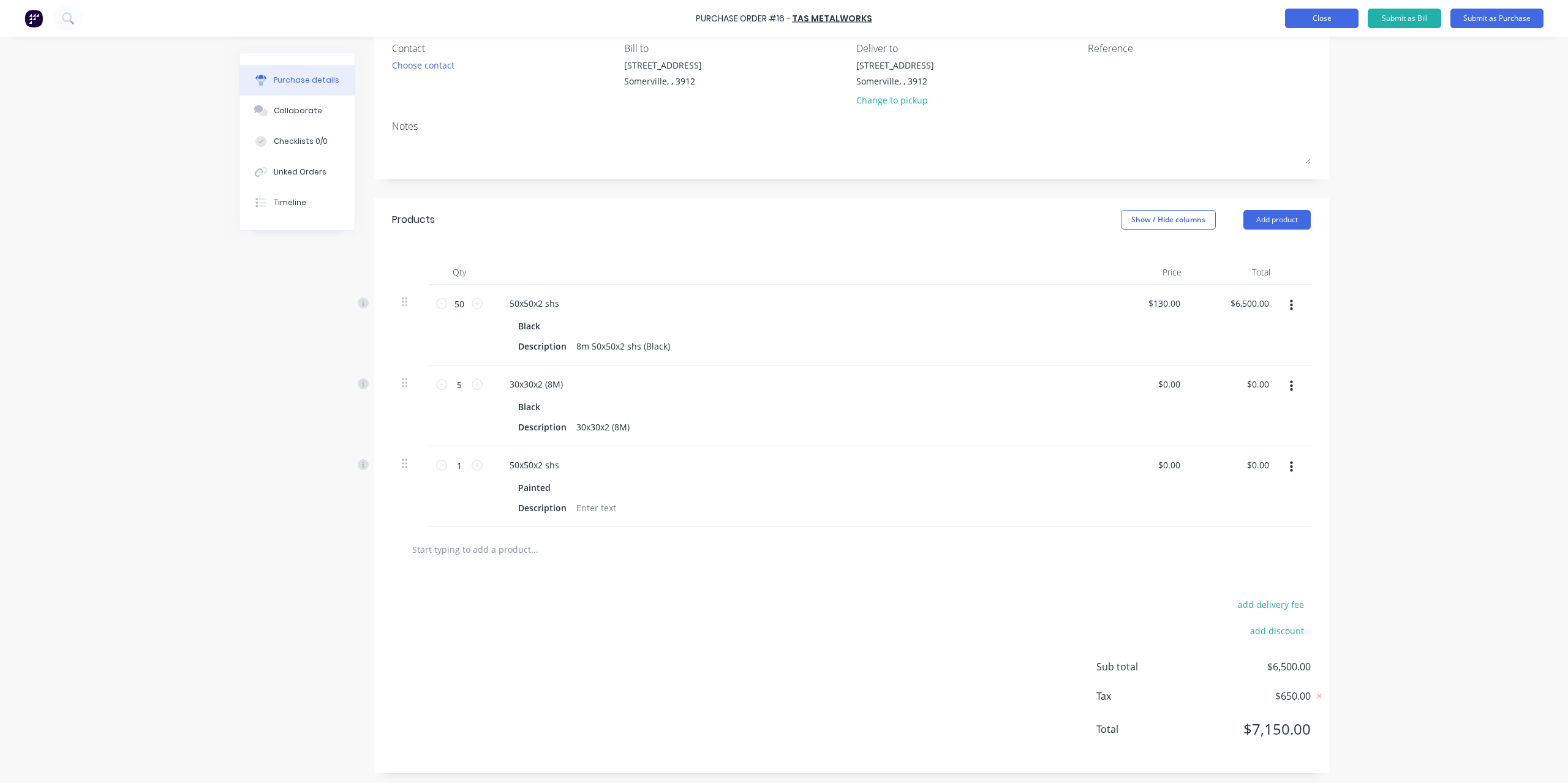
click at [1342, 24] on button "Close" at bounding box center [1322, 18] width 73 height 20
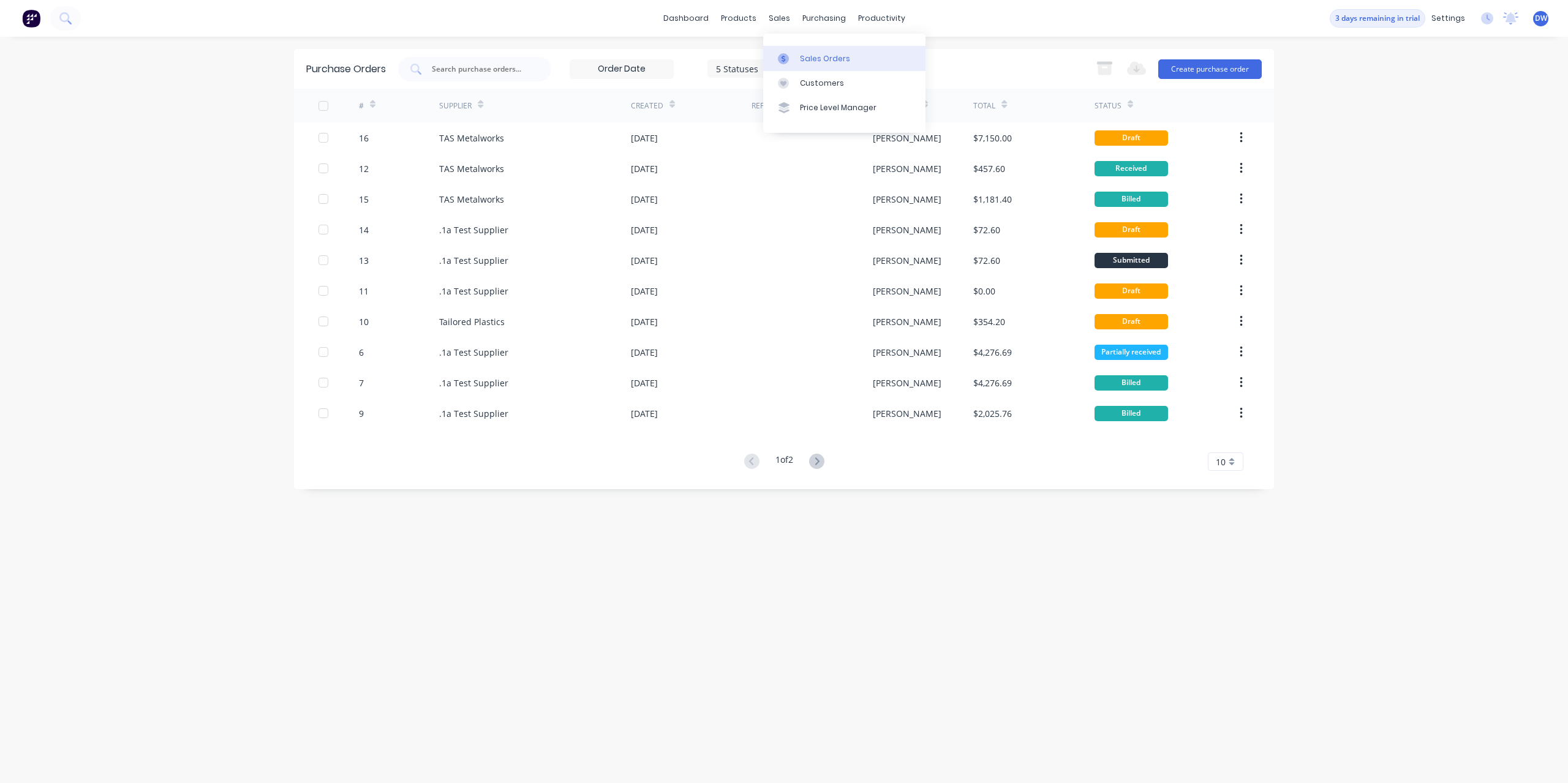
click at [792, 58] on div at bounding box center [788, 59] width 18 height 11
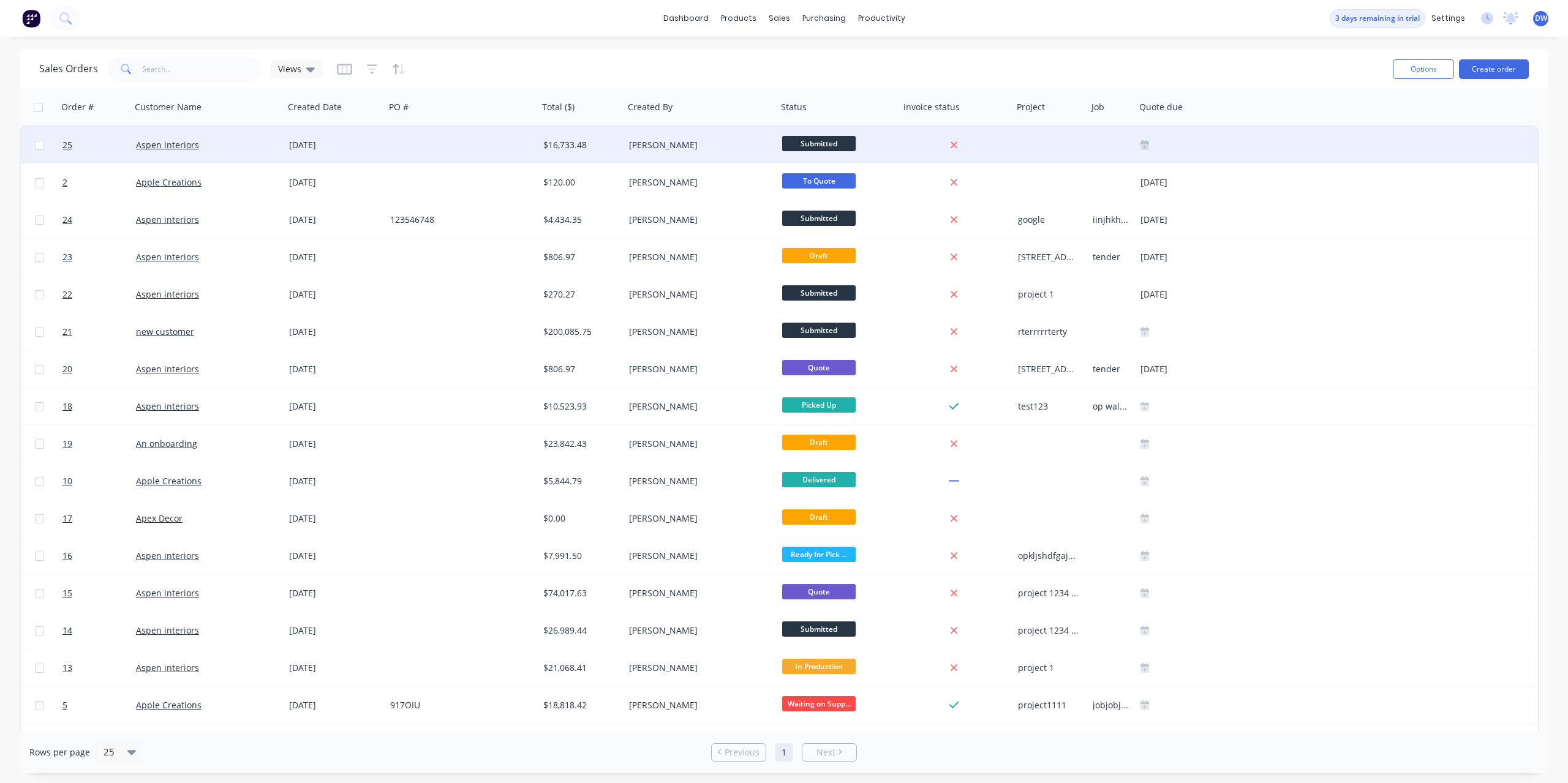
click at [638, 152] on div "[PERSON_NAME]" at bounding box center [701, 145] width 153 height 37
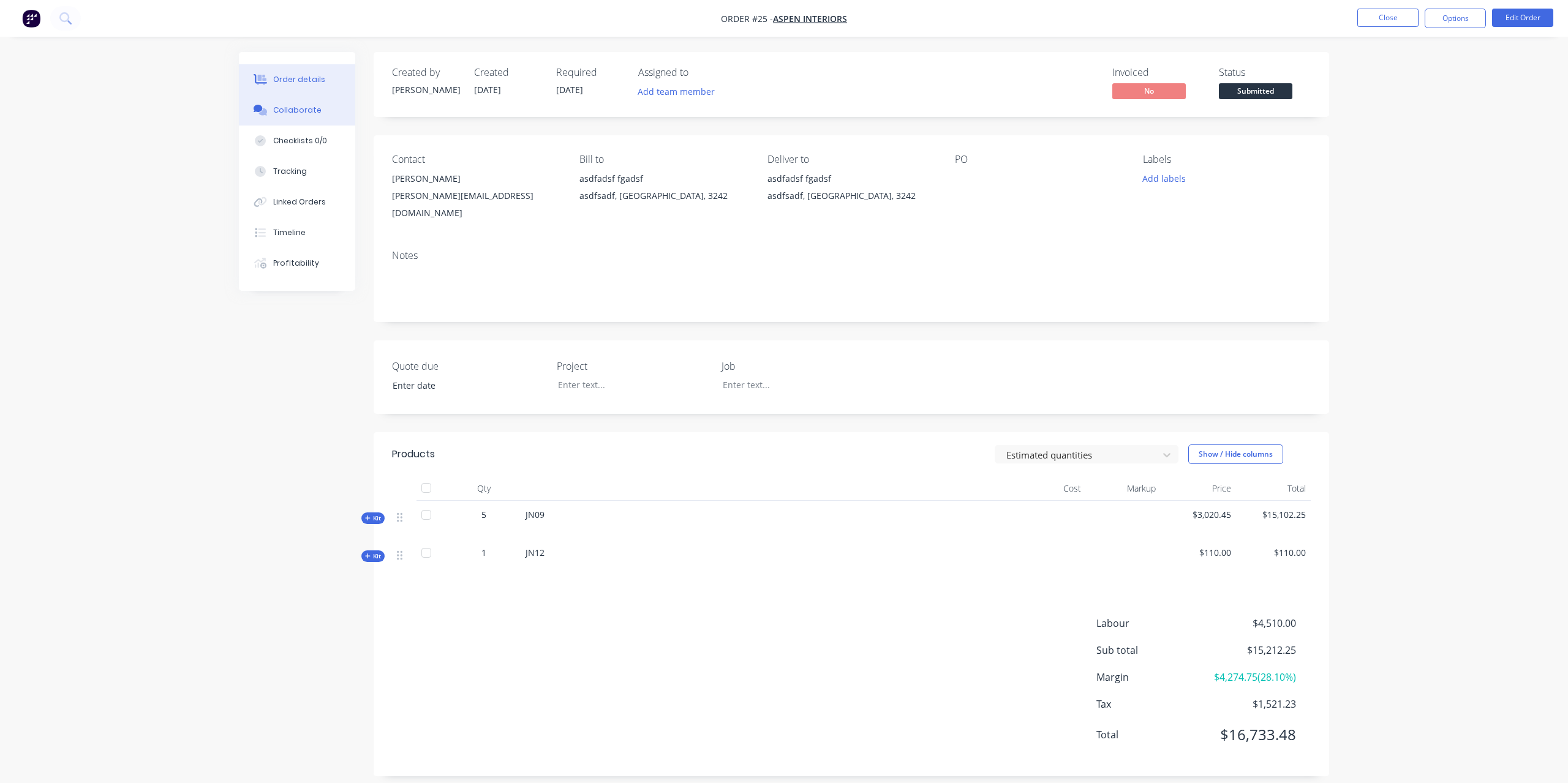
click at [296, 110] on div "Collaborate" at bounding box center [297, 110] width 49 height 11
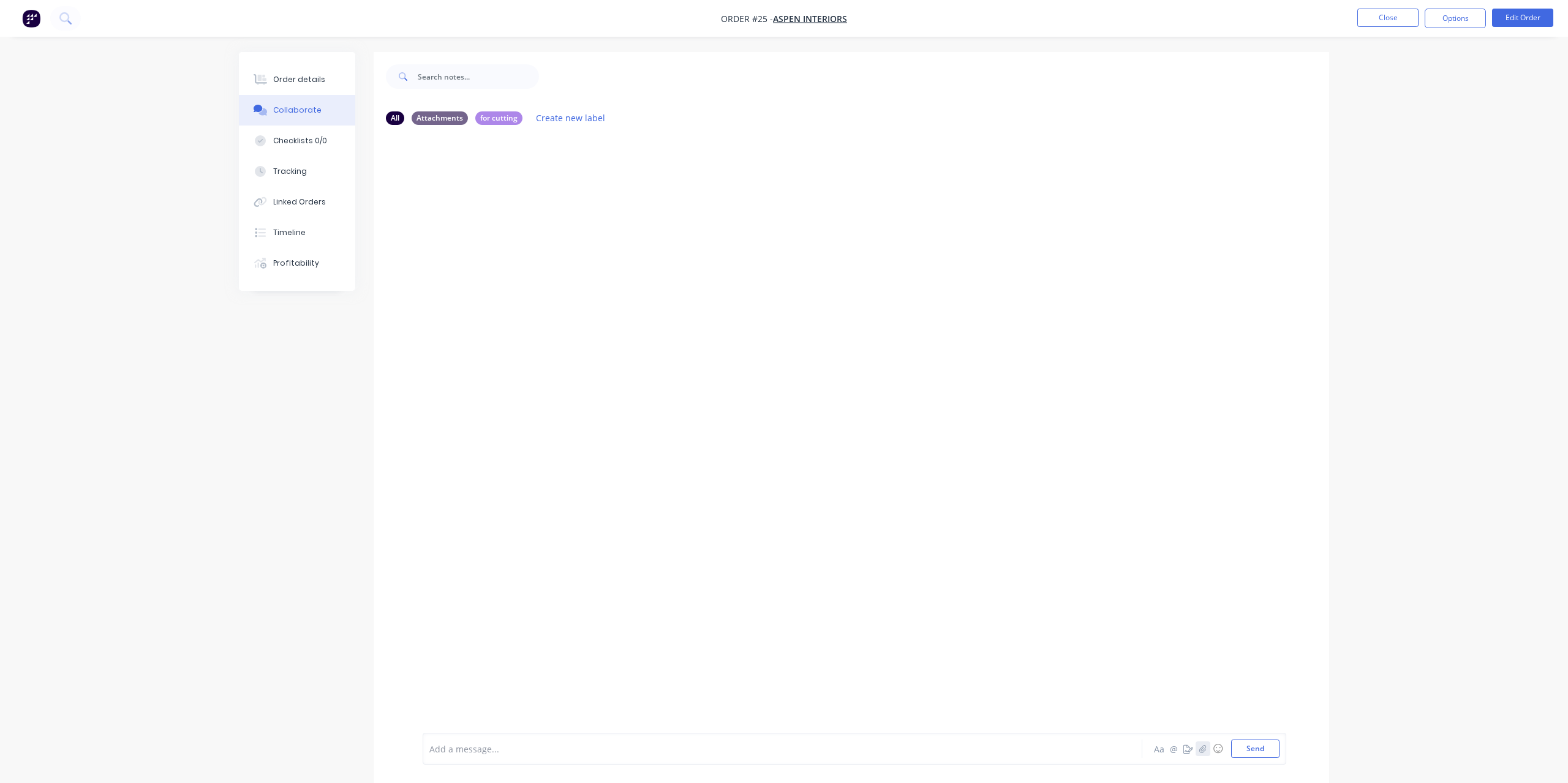
click at [1203, 750] on icon "button" at bounding box center [1203, 749] width 7 height 8
click at [1264, 751] on button "Send" at bounding box center [1256, 749] width 49 height 18
click at [482, 748] on div at bounding box center [748, 749] width 637 height 13
click at [523, 243] on button "button" at bounding box center [520, 246] width 5 height 18
click at [821, 499] on div "DW You 02:51pm [DATE] BoQ - [PERSON_NAME] - METAL(1).xlsx BoQ - [PERSON_NAME] -…" at bounding box center [852, 434] width 956 height 598
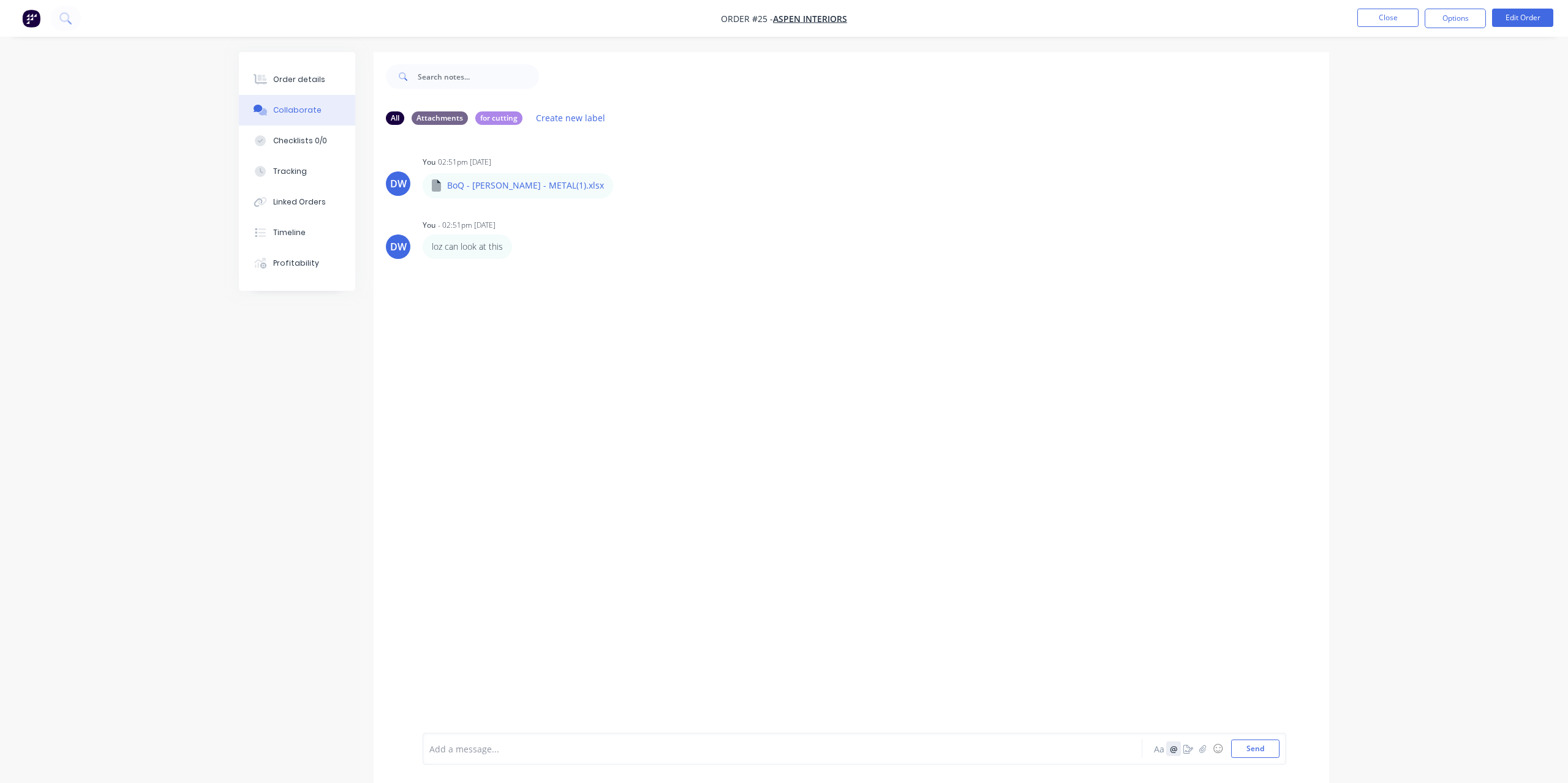
click at [1172, 753] on button "@" at bounding box center [1173, 749] width 15 height 15
click at [1070, 759] on div "Add a message... Aa @ ☺ Send" at bounding box center [854, 749] width 864 height 32
click at [728, 753] on div at bounding box center [748, 749] width 637 height 13
click at [298, 171] on div "Tracking" at bounding box center [290, 172] width 34 height 11
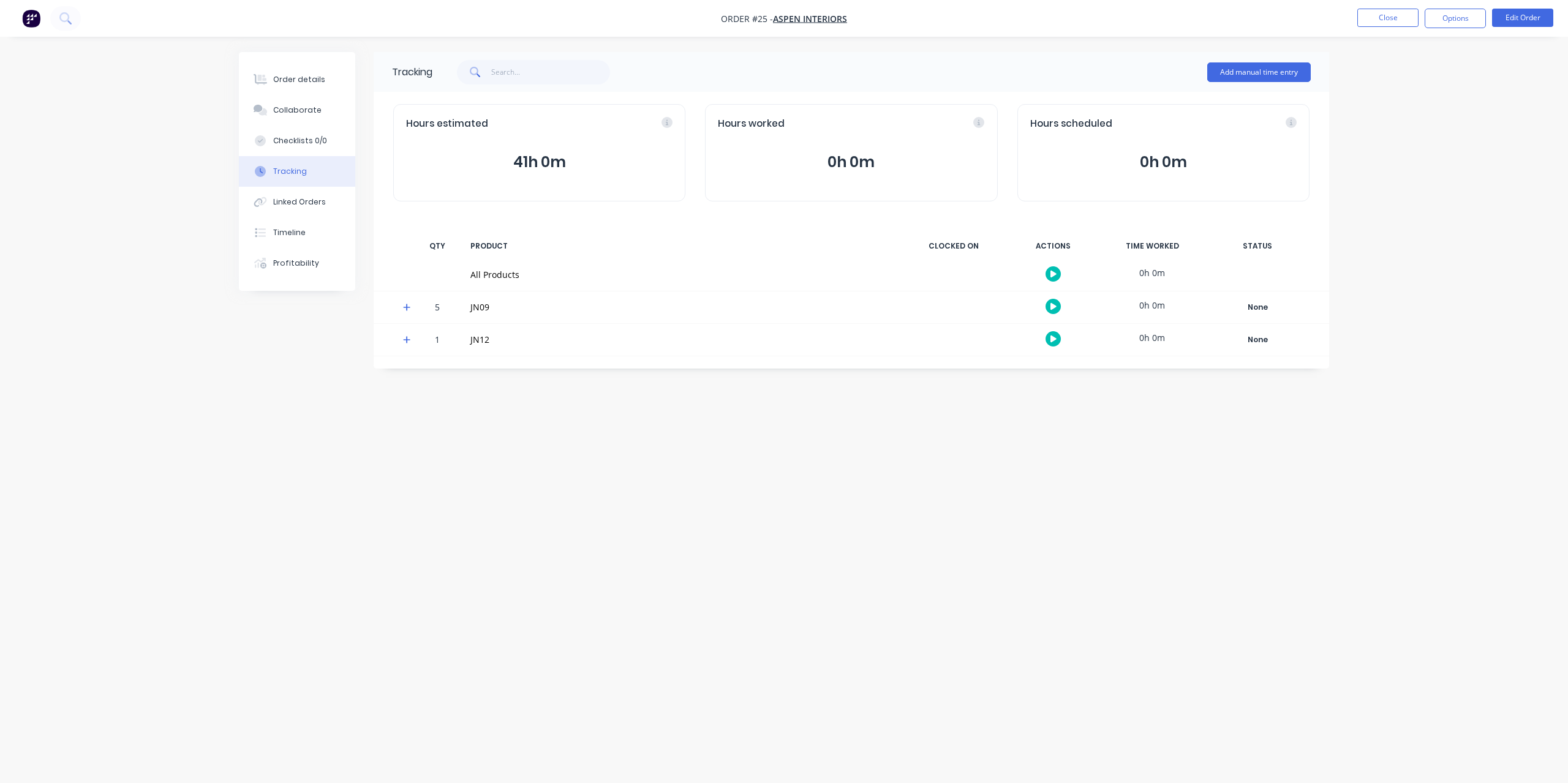
click at [407, 307] on icon at bounding box center [407, 307] width 7 height 7
click at [407, 307] on icon at bounding box center [407, 307] width 7 height 1
click at [296, 265] on div "Profitability" at bounding box center [296, 263] width 46 height 11
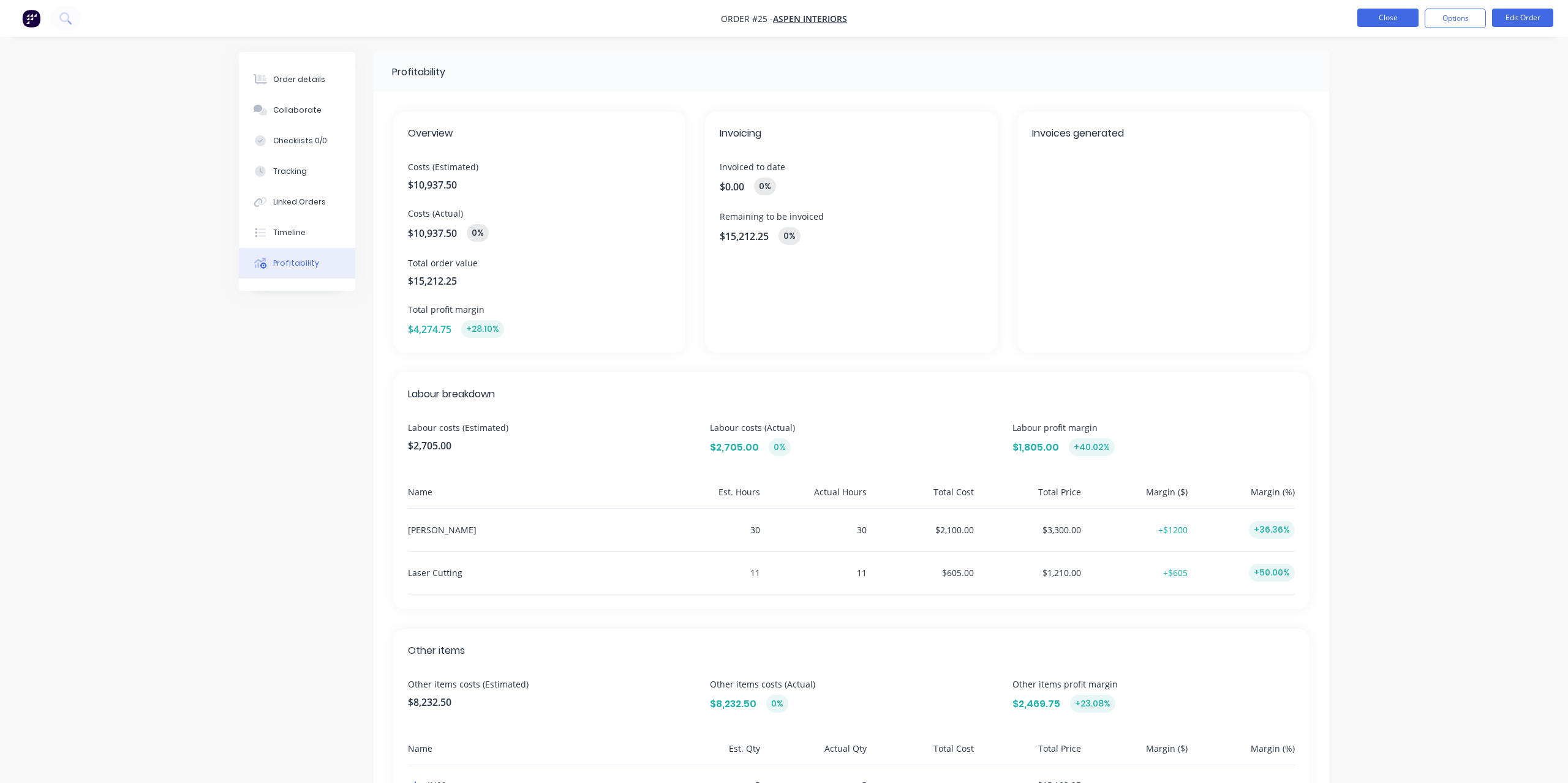
click at [1399, 23] on button "Close" at bounding box center [1388, 18] width 61 height 18
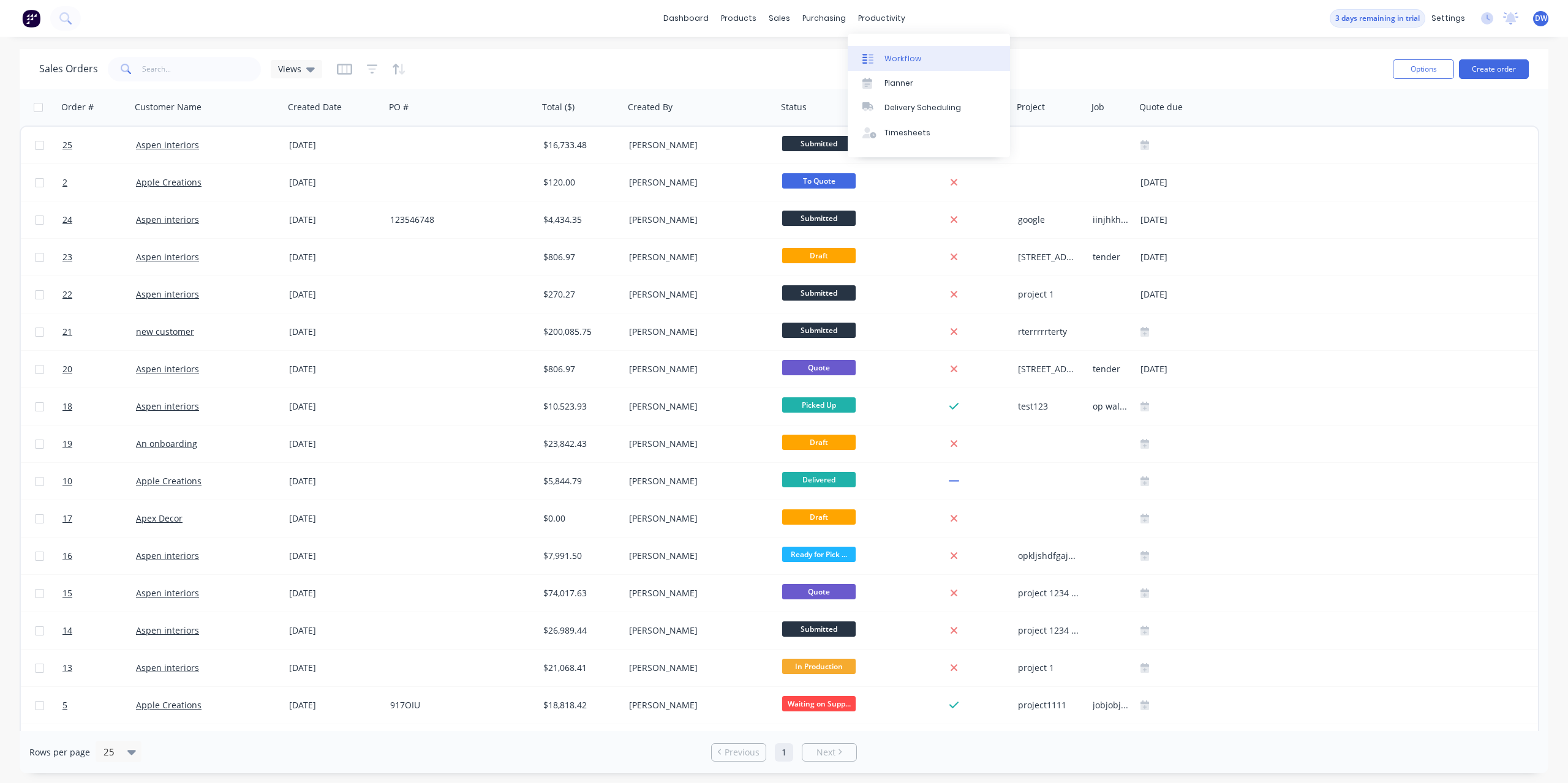
click at [885, 58] on div "Workflow" at bounding box center [903, 59] width 37 height 11
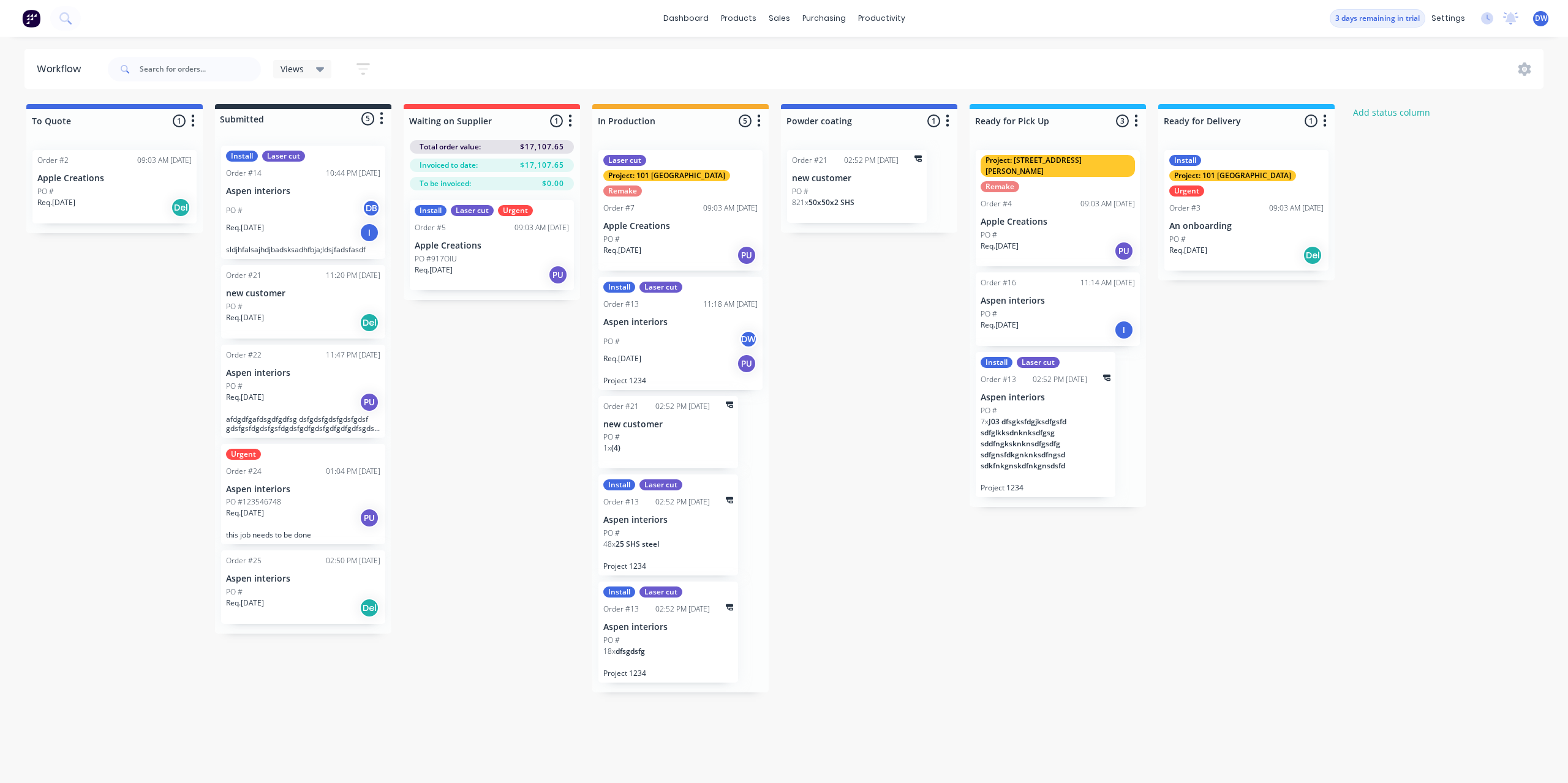
click at [315, 604] on div "Req. [DATE] Del" at bounding box center [303, 609] width 154 height 21
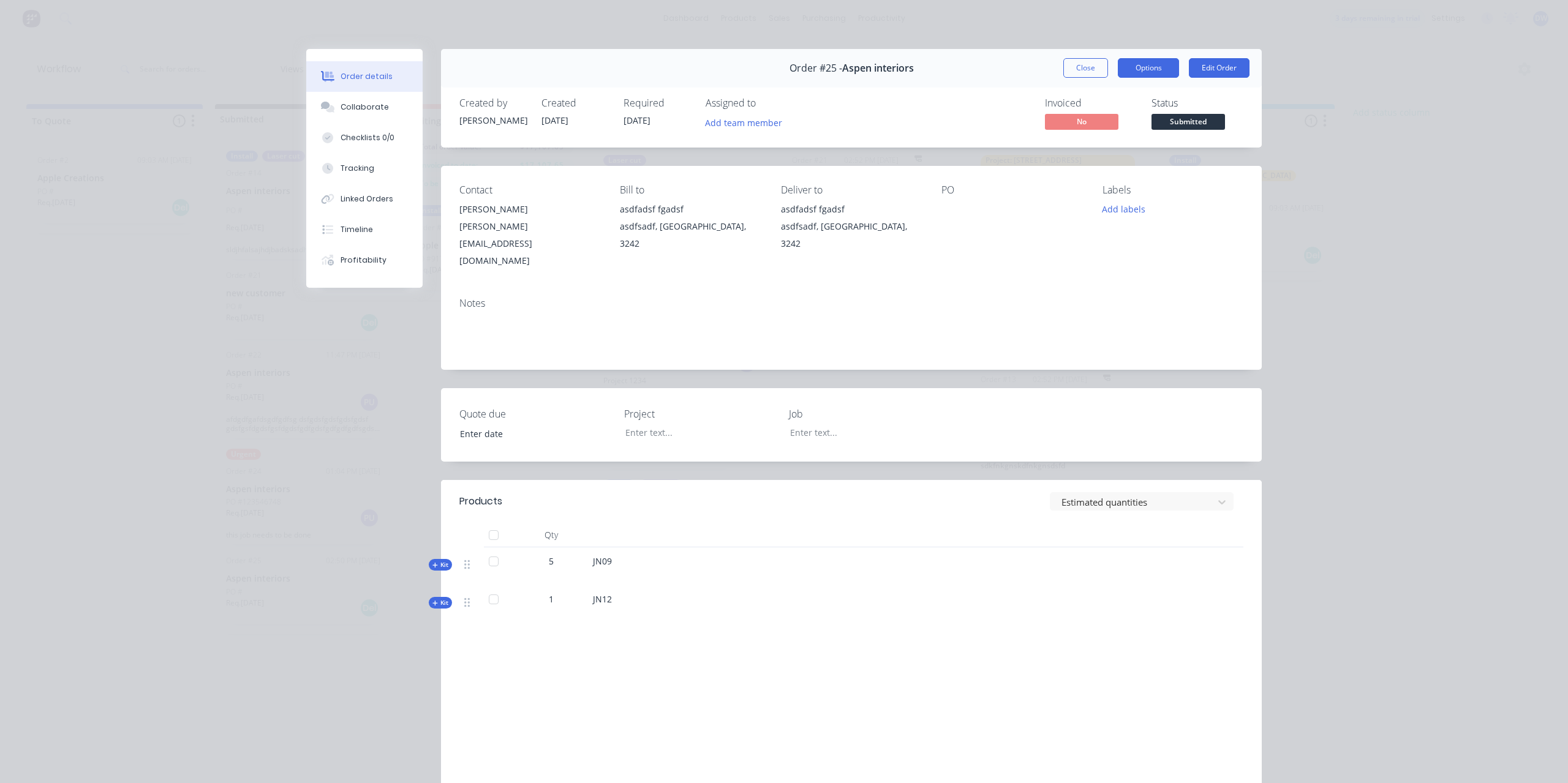
click at [1133, 61] on button "Options" at bounding box center [1149, 68] width 61 height 20
click at [1133, 63] on button "Options" at bounding box center [1149, 68] width 61 height 20
click at [1080, 70] on button "Close" at bounding box center [1086, 68] width 45 height 20
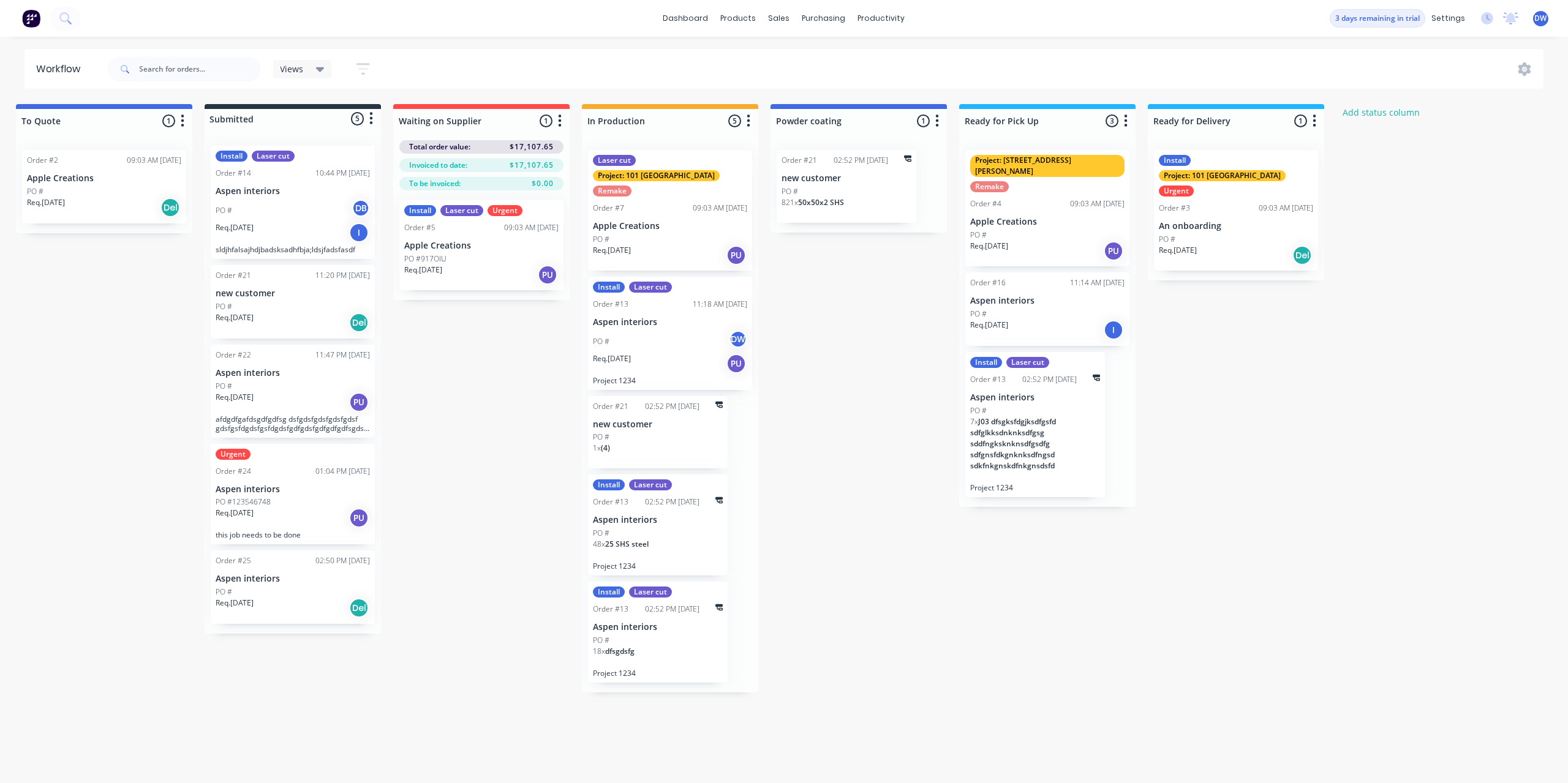
scroll to position [0, 6]
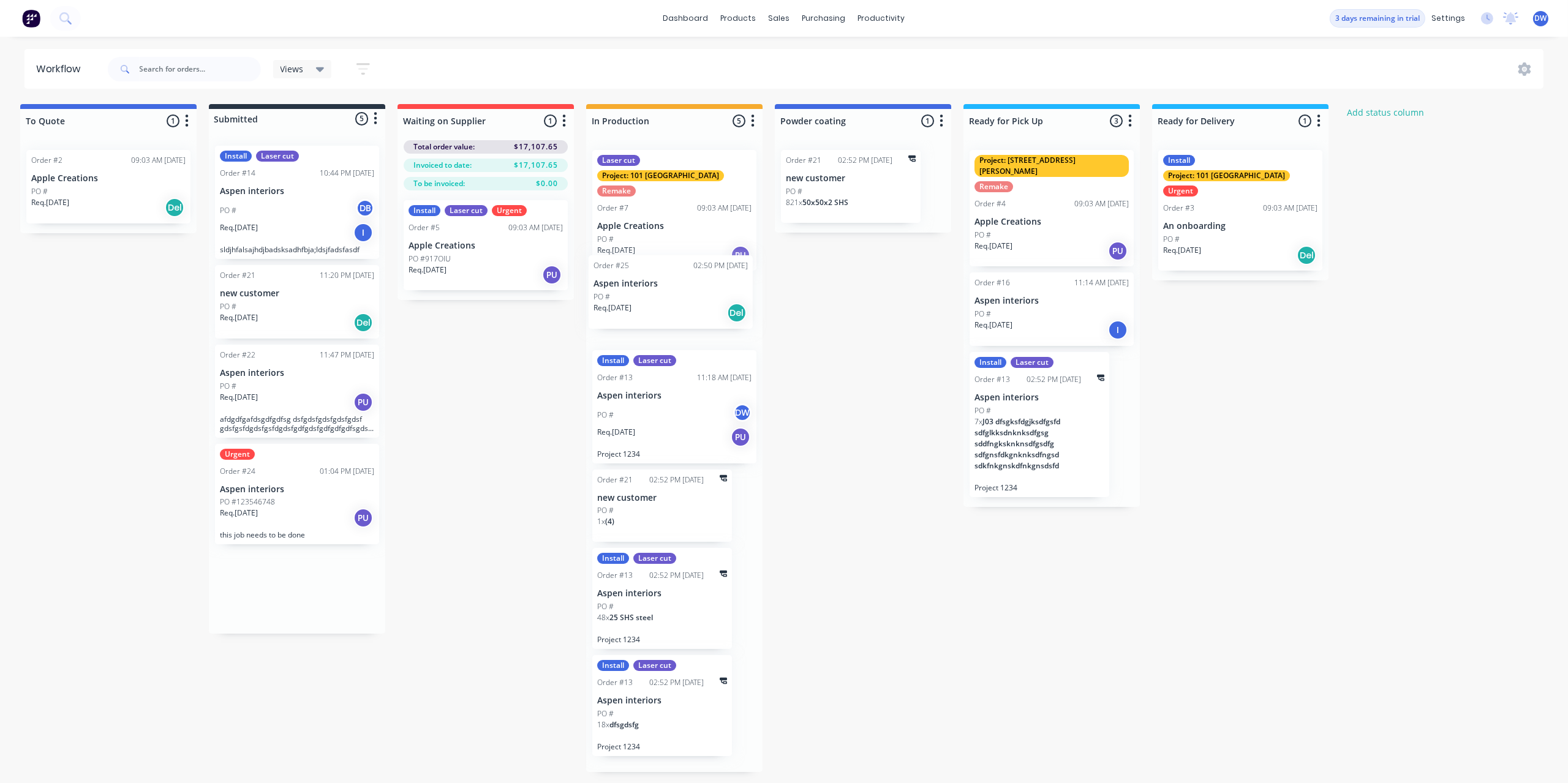
drag, startPoint x: 299, startPoint y: 612, endPoint x: 683, endPoint y: 311, distance: 487.9
click at [683, 311] on div "To Quote 1 Status colour #4169E1 hex #4169E1 Save Cancel Notifications Email SM…" at bounding box center [828, 438] width 1688 height 668
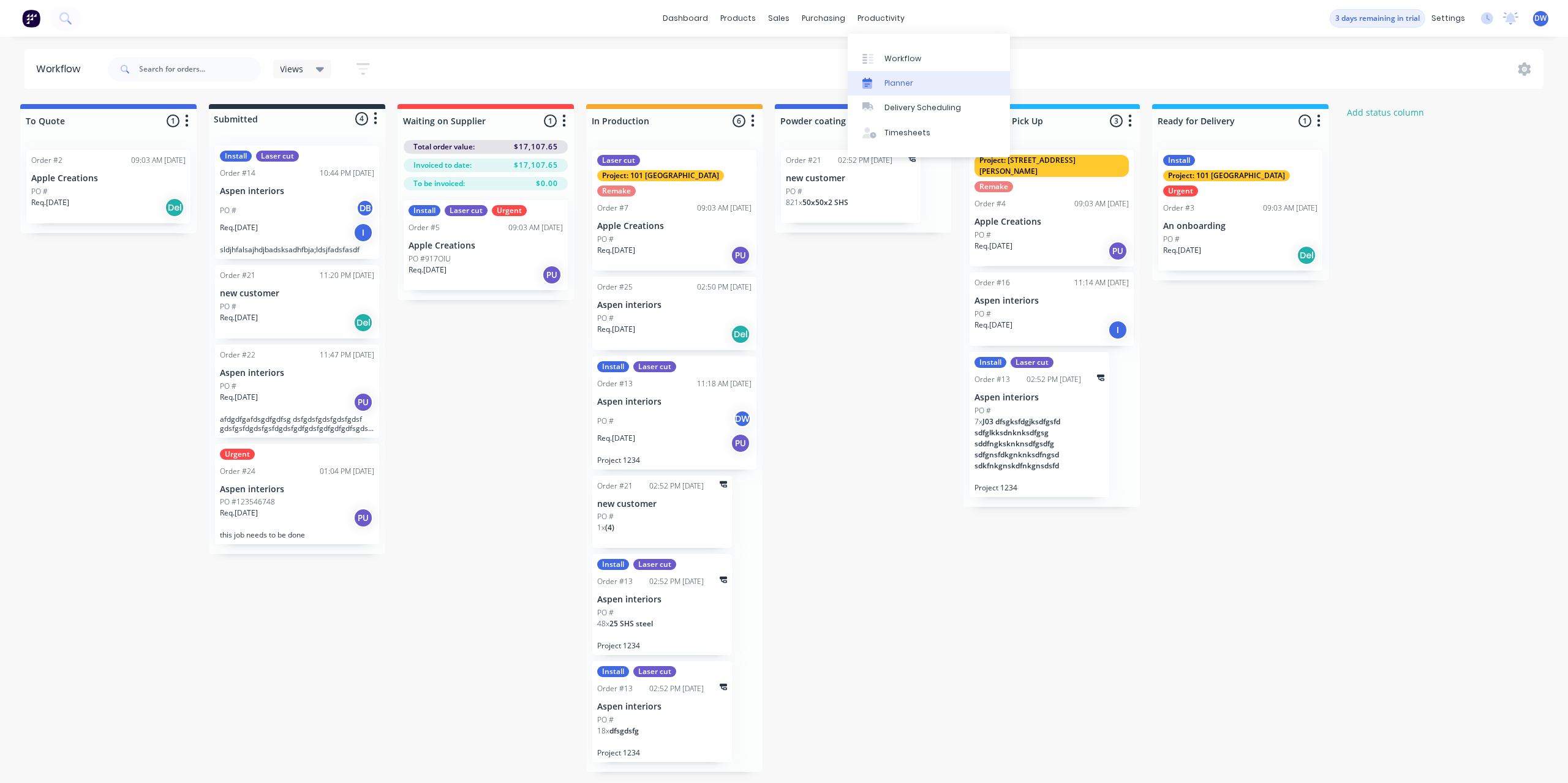
click at [905, 87] on div "Planner" at bounding box center [899, 84] width 29 height 11
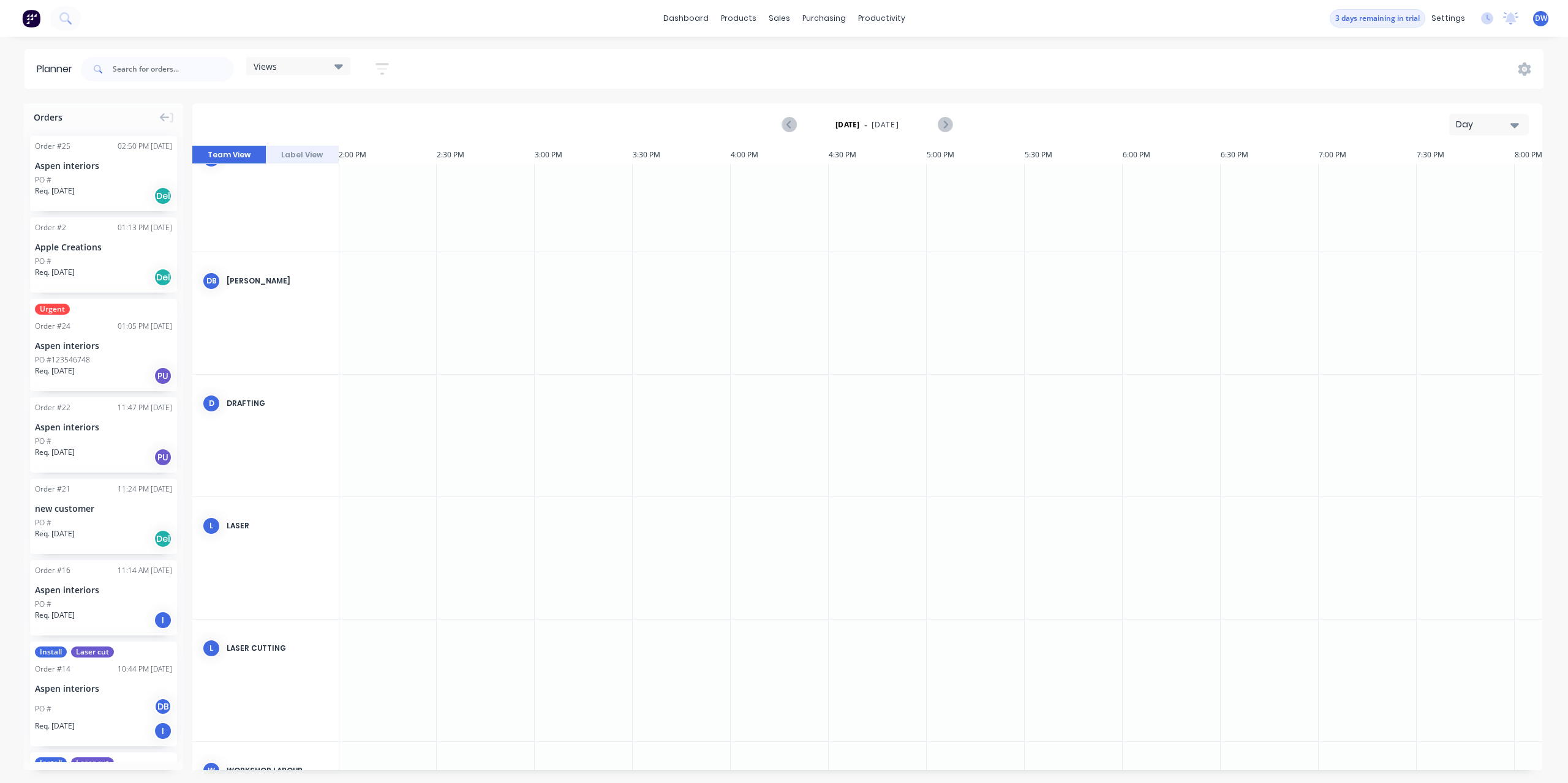
scroll to position [0, 2745]
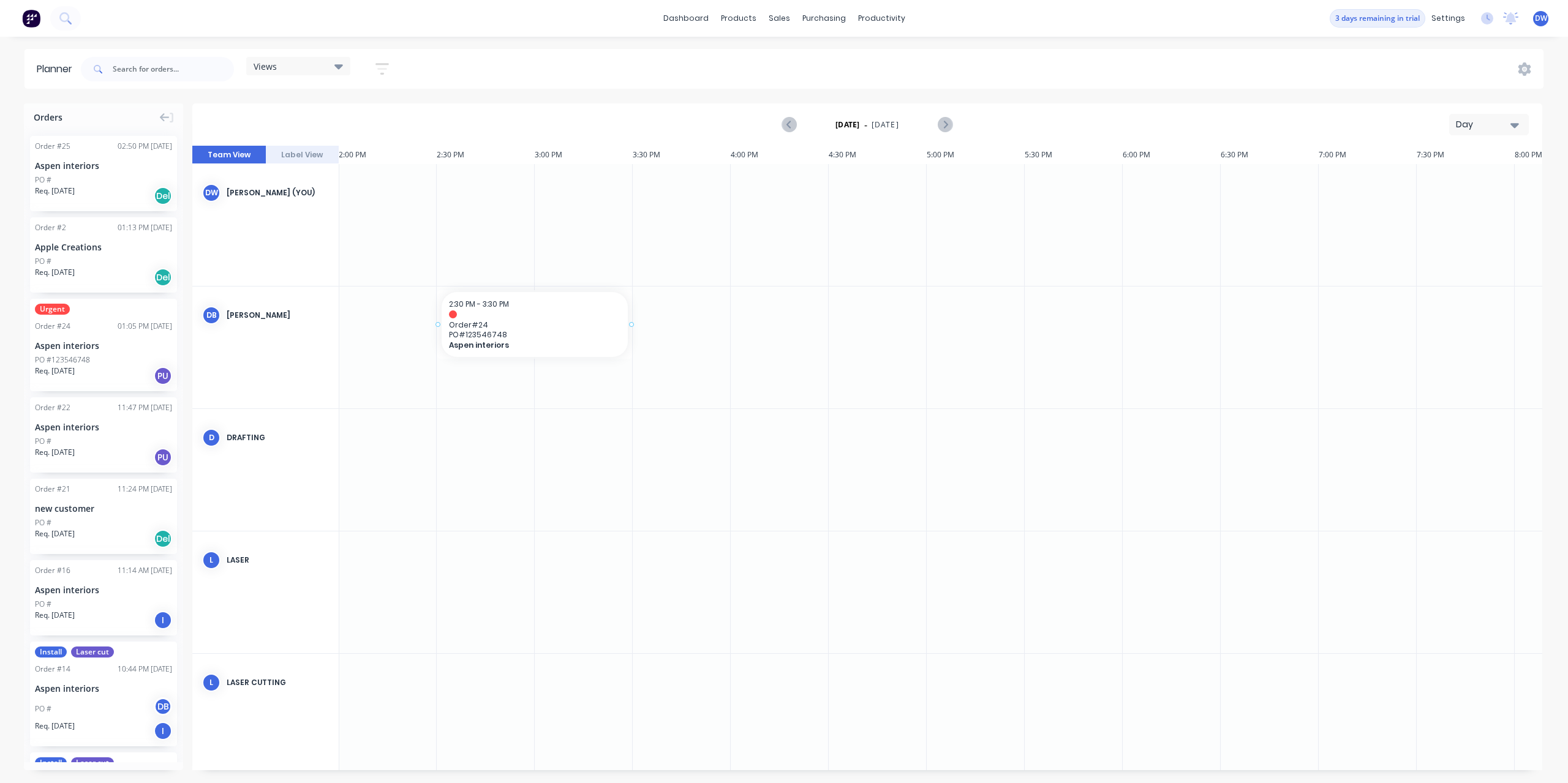
drag, startPoint x: 96, startPoint y: 357, endPoint x: 494, endPoint y: 348, distance: 398.1
click at [494, 348] on div "Orders Order # 25 02:50 PM [DATE] Aspen interiors PO # Req. [DATE] Del Order # …" at bounding box center [784, 443] width 1568 height 679
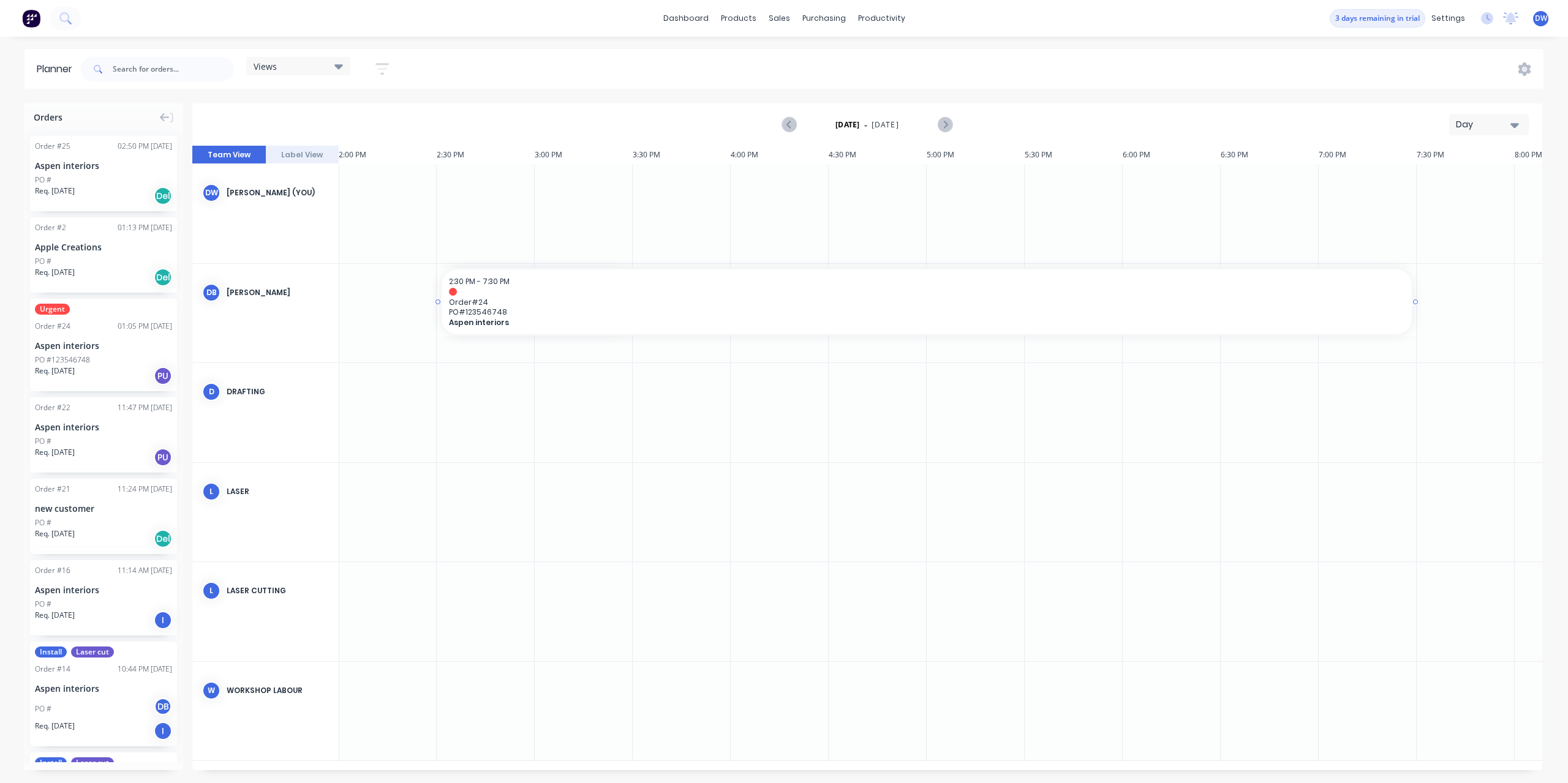
drag, startPoint x: 631, startPoint y: 303, endPoint x: 1415, endPoint y: 305, distance: 784.0
click at [1415, 305] on div "Team View Label View 14 Tue 2:53 PM 7:30 PM 14 Tue [DATE] 10:00 AM 10:30 AM 11:…" at bounding box center [867, 458] width 1351 height 625
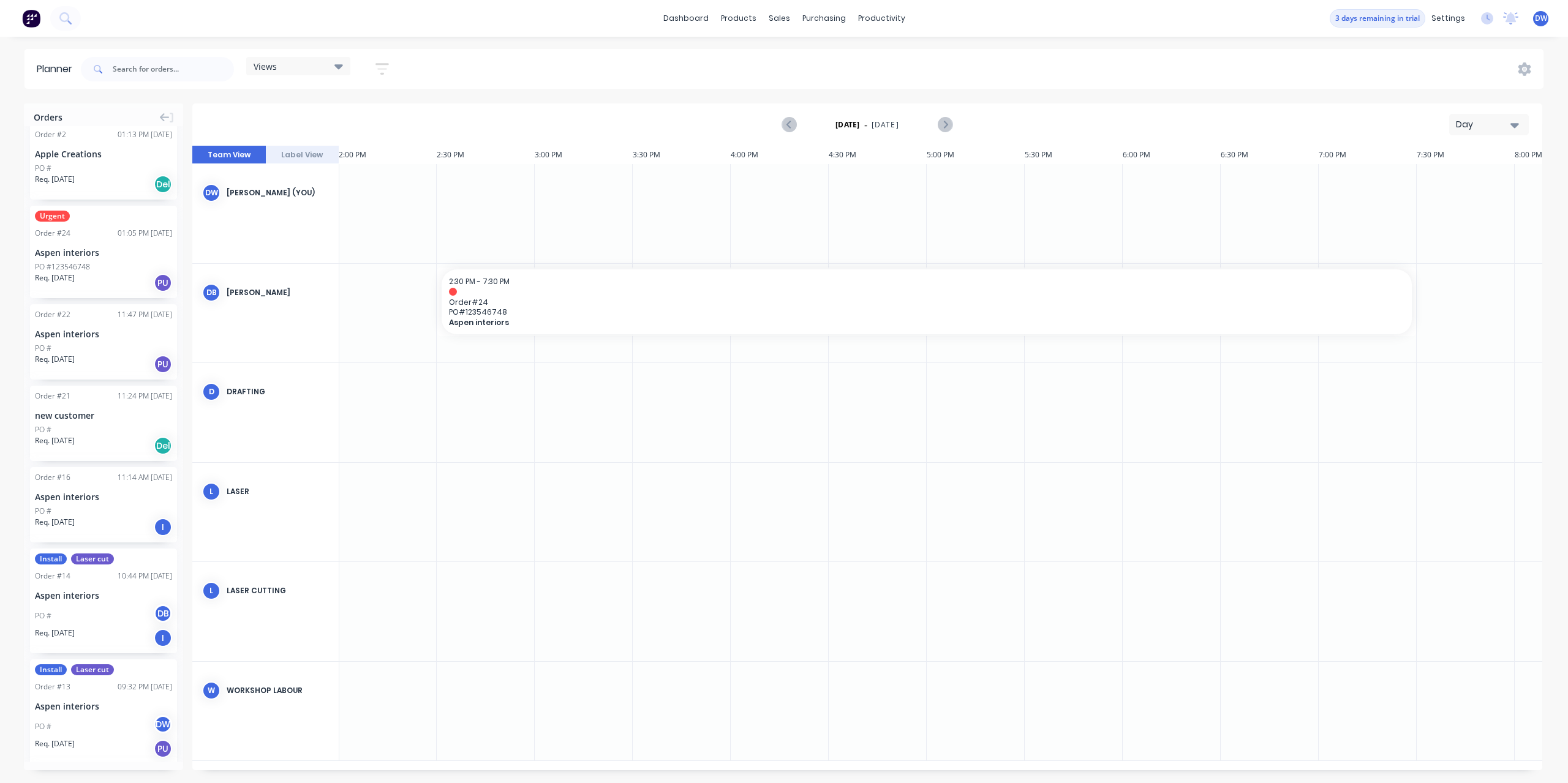
scroll to position [279, 0]
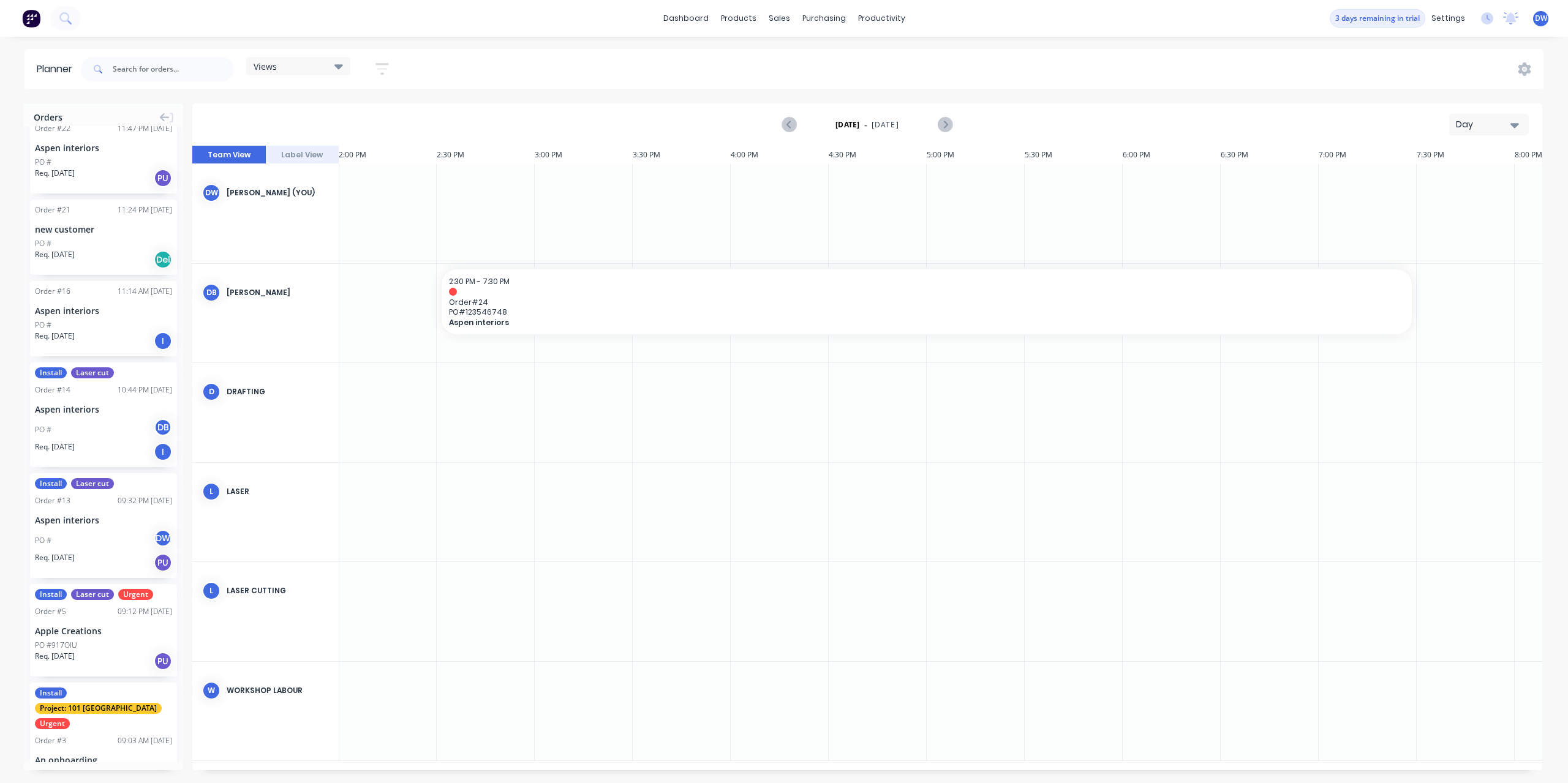
click at [1484, 120] on div "Day" at bounding box center [1484, 125] width 56 height 13
click at [1448, 206] on div "Month" at bounding box center [1467, 206] width 121 height 25
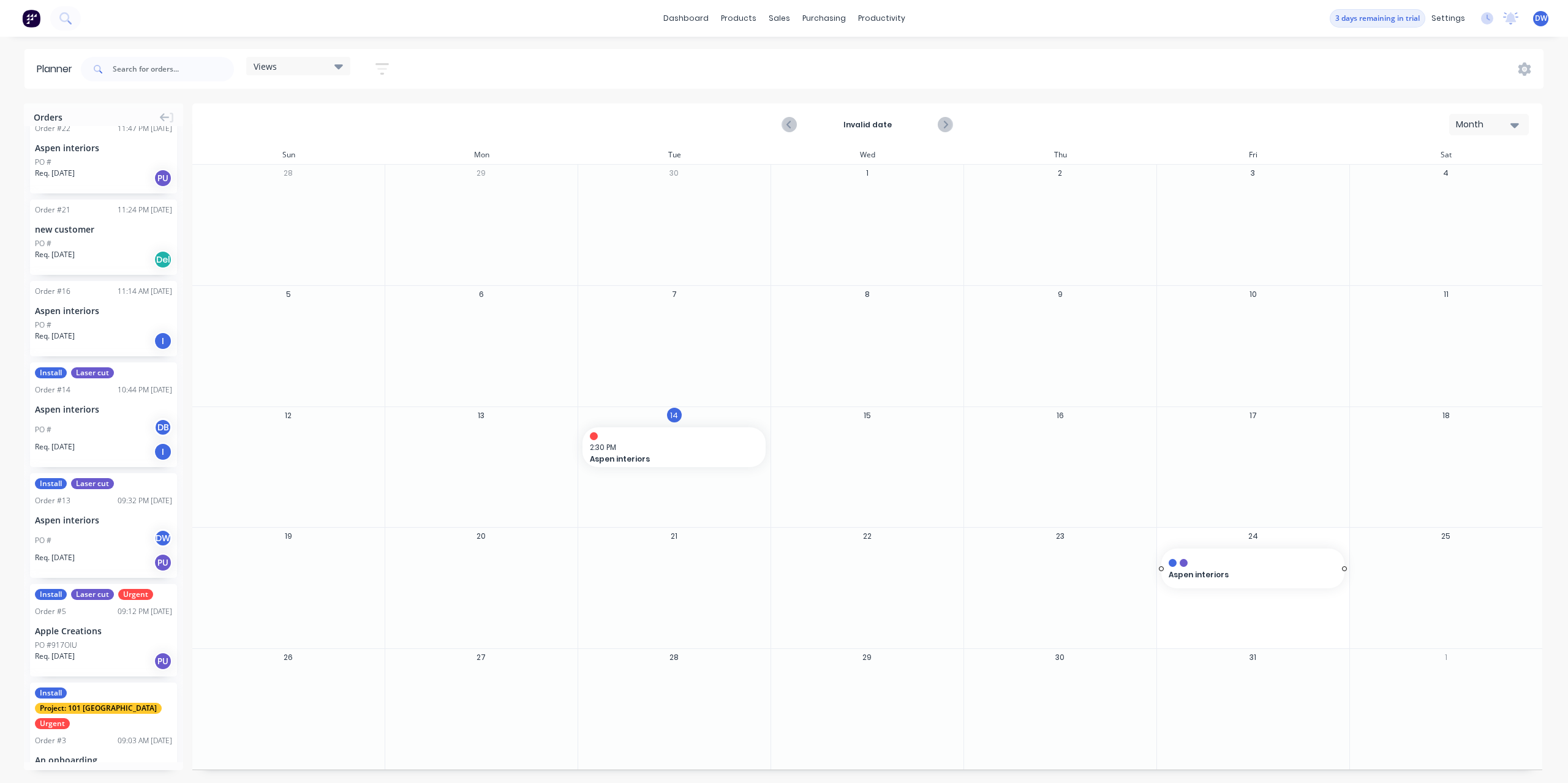
drag, startPoint x: 59, startPoint y: 528, endPoint x: 1216, endPoint y: 579, distance: 1158.1
click at [1216, 579] on div "Orders Order # 25 02:50 PM [DATE] Aspen interiors PO # Req. [DATE] Del Order # …" at bounding box center [784, 443] width 1568 height 679
drag, startPoint x: 1161, startPoint y: 570, endPoint x: 490, endPoint y: 586, distance: 671.2
click at [490, 586] on div "Invalid date Month Sun Mon Tue Wed Thu Fri Sat 28 29 30 1 2 3 4 5 6 7 8 9 10 11…" at bounding box center [867, 437] width 1351 height 667
drag, startPoint x: 59, startPoint y: 633, endPoint x: 845, endPoint y: 513, distance: 795.1
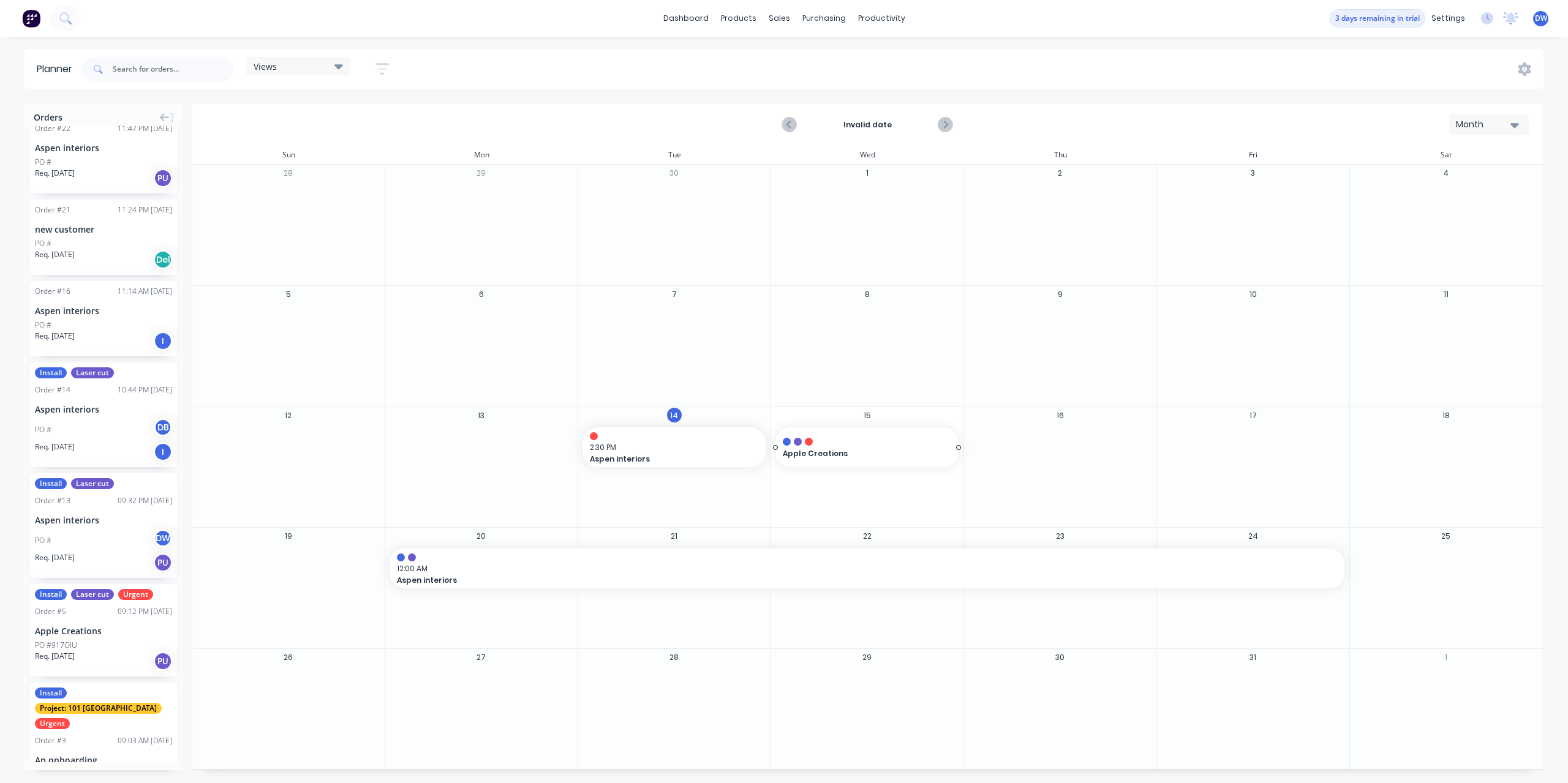
click at [845, 513] on div "Orders Order # 25 02:50 PM [DATE] Aspen interiors PO # Req. [DATE] Del Order # …" at bounding box center [784, 443] width 1568 height 679
click at [961, 449] on div "12:00 AM Apple Creations" at bounding box center [867, 450] width 193 height 45
drag, startPoint x: 956, startPoint y: 444, endPoint x: 1408, endPoint y: 450, distance: 452.0
click at [1408, 450] on div "Invalid date Month Sun Mon Tue Wed Thu Fri Sat 28 29 30 1 2 3 4 5 6 7 8 9 10 11…" at bounding box center [867, 437] width 1351 height 667
click at [819, 22] on div "purchasing" at bounding box center [824, 18] width 56 height 18
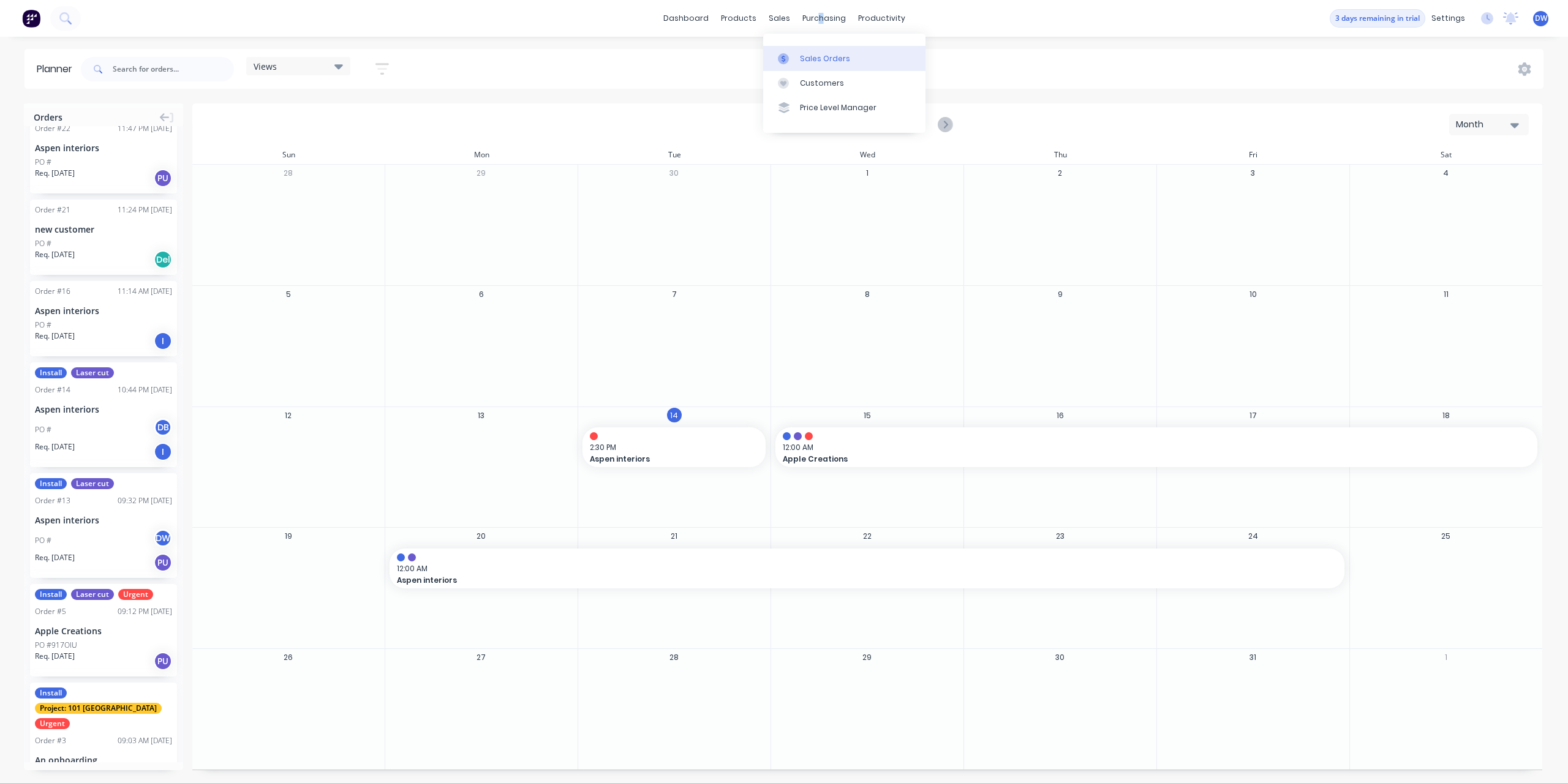
click at [789, 55] on div at bounding box center [788, 59] width 18 height 11
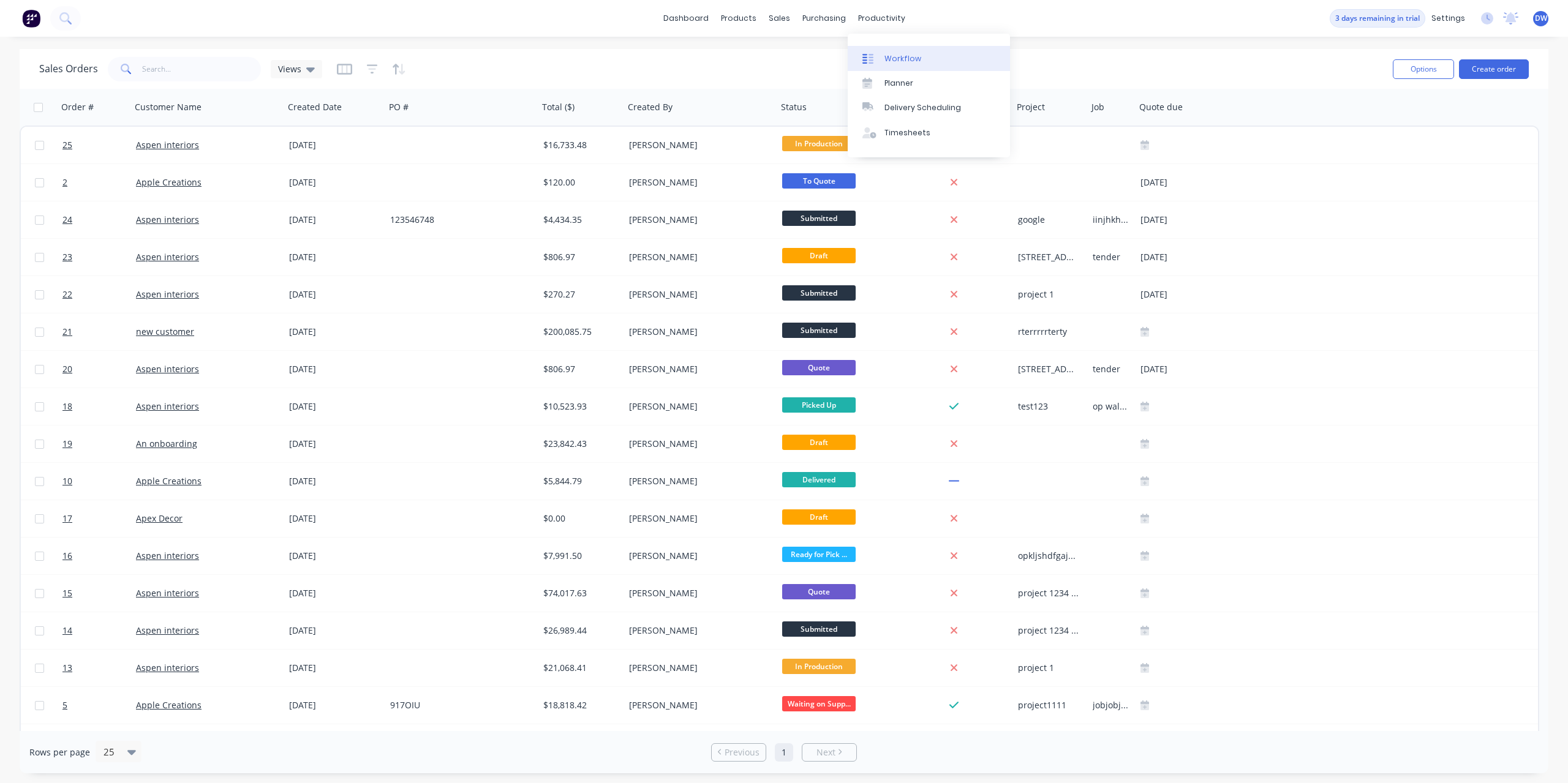
click at [882, 60] on link "Workflow" at bounding box center [929, 58] width 163 height 25
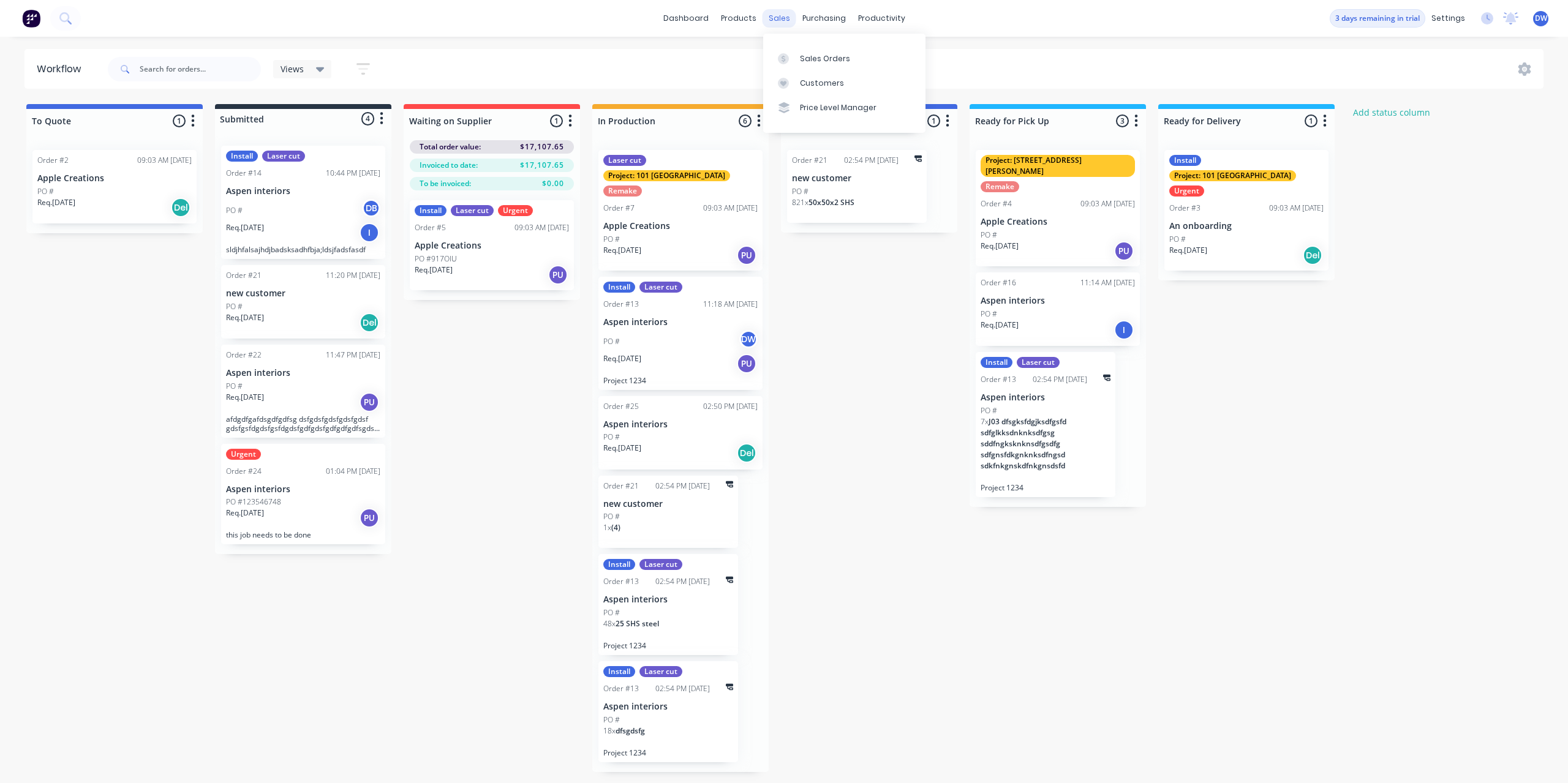
click at [783, 20] on div "sales" at bounding box center [780, 18] width 34 height 18
click at [783, 59] on icon at bounding box center [784, 59] width 11 height 11
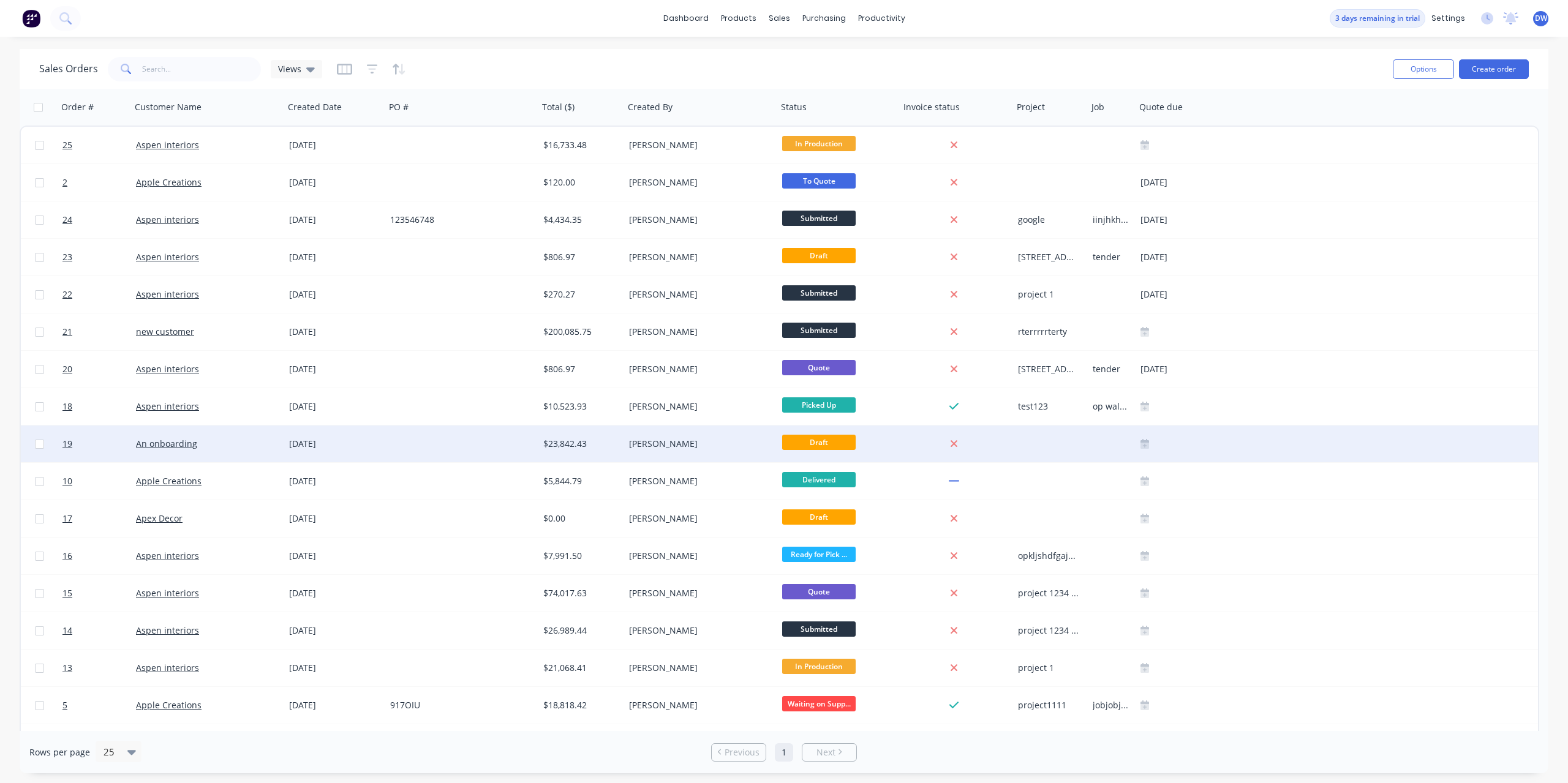
click at [654, 446] on div "[PERSON_NAME]" at bounding box center [697, 443] width 136 height 12
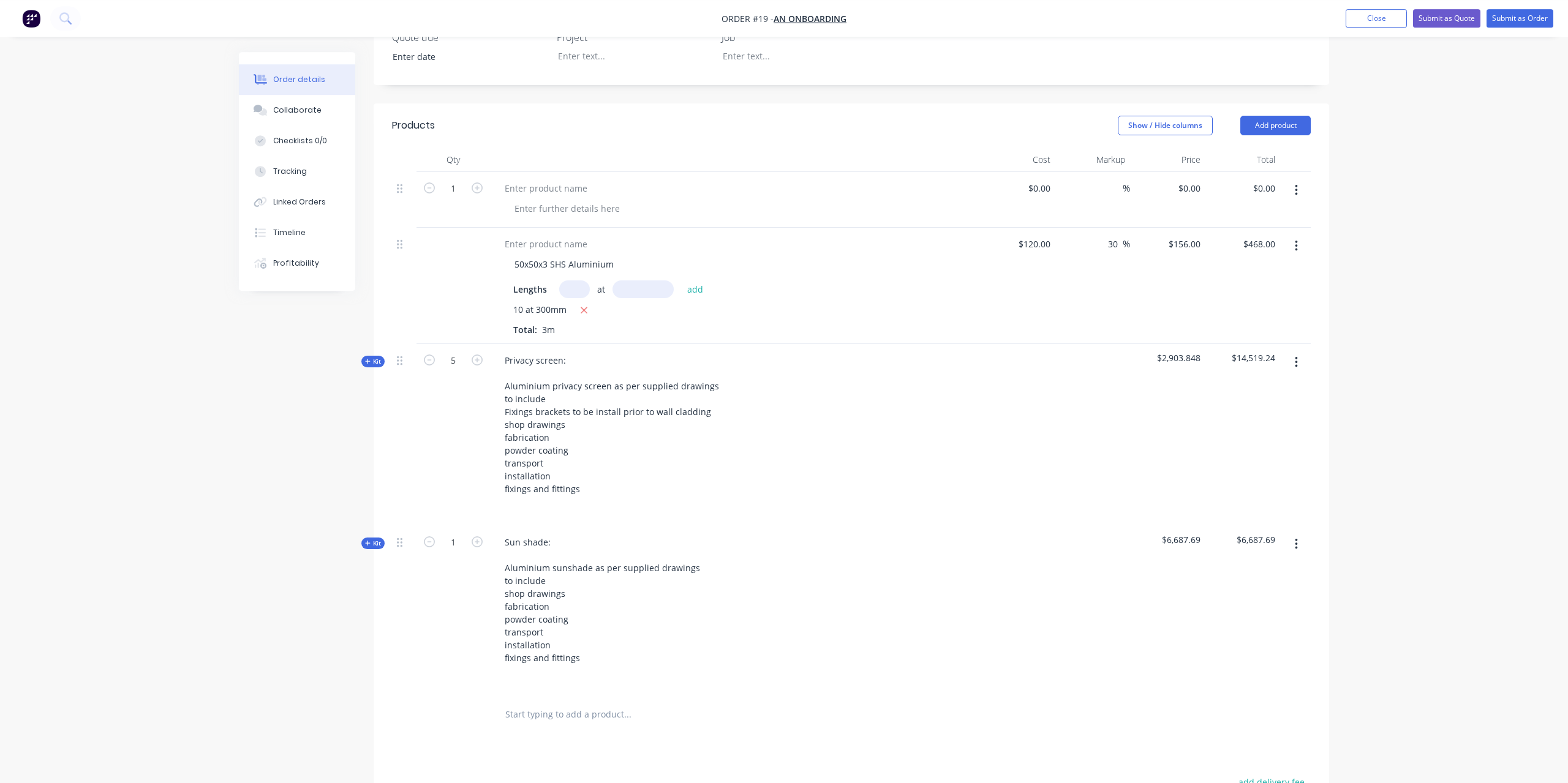
scroll to position [250, 0]
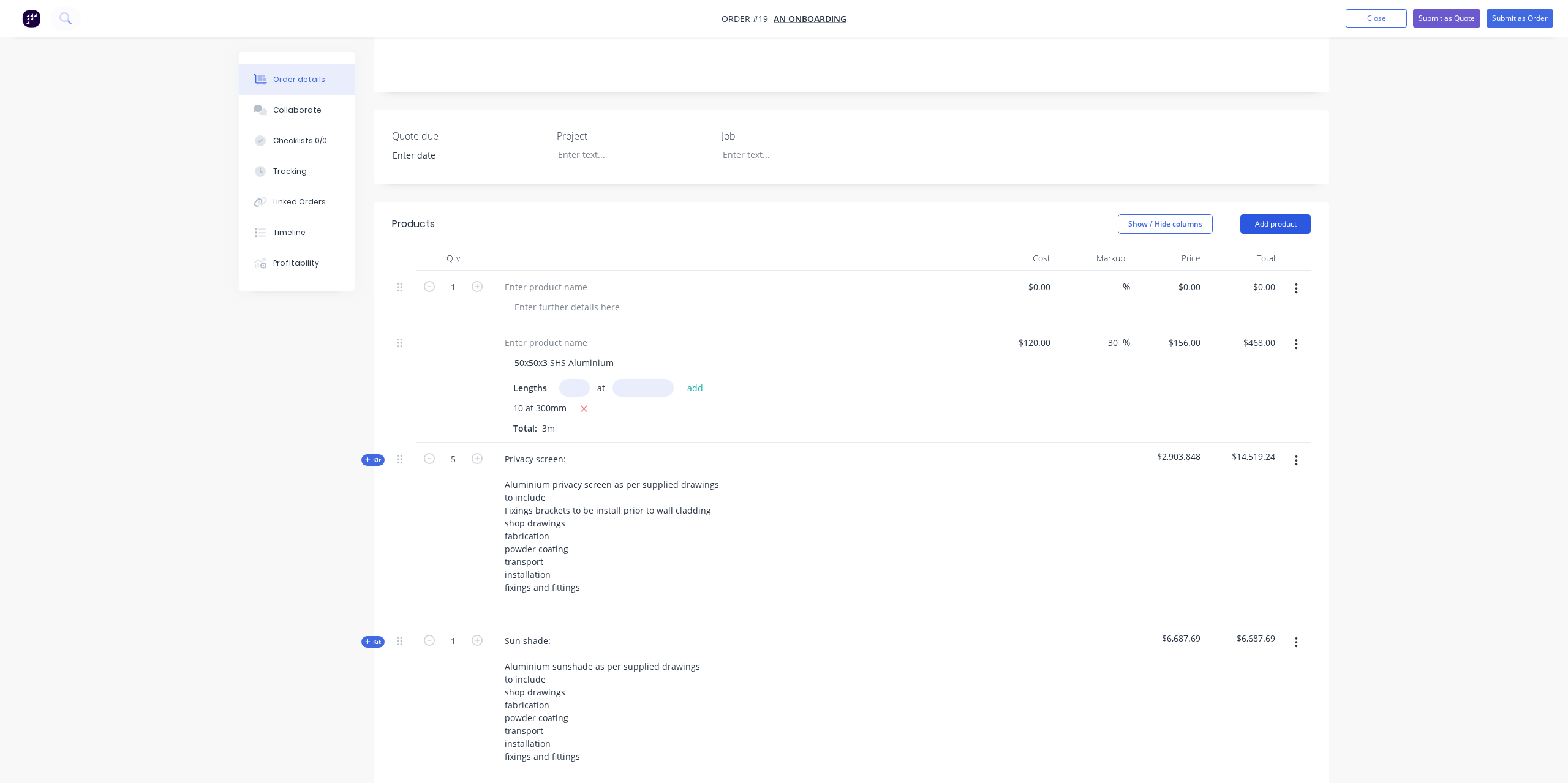
click at [1272, 215] on button "Add product" at bounding box center [1276, 224] width 70 height 20
click at [1252, 295] on div "Product Kit" at bounding box center [1253, 304] width 94 height 18
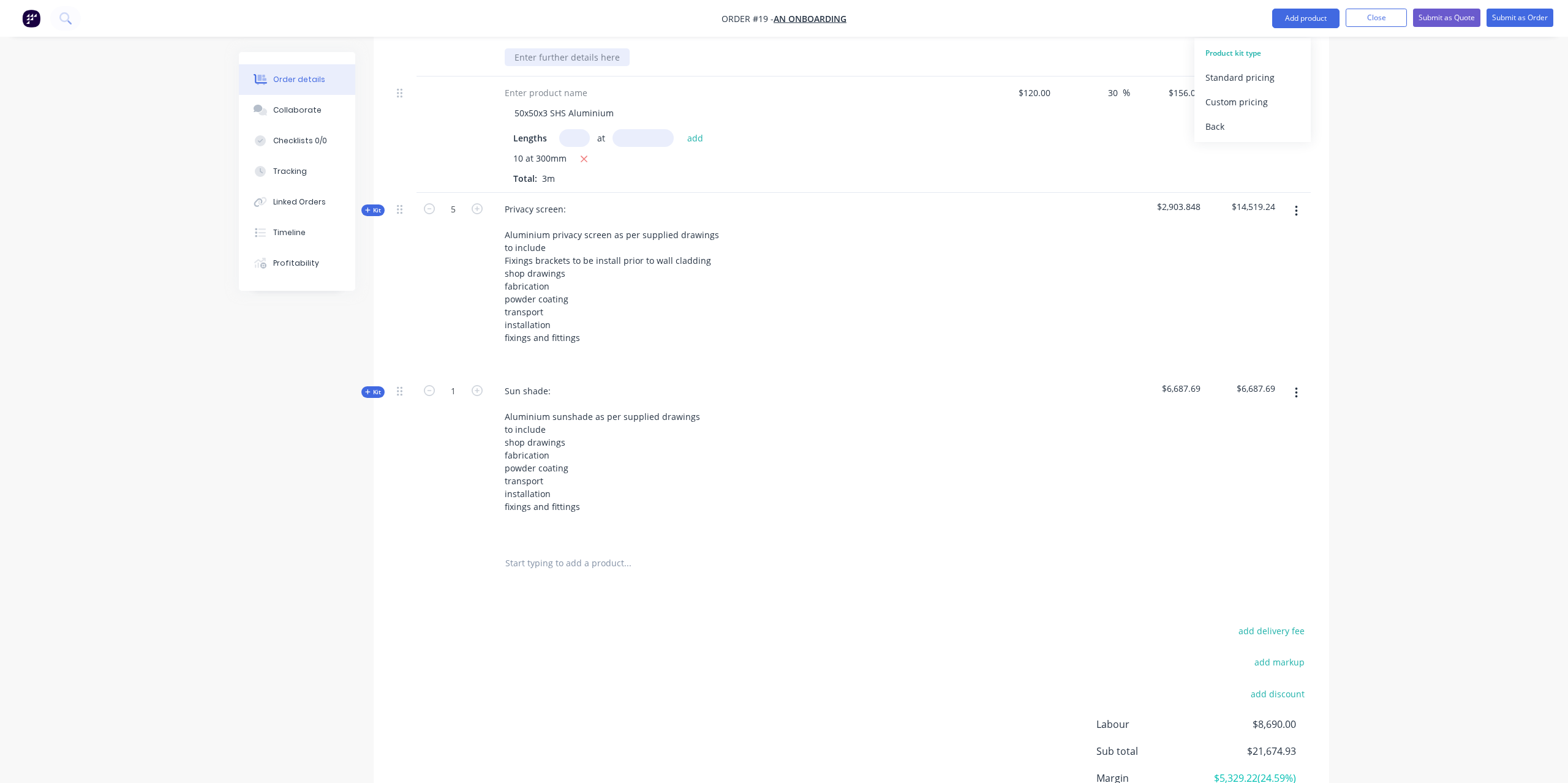
scroll to position [312, 0]
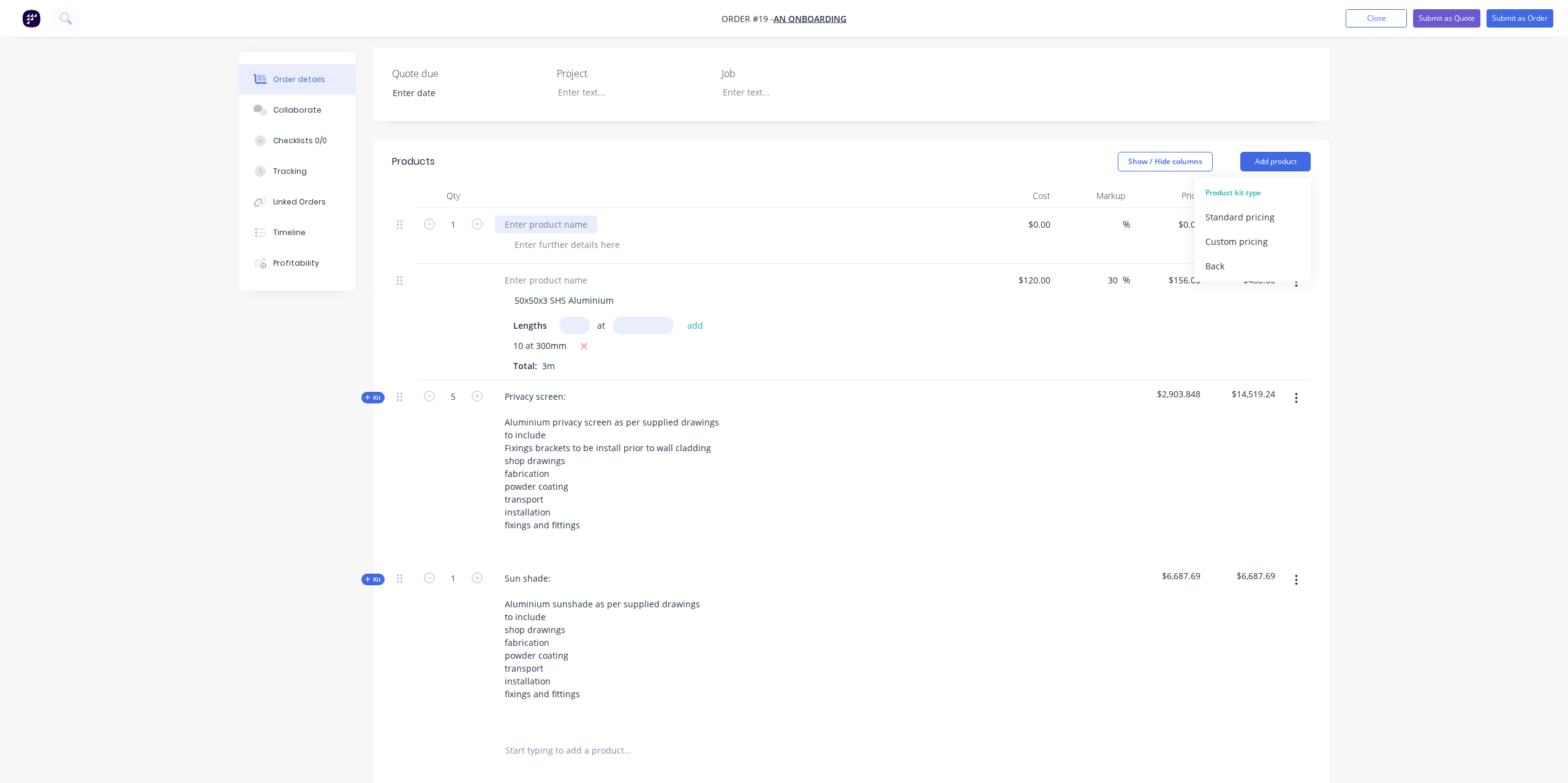
click at [552, 215] on div at bounding box center [545, 224] width 102 height 18
click at [1249, 152] on button "Add product" at bounding box center [1276, 162] width 70 height 20
click at [1259, 208] on div "Standard pricing" at bounding box center [1253, 217] width 94 height 18
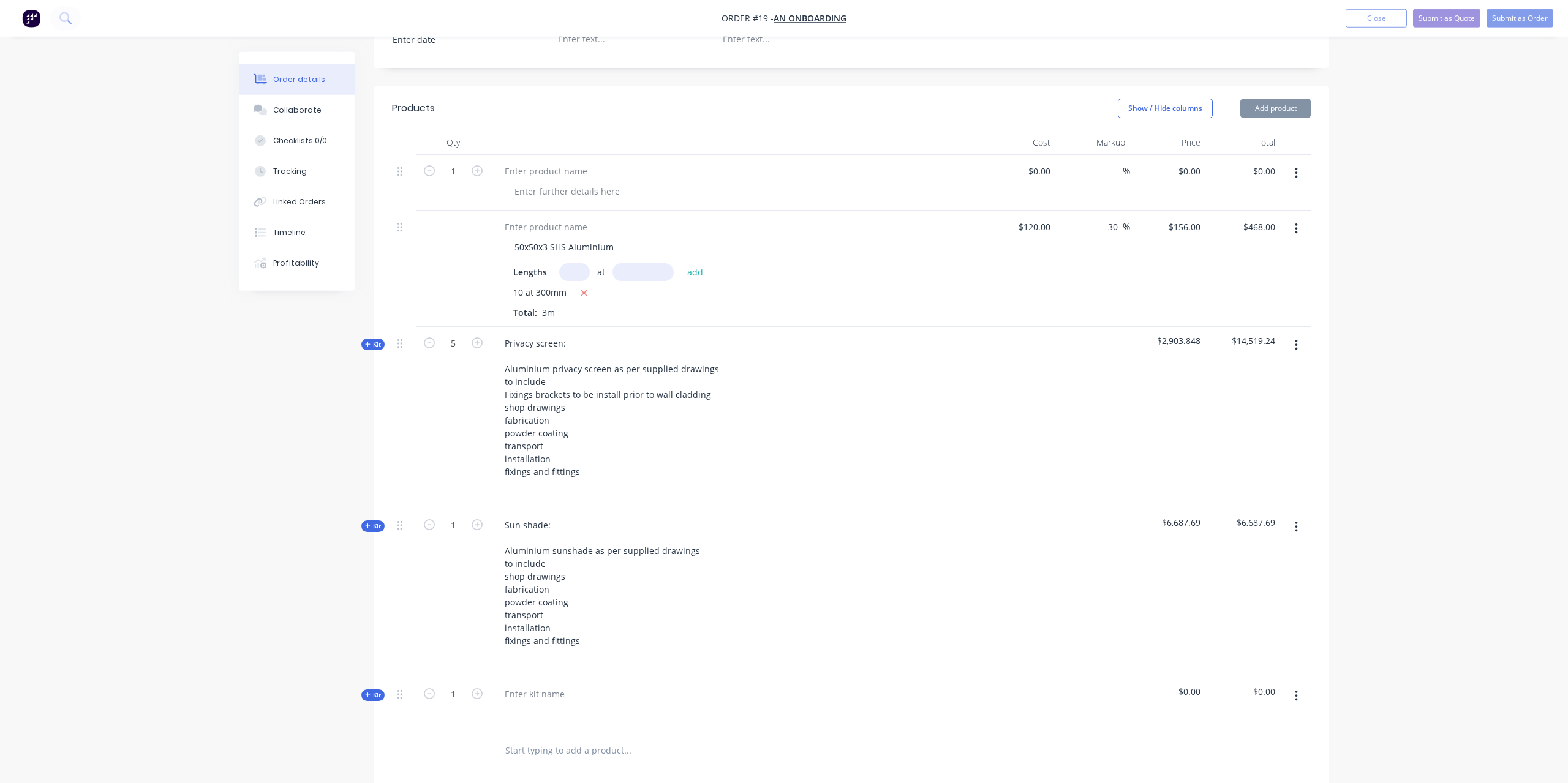
scroll to position [562, 0]
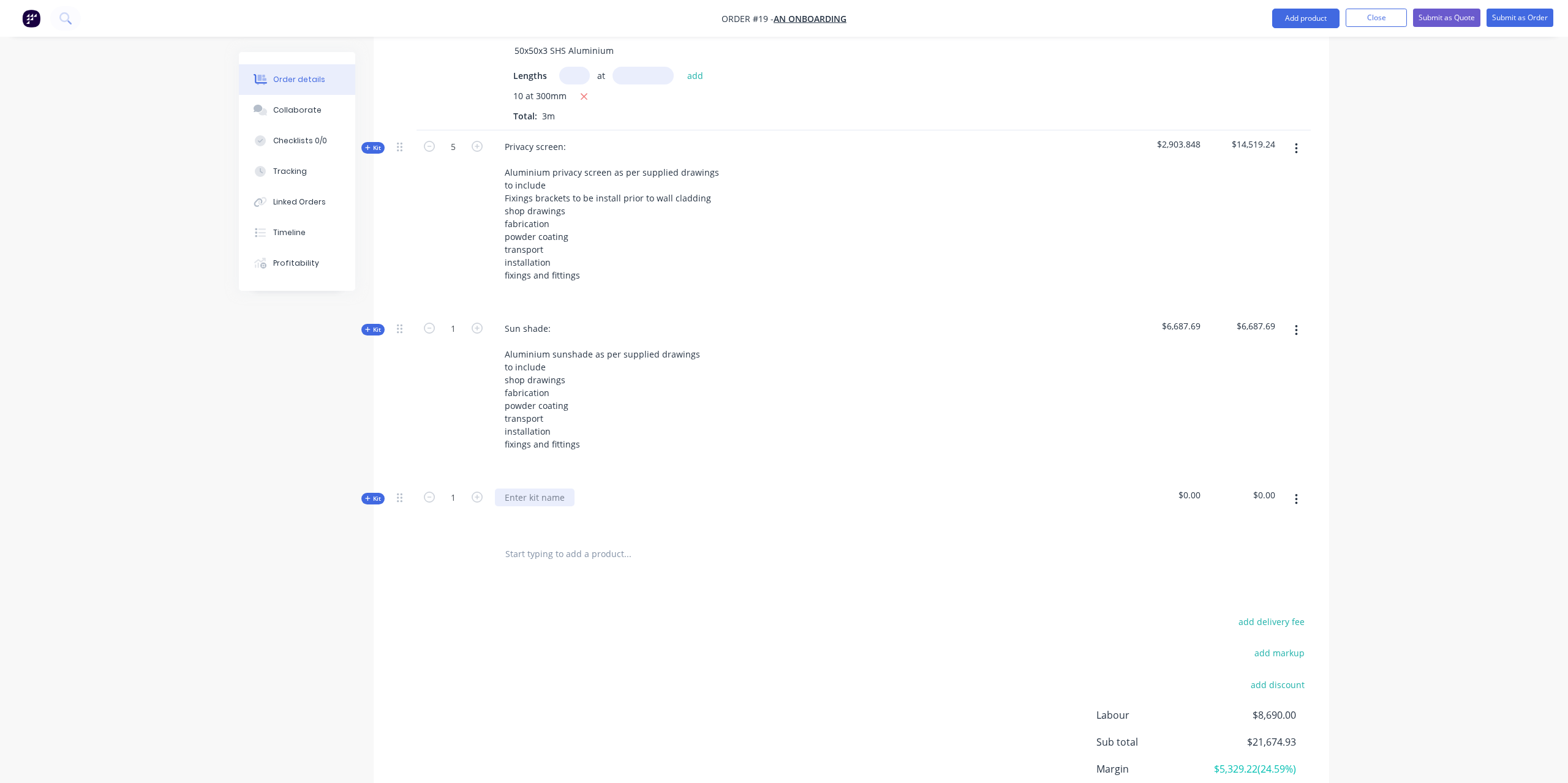
drag, startPoint x: 530, startPoint y: 482, endPoint x: 546, endPoint y: 461, distance: 26.4
click at [530, 489] on div at bounding box center [534, 497] width 80 height 18
click at [368, 496] on icon "button" at bounding box center [367, 498] width 5 height 5
click at [556, 536] on input "text" at bounding box center [627, 547] width 245 height 25
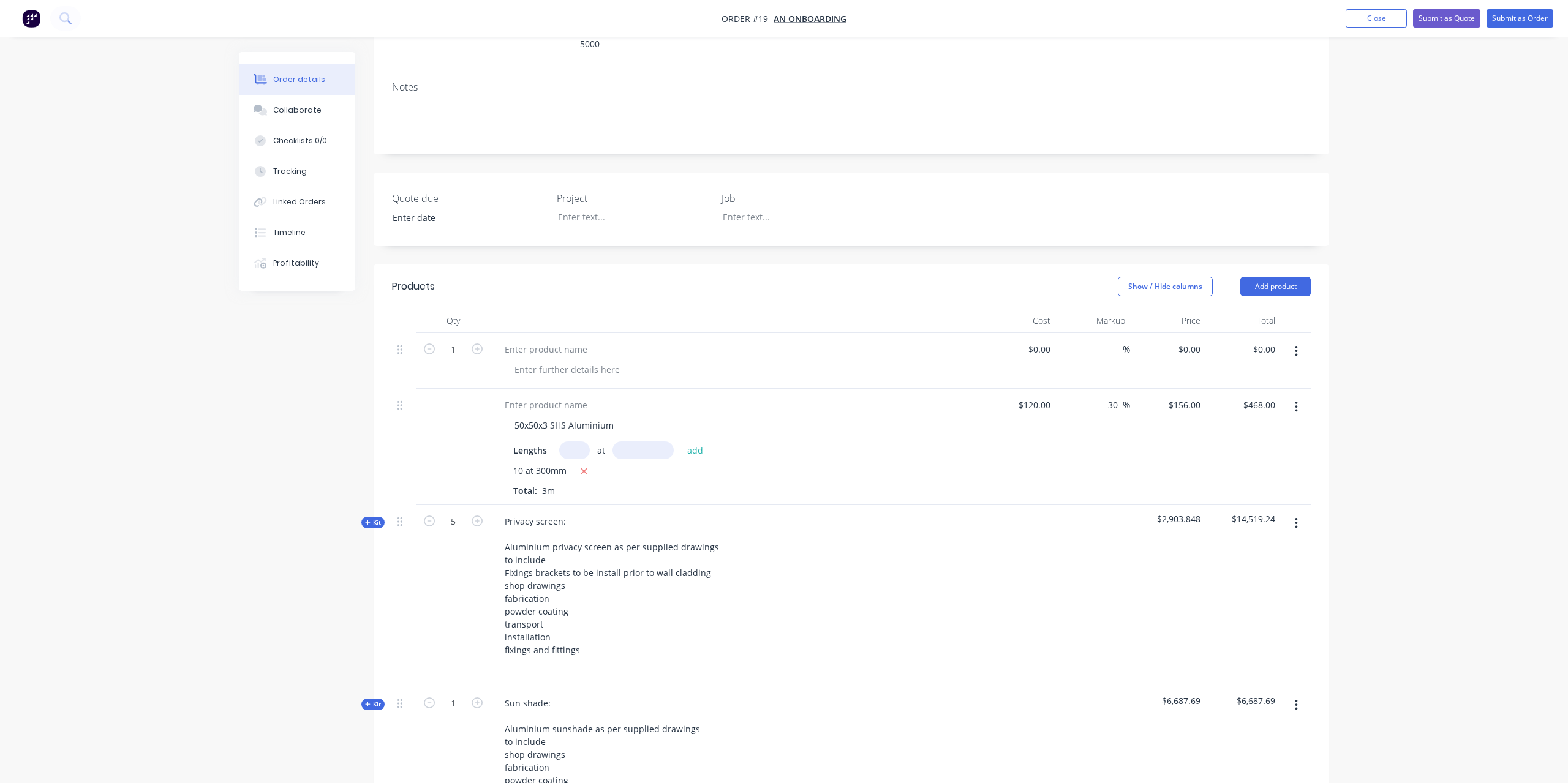
scroll to position [0, 0]
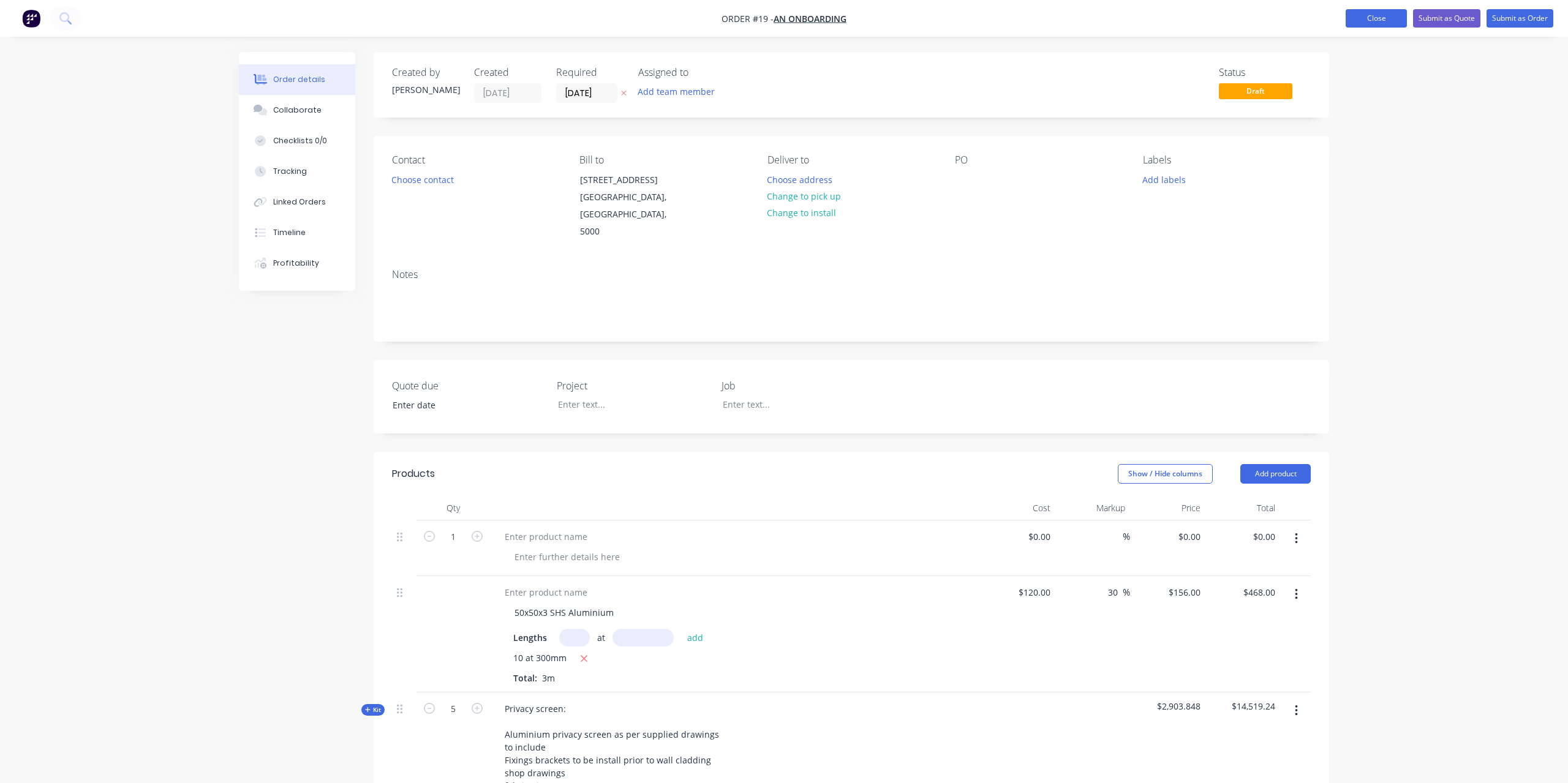
click at [1382, 23] on button "Close" at bounding box center [1377, 18] width 61 height 18
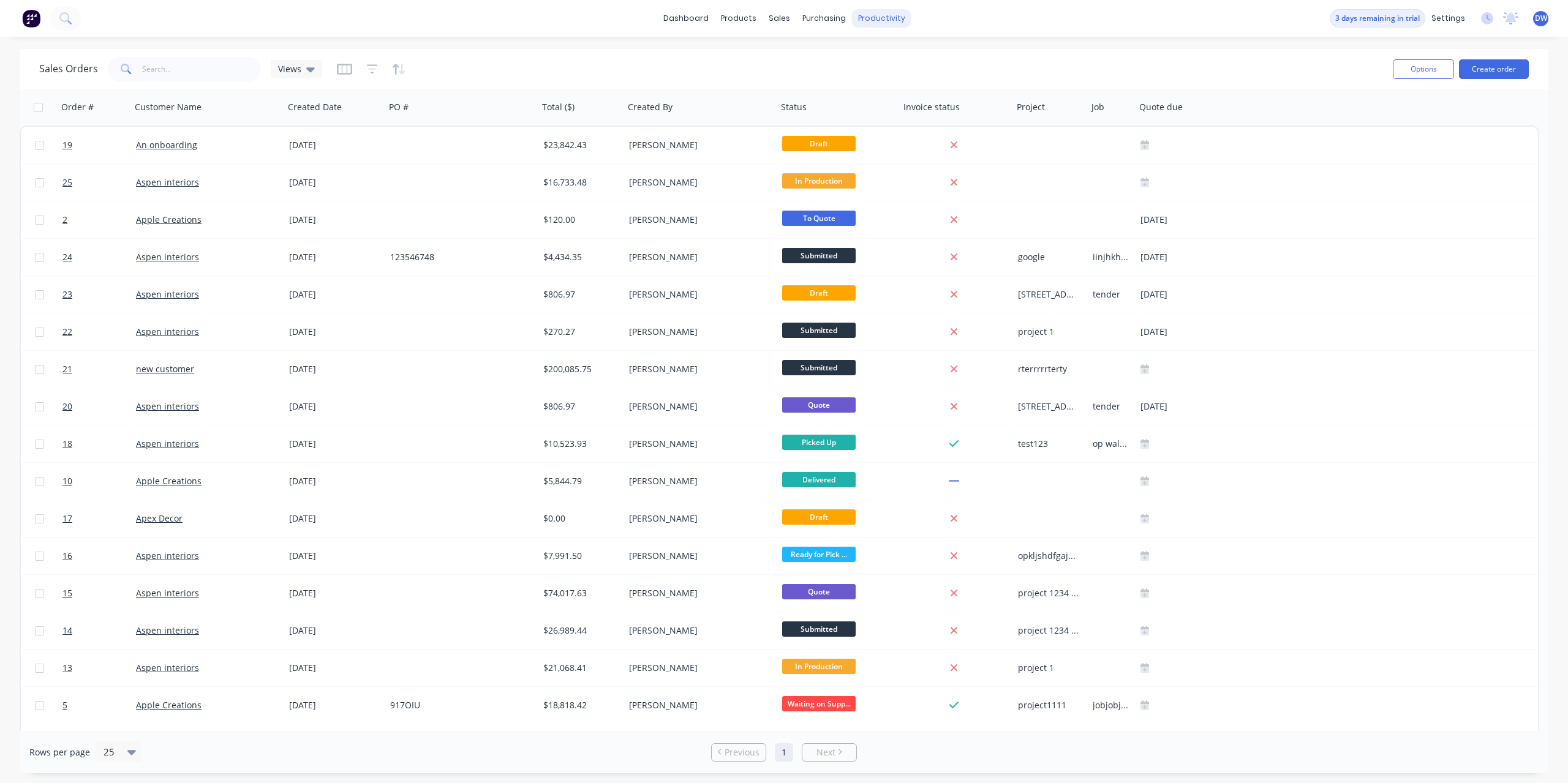
click at [880, 27] on div "productivity" at bounding box center [882, 18] width 59 height 18
click at [880, 54] on div at bounding box center [872, 59] width 18 height 11
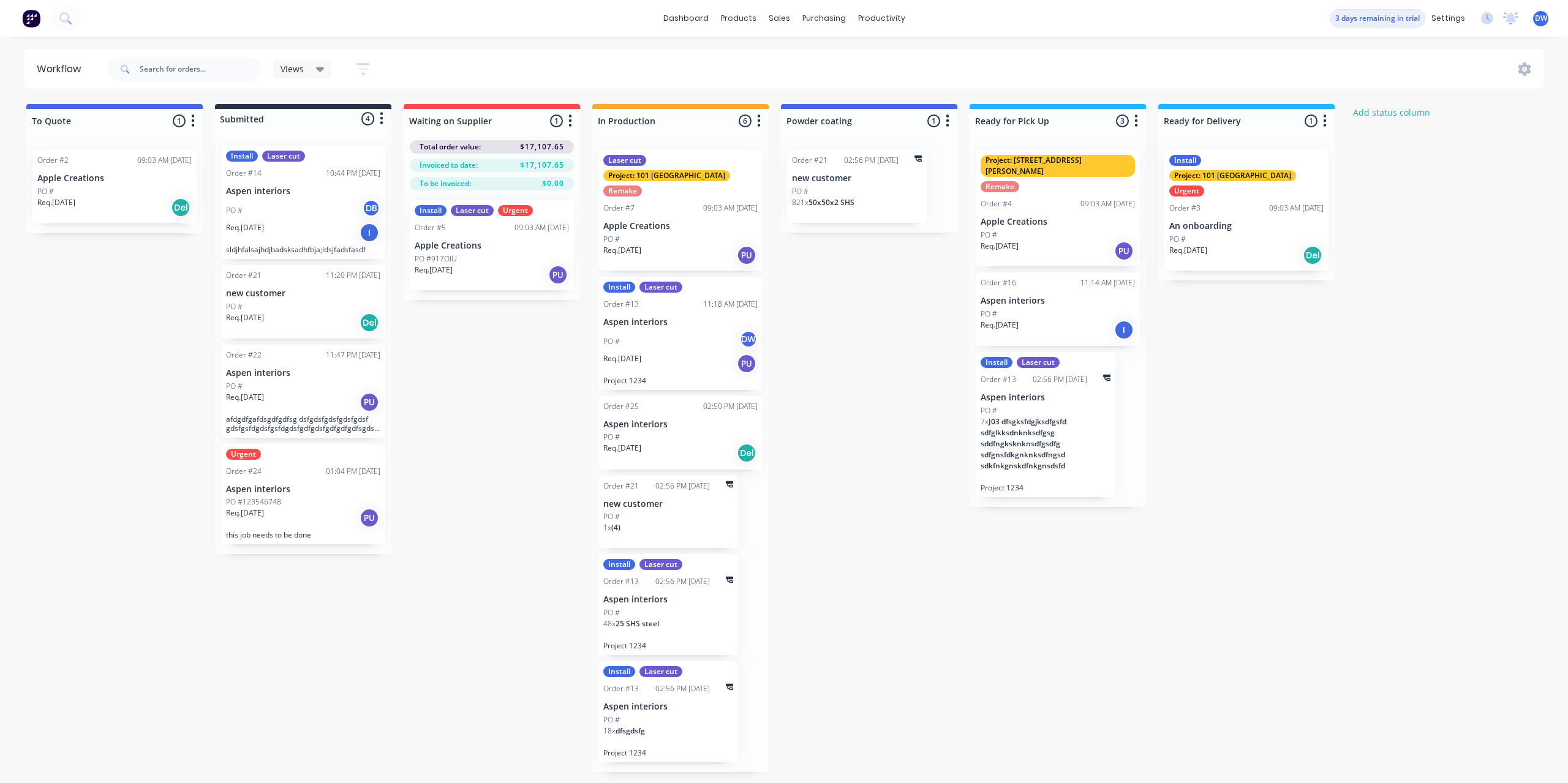
click at [693, 221] on p "Apple Creations" at bounding box center [680, 226] width 154 height 11
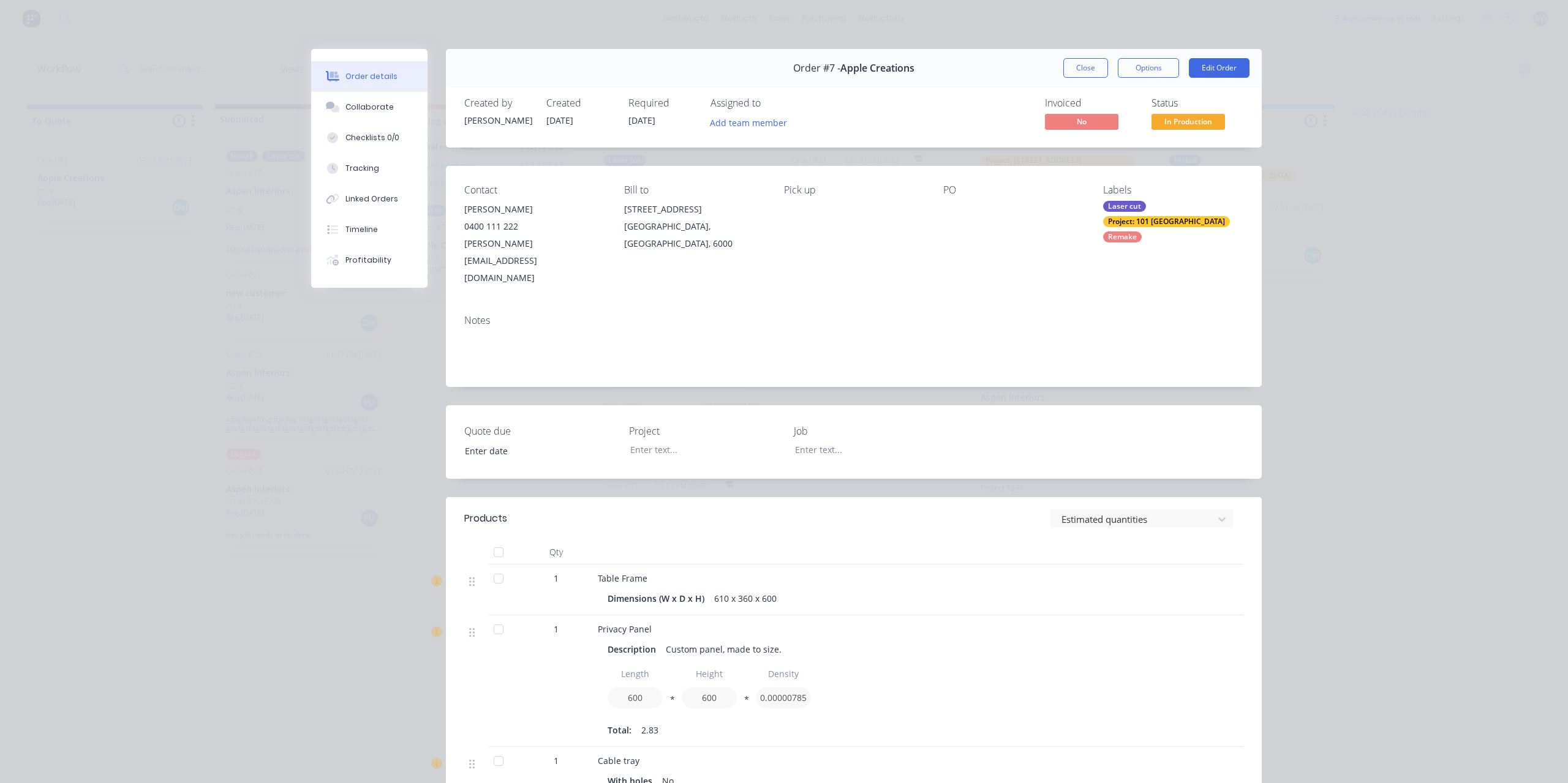
scroll to position [237, 0]
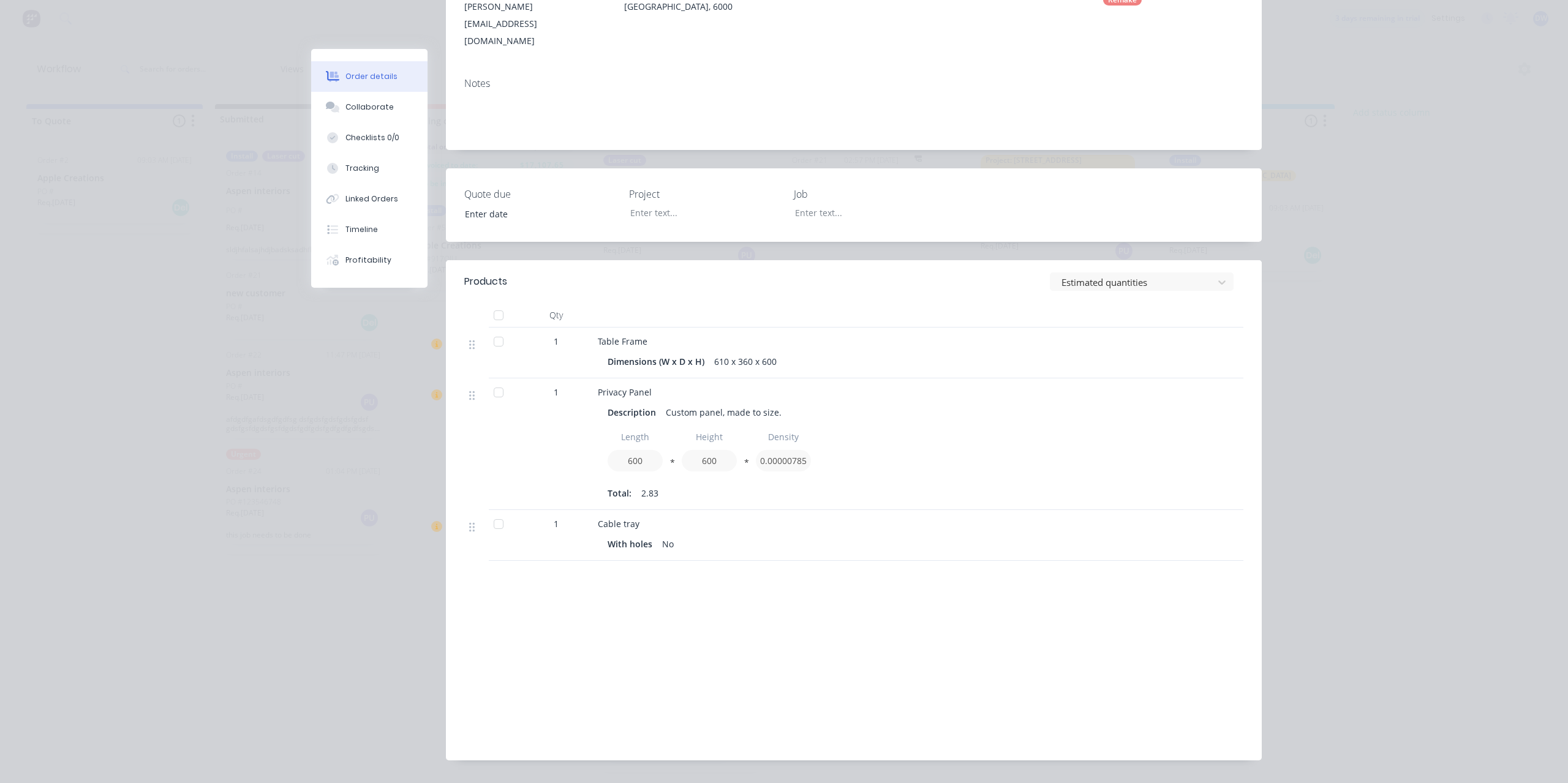
click at [1372, 314] on div "Order details Collaborate Checklists 0/0 Tracking Linked Orders Timeline Profit…" at bounding box center [784, 391] width 1568 height 783
click at [1474, 248] on div "Order details Collaborate Checklists 0/0 Tracking Linked Orders Timeline Profit…" at bounding box center [784, 391] width 1568 height 783
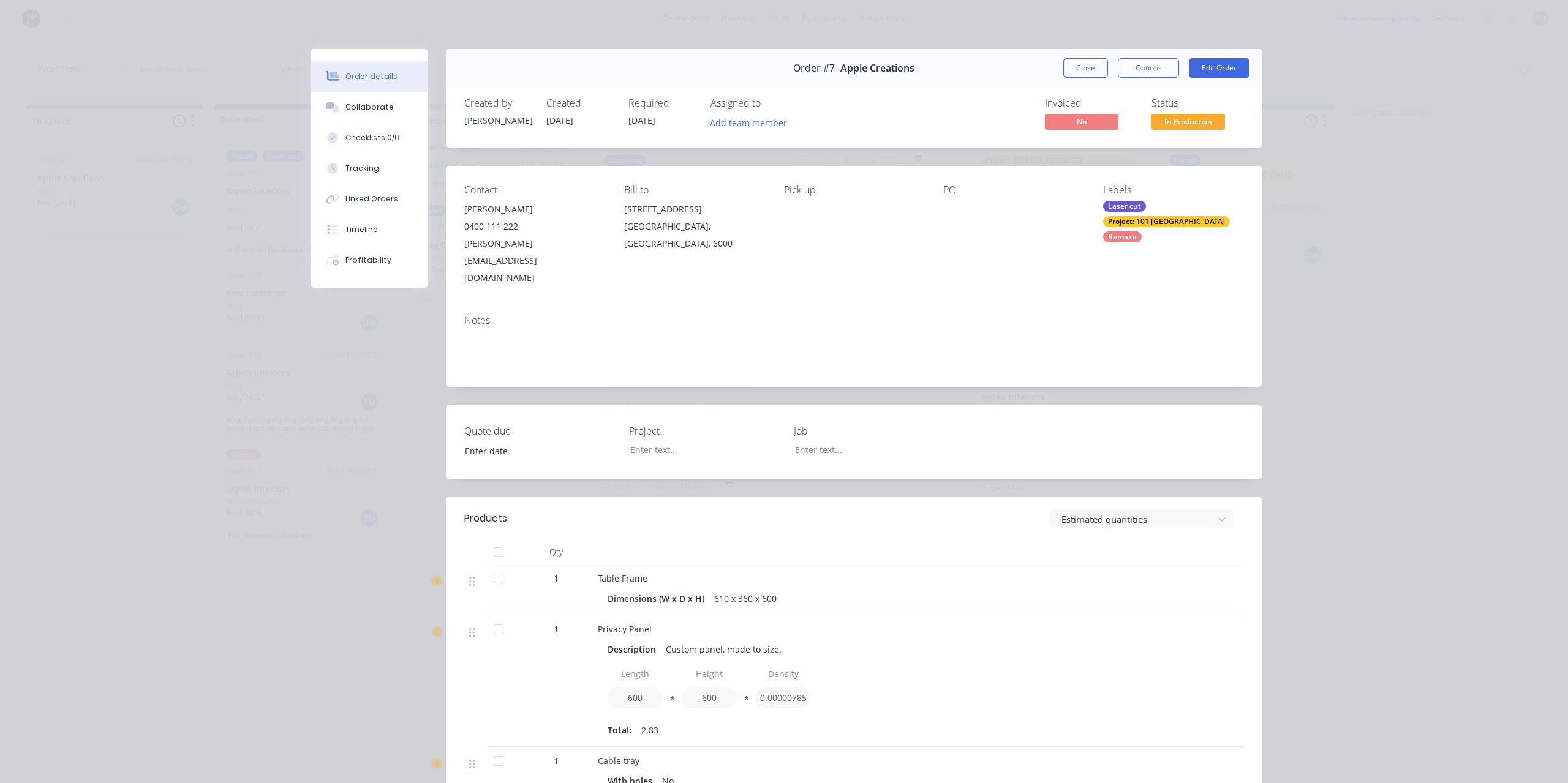
click at [1090, 60] on button "Close" at bounding box center [1086, 68] width 45 height 20
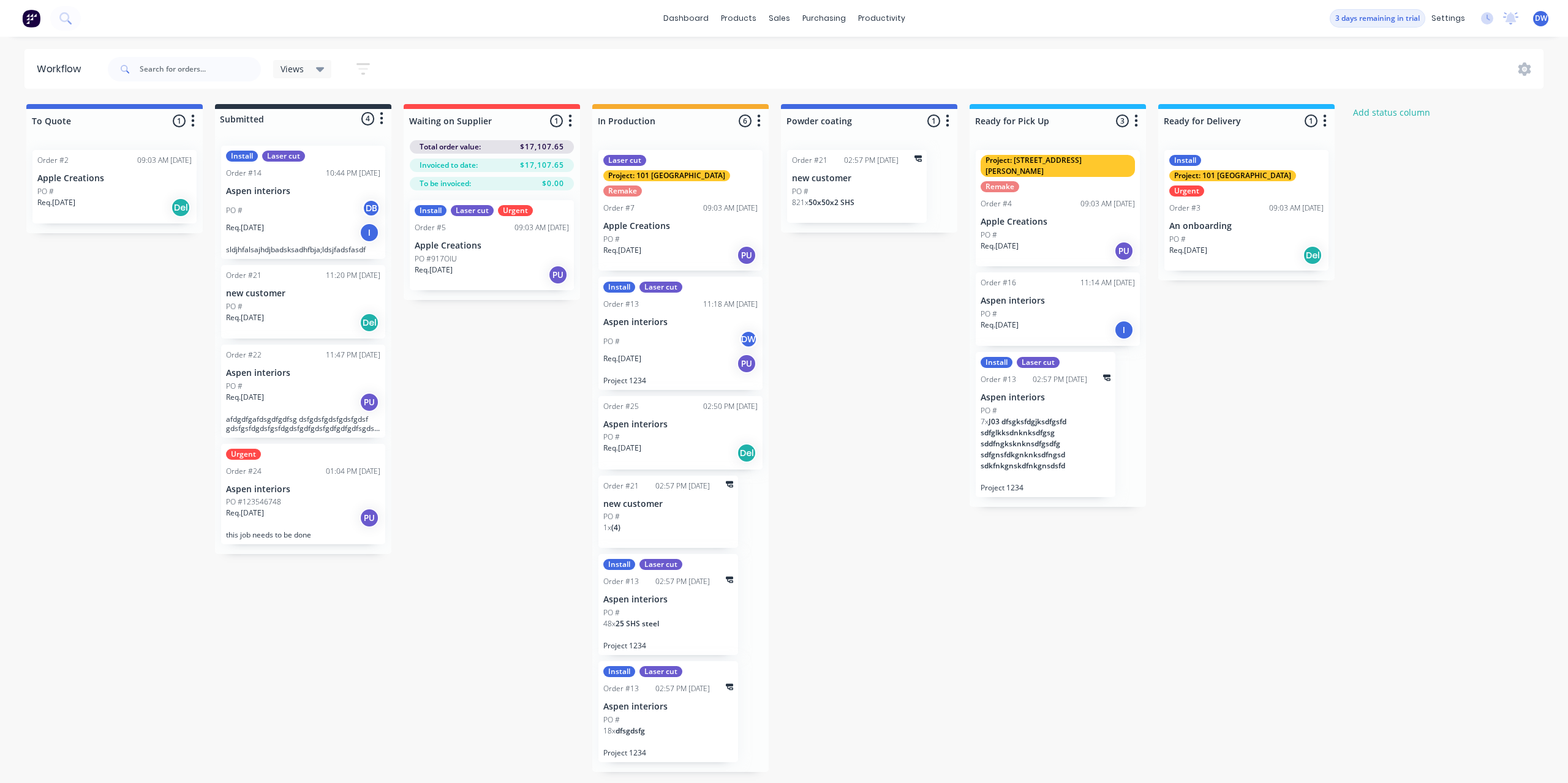
click at [290, 499] on div "PO #123546748" at bounding box center [303, 502] width 154 height 11
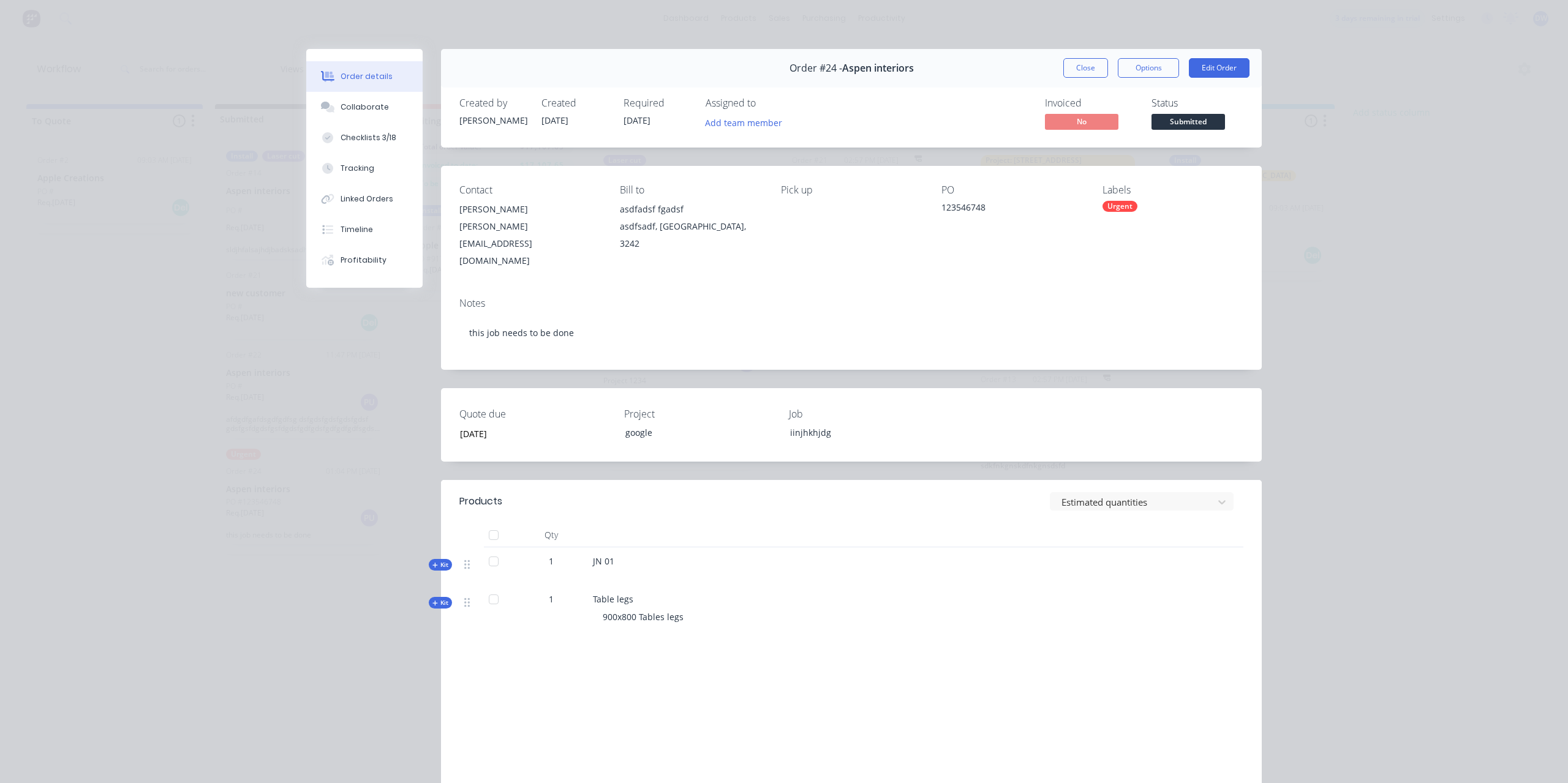
scroll to position [80, 0]
